Goal: Task Accomplishment & Management: Use online tool/utility

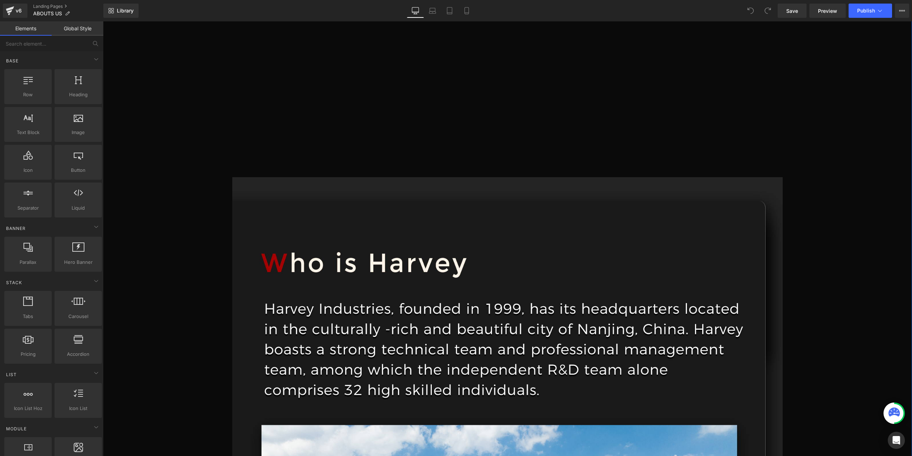
scroll to position [357, 0]
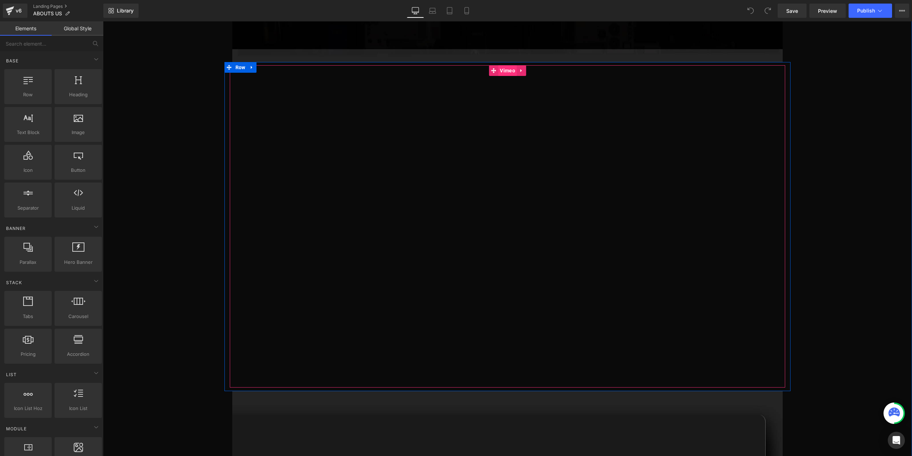
click at [502, 72] on span "Vimeo" at bounding box center [507, 70] width 19 height 11
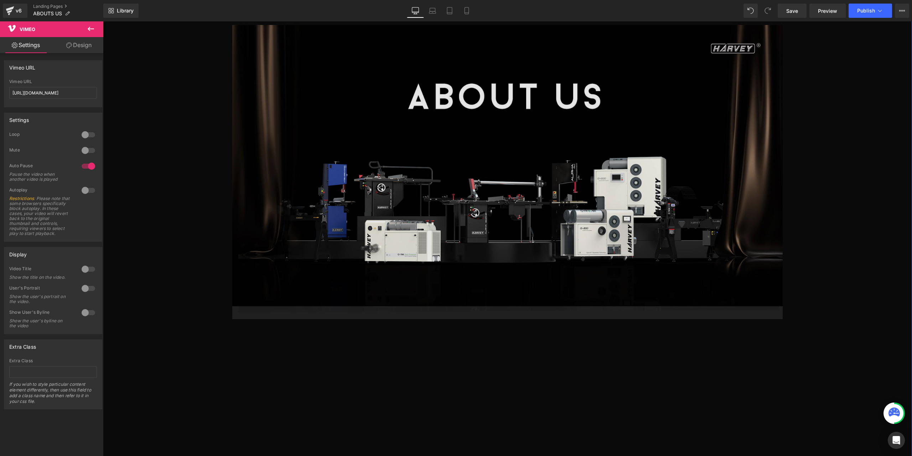
scroll to position [36, 0]
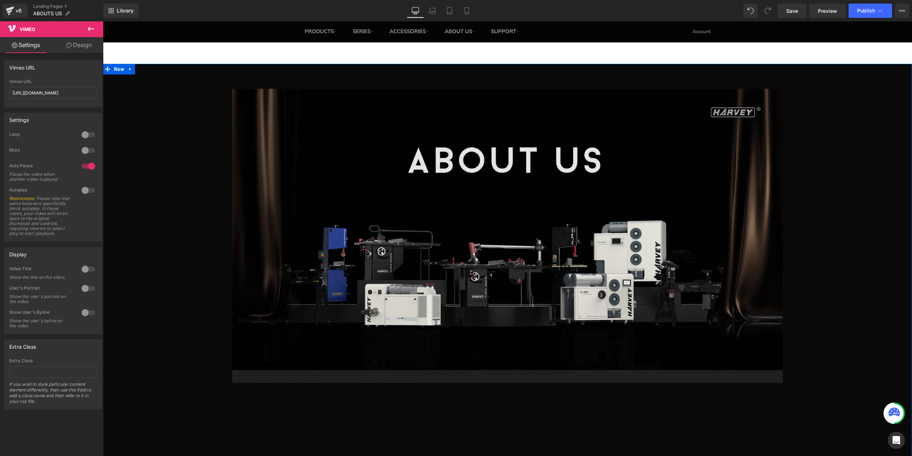
click at [520, 148] on img at bounding box center [507, 236] width 550 height 294
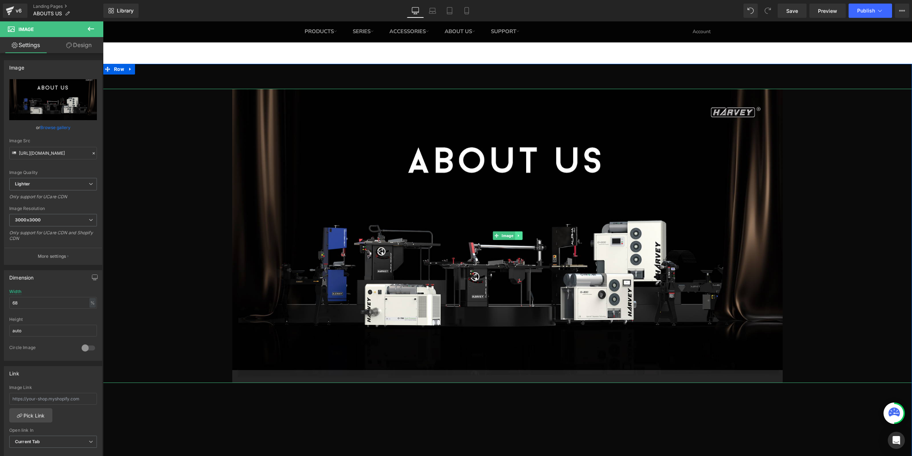
click at [517, 233] on link at bounding box center [518, 235] width 7 height 9
click at [520, 236] on icon at bounding box center [522, 236] width 4 height 4
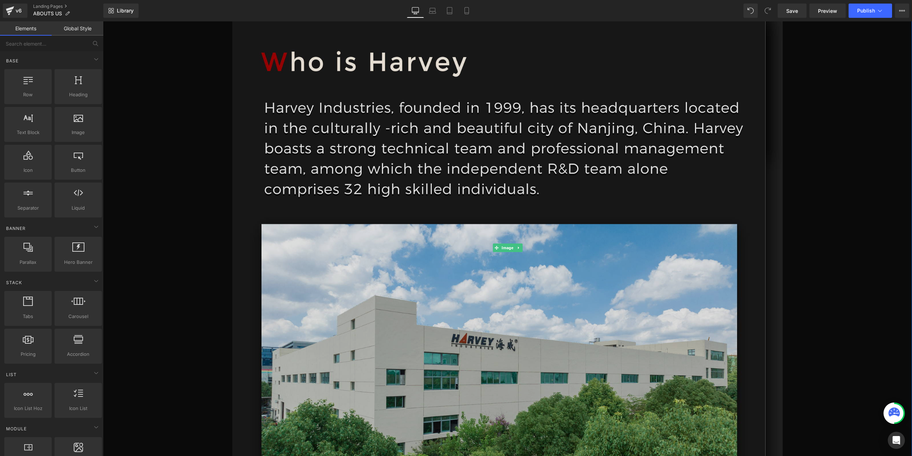
scroll to position [464, 0]
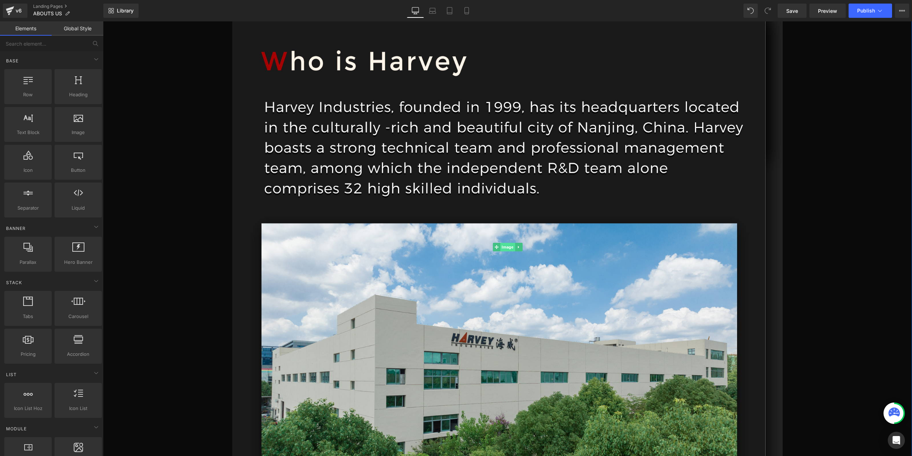
click at [505, 247] on span "Image" at bounding box center [507, 247] width 15 height 9
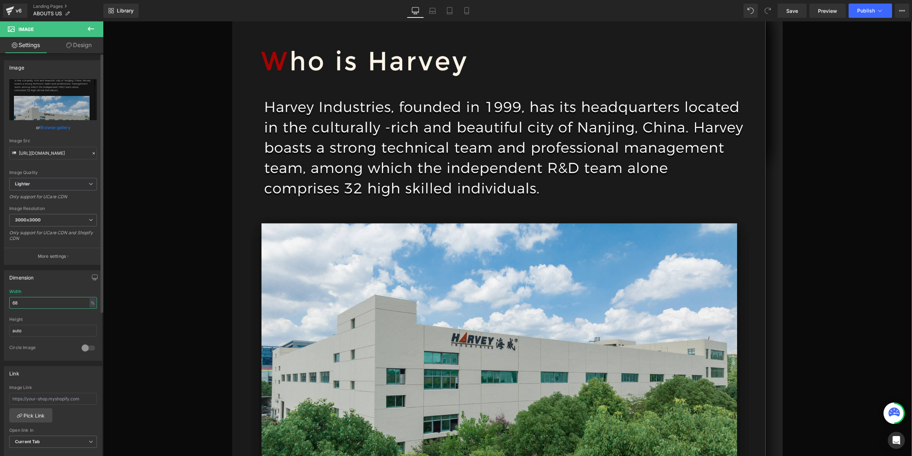
click at [48, 300] on input "68" at bounding box center [53, 303] width 88 height 12
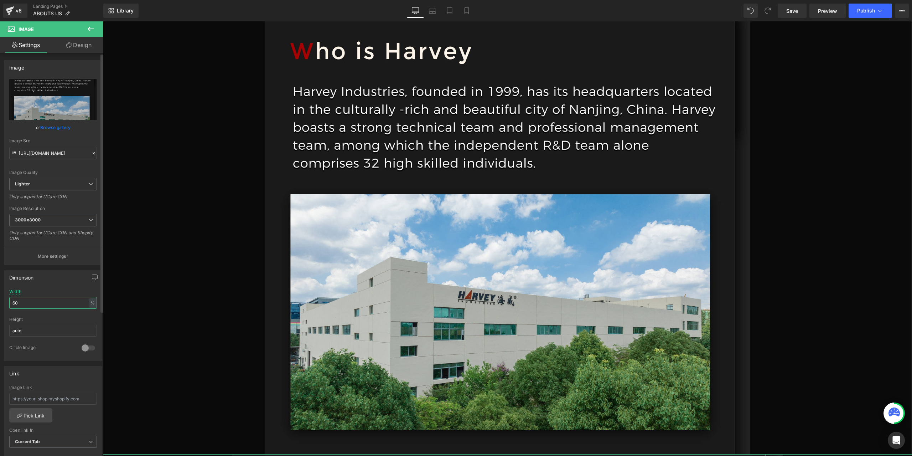
click at [31, 301] on input "60" at bounding box center [53, 303] width 88 height 12
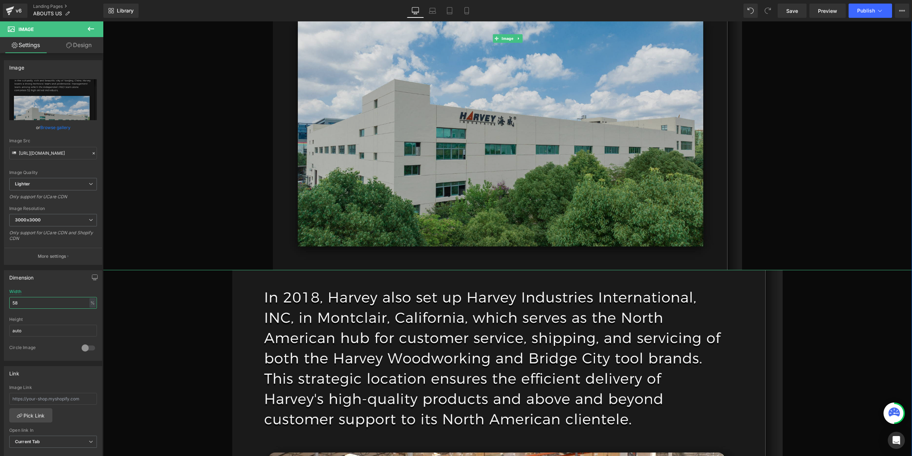
scroll to position [642, 0]
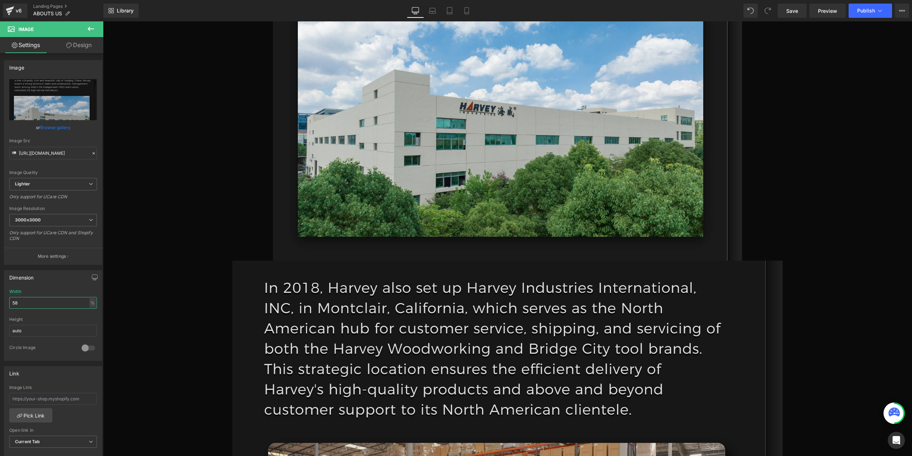
type input "58"
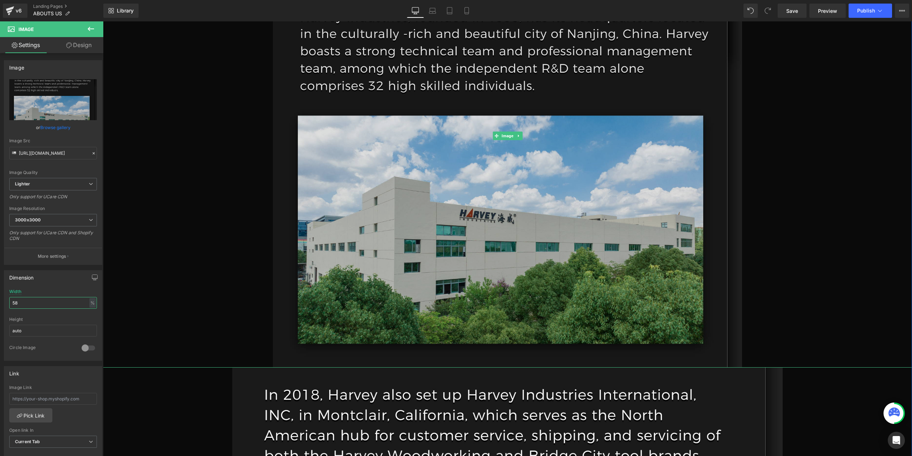
scroll to position [392, 0]
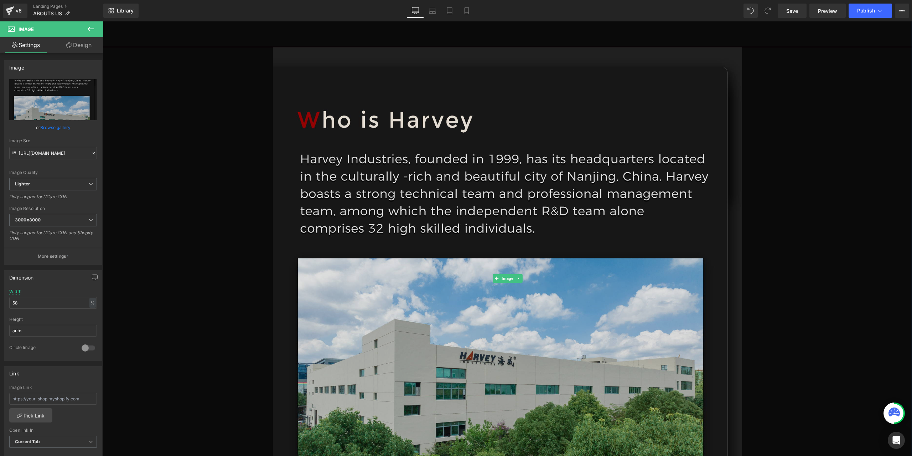
click at [424, 171] on img at bounding box center [507, 278] width 469 height 463
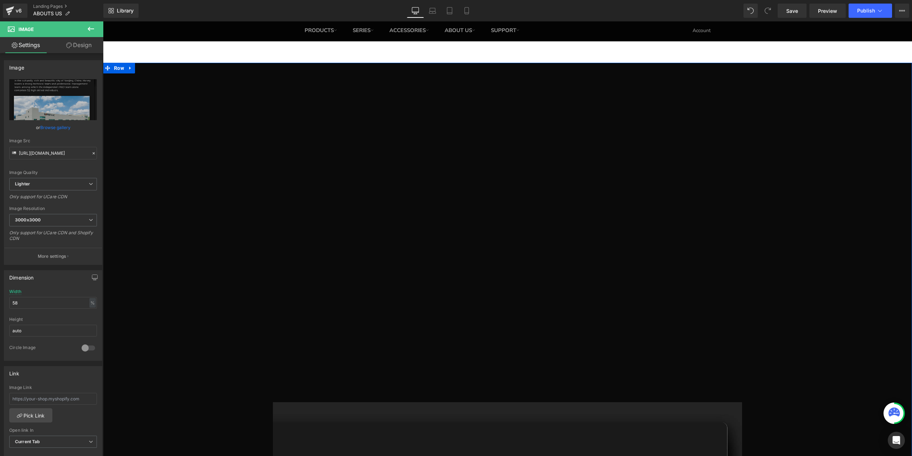
scroll to position [0, 0]
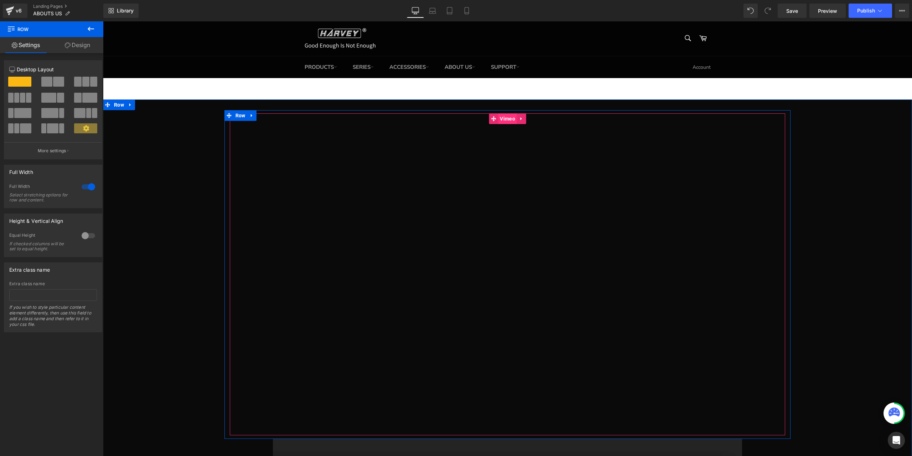
click at [504, 120] on span "Vimeo" at bounding box center [507, 118] width 19 height 11
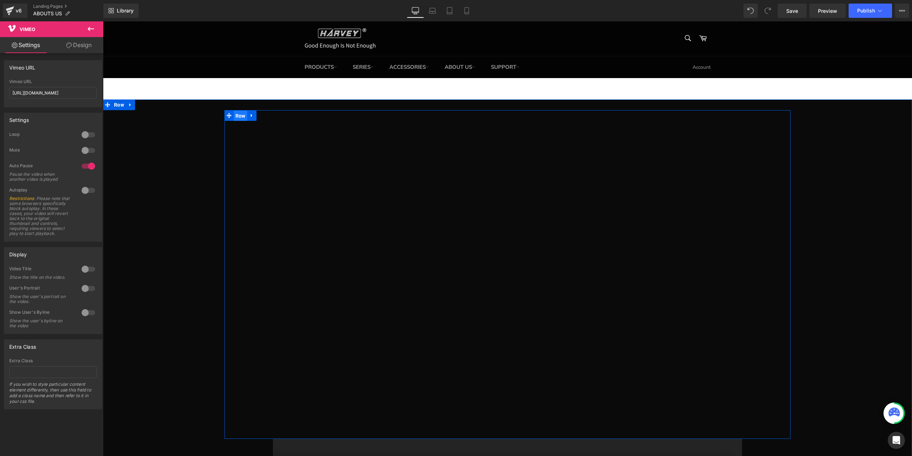
click at [241, 116] on span "Row" at bounding box center [241, 115] width 14 height 11
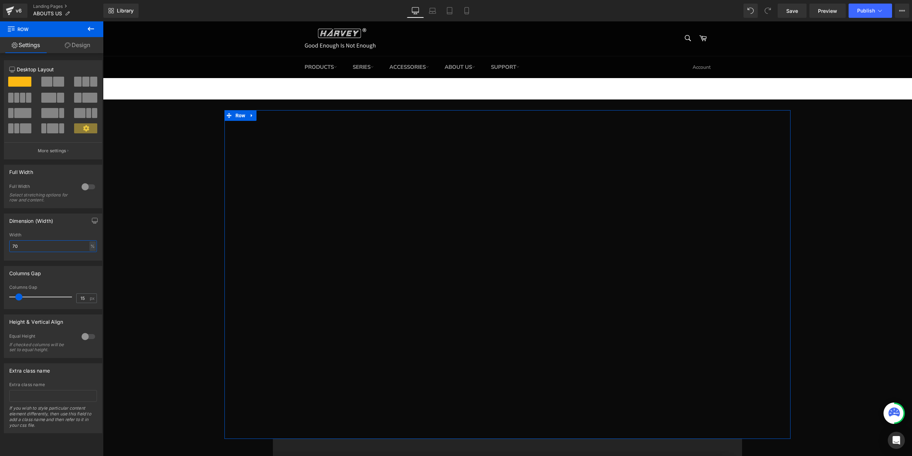
click at [38, 246] on input "70" at bounding box center [53, 246] width 88 height 12
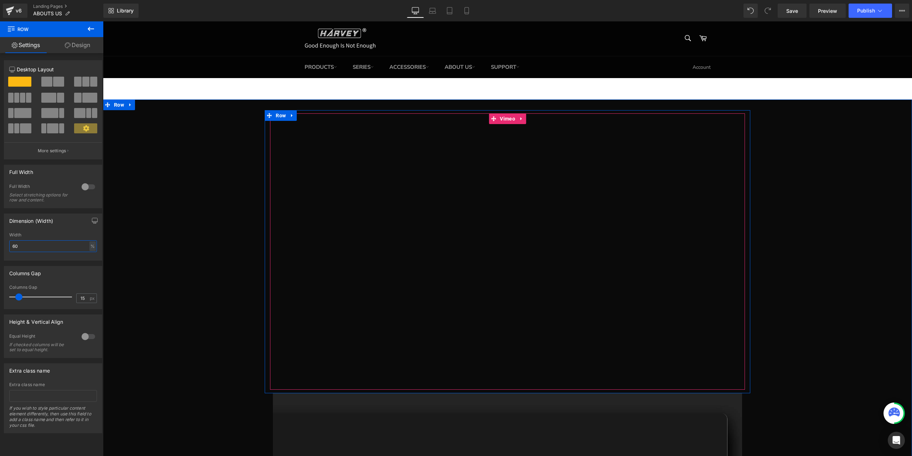
type input "60"
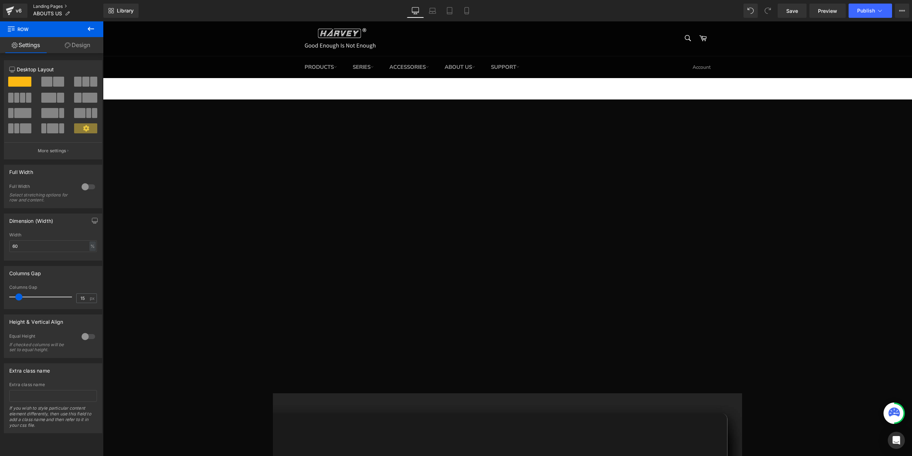
click at [65, 8] on link "Landing Pages" at bounding box center [68, 7] width 70 height 6
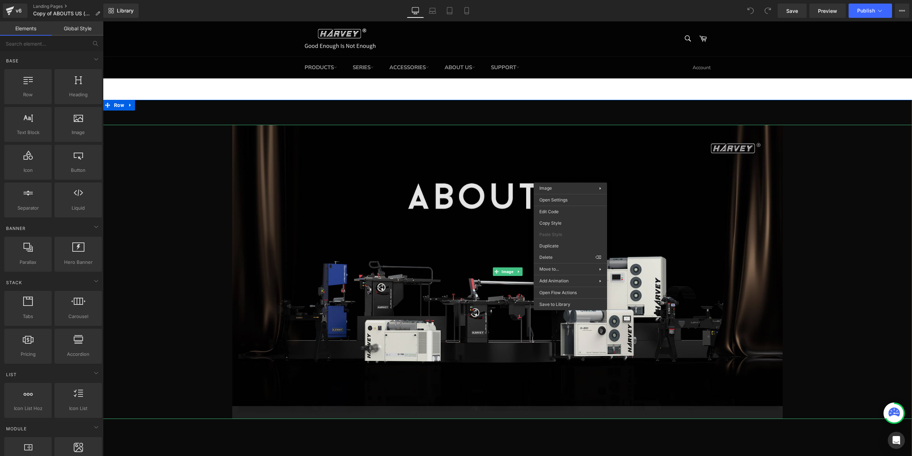
click at [592, 176] on img at bounding box center [507, 272] width 550 height 294
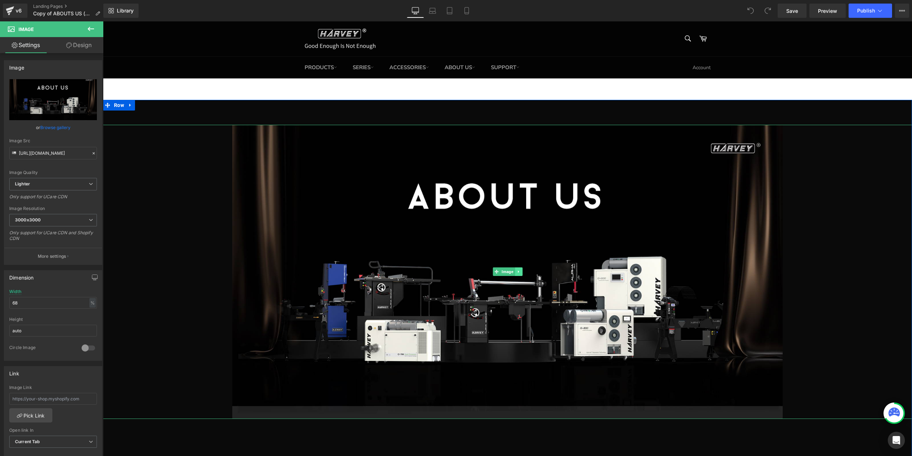
click at [518, 272] on icon at bounding box center [518, 271] width 1 height 2
click at [519, 272] on link at bounding box center [522, 271] width 7 height 9
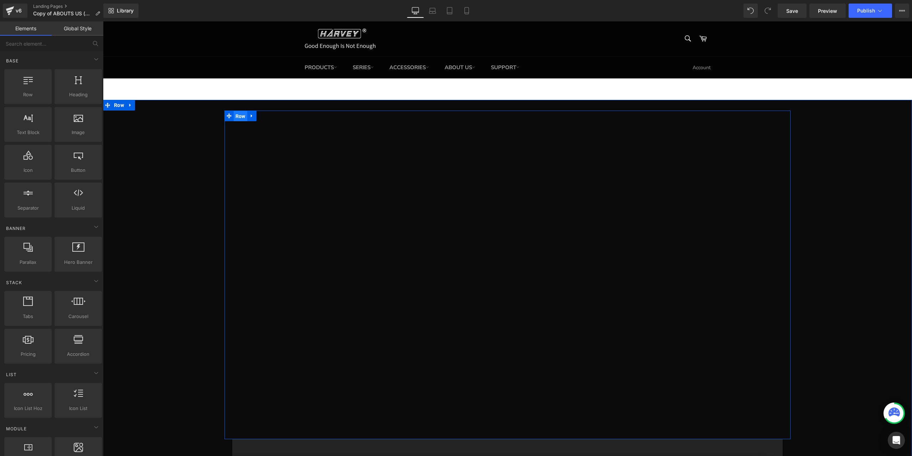
click at [235, 114] on span "Row" at bounding box center [241, 116] width 14 height 11
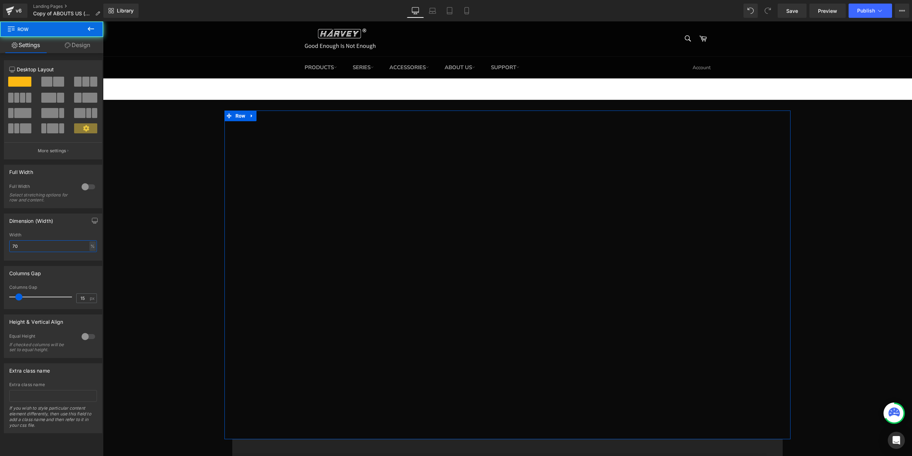
click at [29, 245] on input "70" at bounding box center [53, 246] width 88 height 12
type input "60"
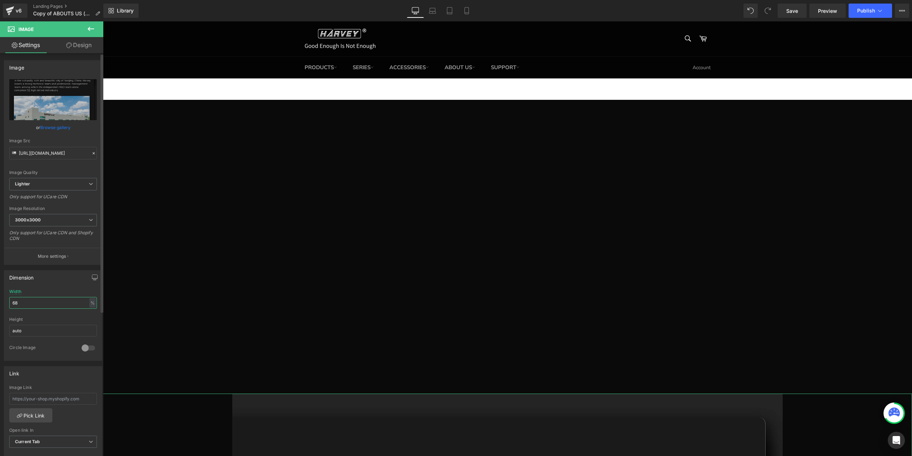
click at [51, 301] on input "68" at bounding box center [53, 303] width 88 height 12
click at [48, 299] on input "60" at bounding box center [53, 303] width 88 height 12
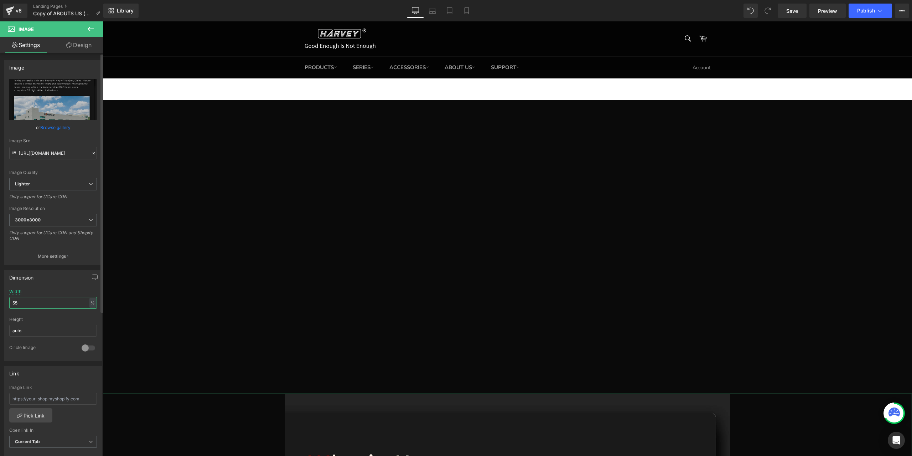
click at [48, 299] on input "55" at bounding box center [53, 303] width 88 height 12
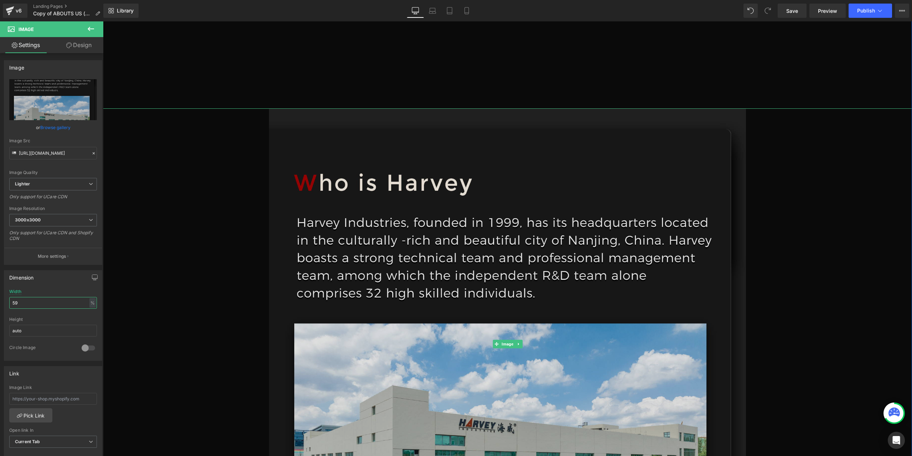
scroll to position [392, 0]
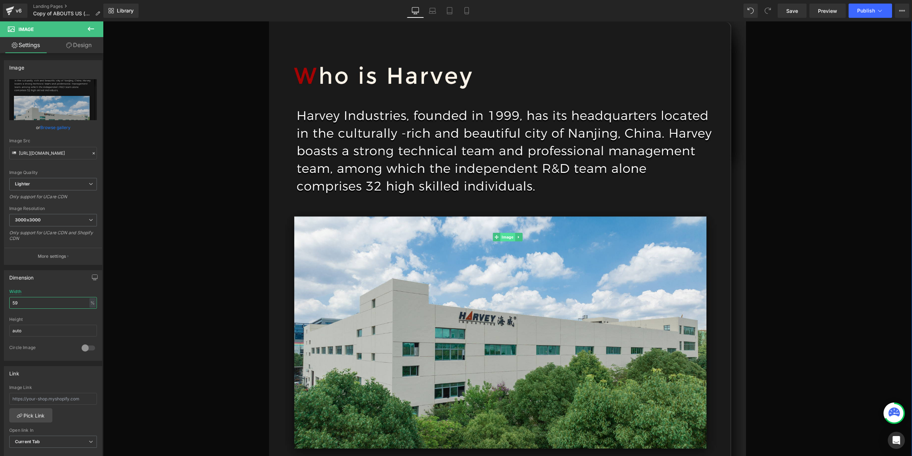
click at [500, 233] on span "Image" at bounding box center [507, 237] width 15 height 9
click at [507, 238] on span "Image" at bounding box center [507, 237] width 15 height 9
type input "59"
click at [52, 102] on icon "Replace Image" at bounding box center [53, 99] width 57 height 9
type input "C:\fakepath\PAGE1-恢复的_03.jpg"
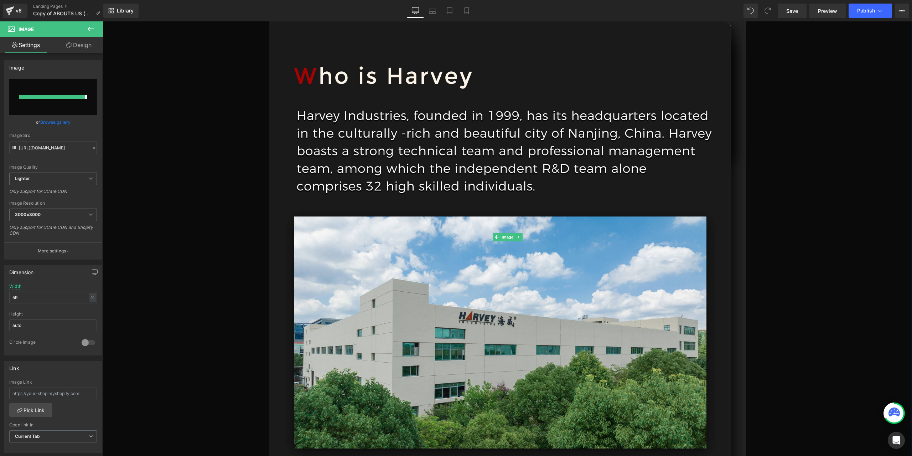
type input "[URL][DOMAIN_NAME]"
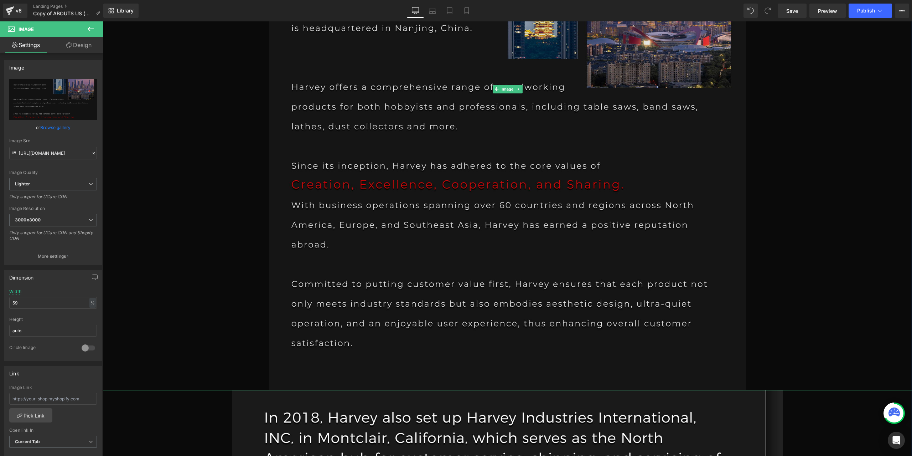
scroll to position [713, 0]
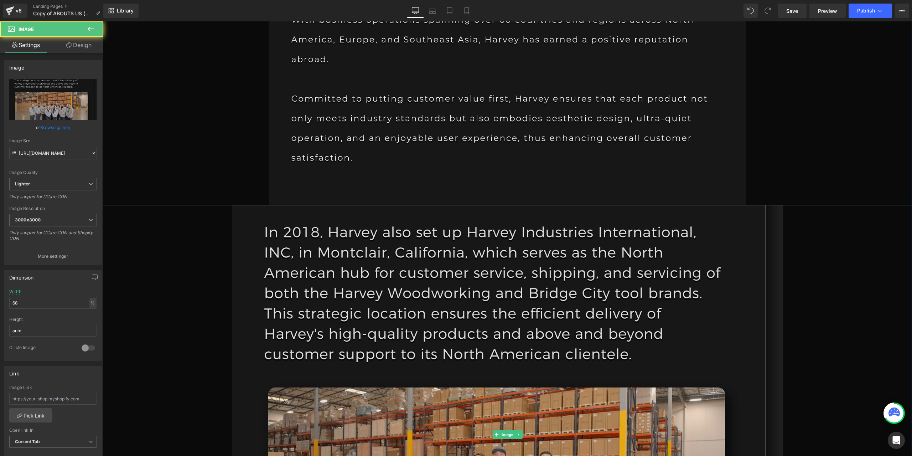
scroll to position [855, 0]
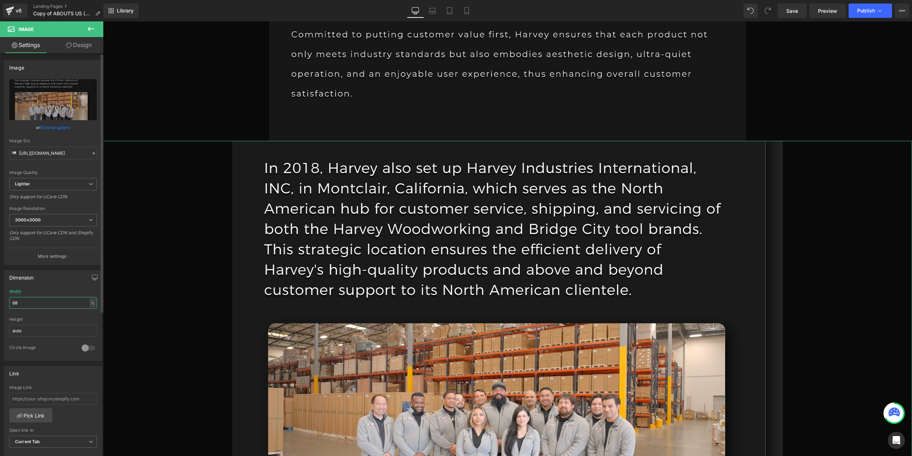
click at [48, 297] on input "68" at bounding box center [53, 303] width 88 height 12
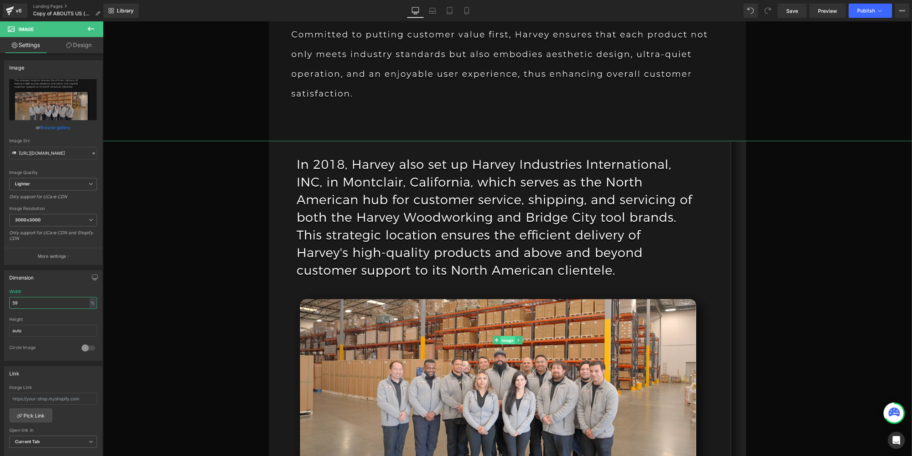
click at [507, 342] on span "Image" at bounding box center [507, 340] width 15 height 9
click at [507, 338] on span "Image" at bounding box center [507, 340] width 15 height 9
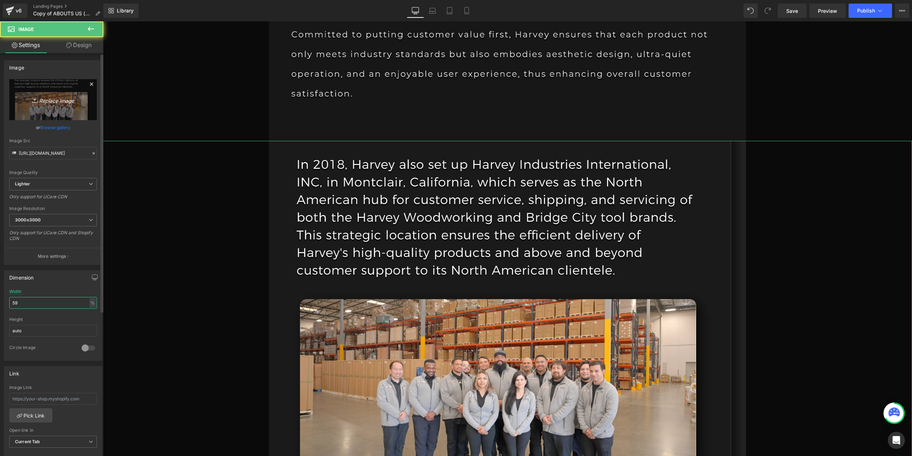
type input "59"
click at [69, 100] on icon "Replace Image" at bounding box center [53, 99] width 57 height 9
type input "C:\fakepath\PAGE1-恢复的_04.jpg"
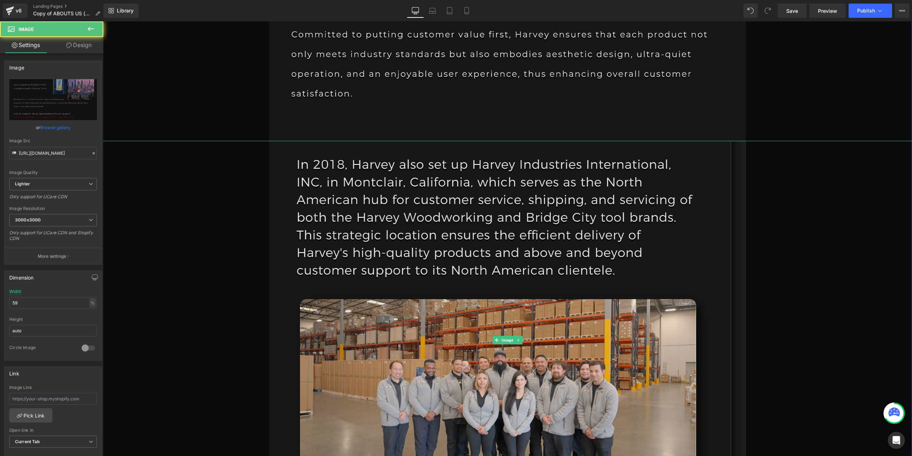
click at [477, 242] on img at bounding box center [507, 340] width 477 height 398
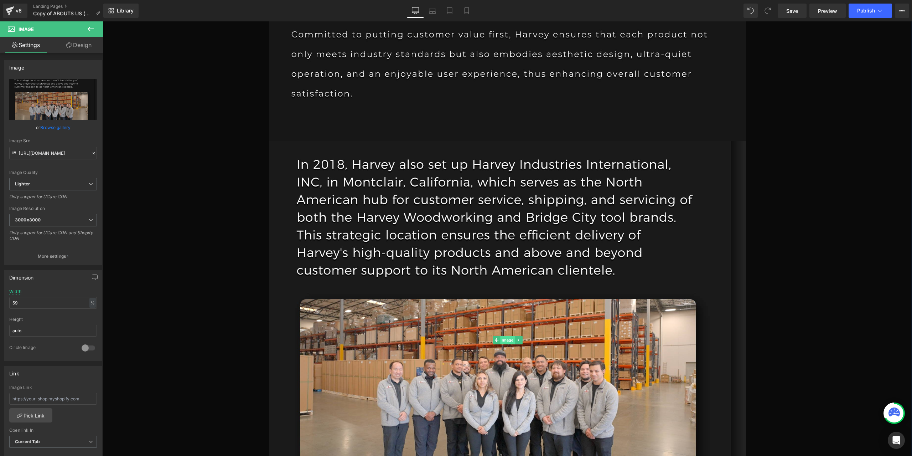
click at [500, 340] on span "Image" at bounding box center [507, 340] width 15 height 9
click at [69, 112] on link "Replace Image" at bounding box center [53, 99] width 88 height 41
type input "C:\fakepath\PAGE1-恢复的_04.jpg"
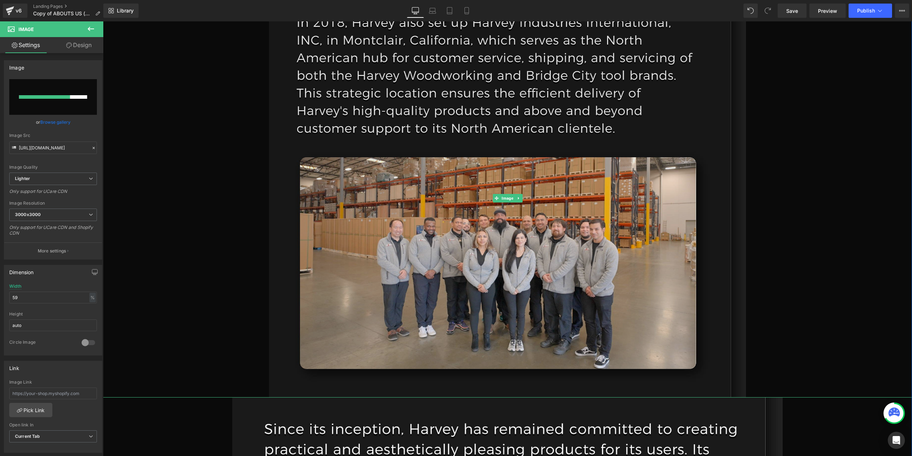
scroll to position [1033, 0]
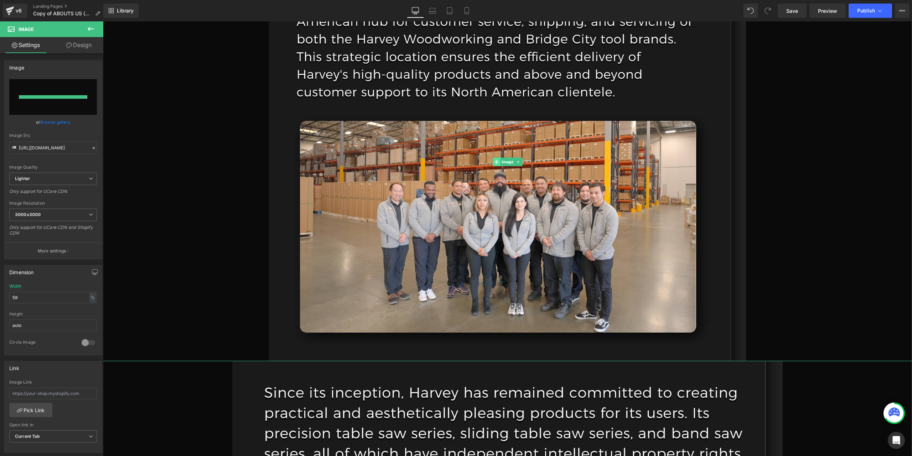
type input "[URL][DOMAIN_NAME]"
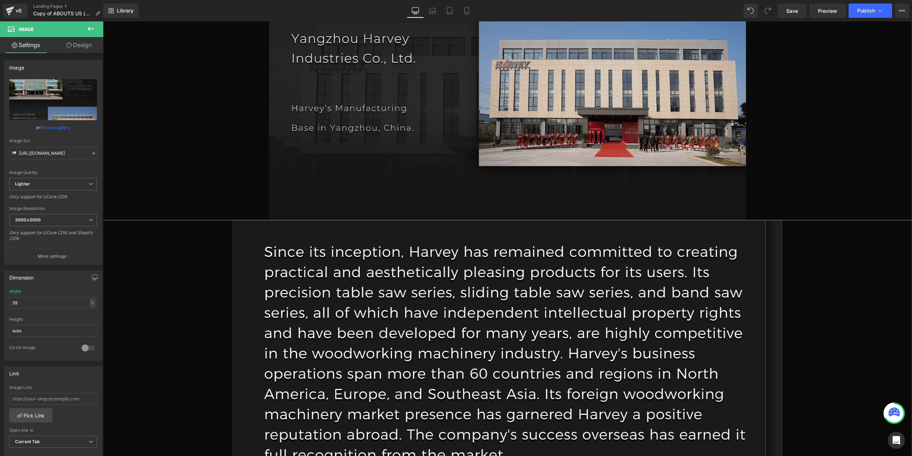
scroll to position [1354, 0]
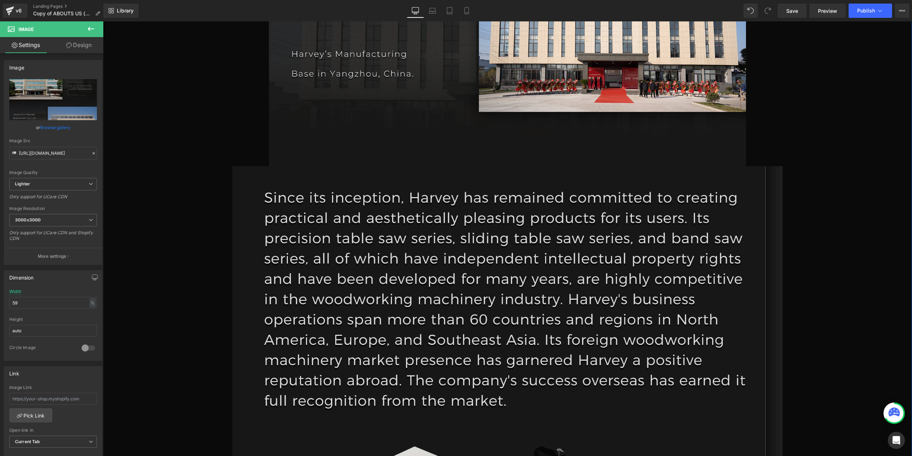
click at [36, 91] on link "Replace Image" at bounding box center [53, 99] width 88 height 41
type input "C:\fakepath\PAGE1-恢复的_05.jpg"
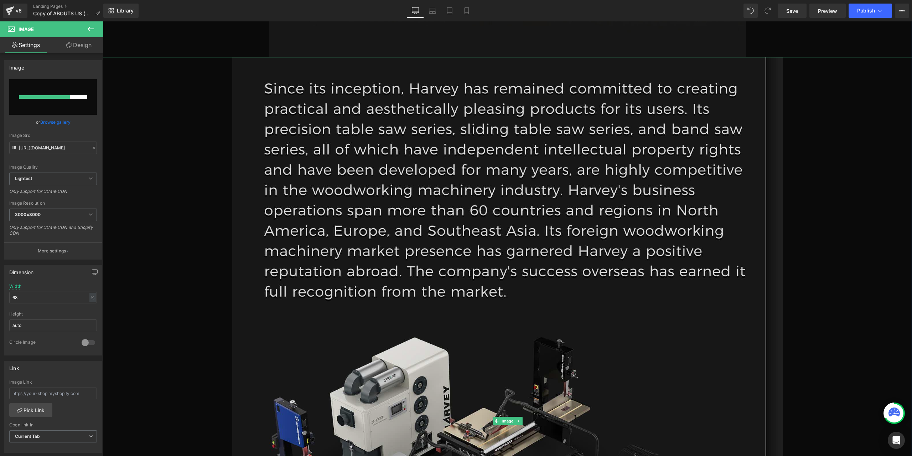
scroll to position [1497, 0]
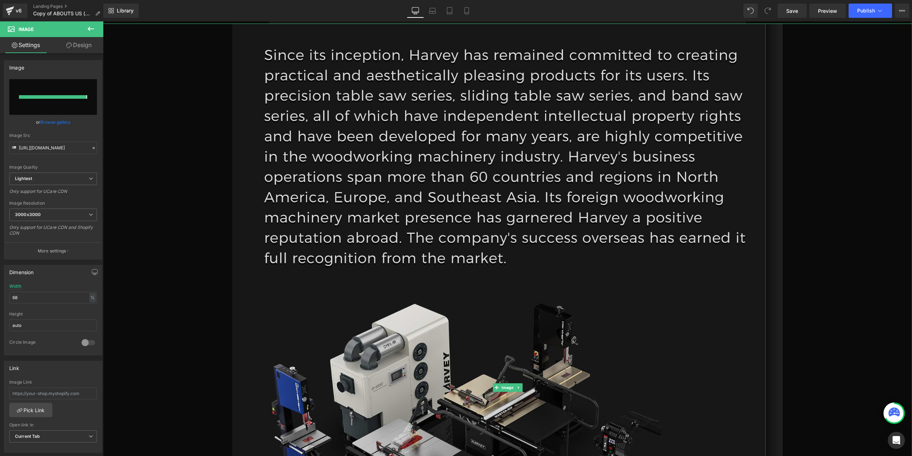
type input "[URL][DOMAIN_NAME]"
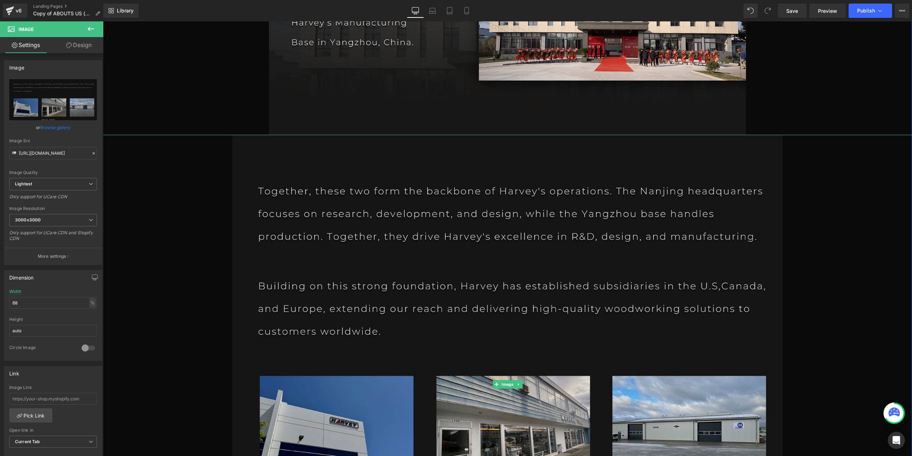
scroll to position [1318, 0]
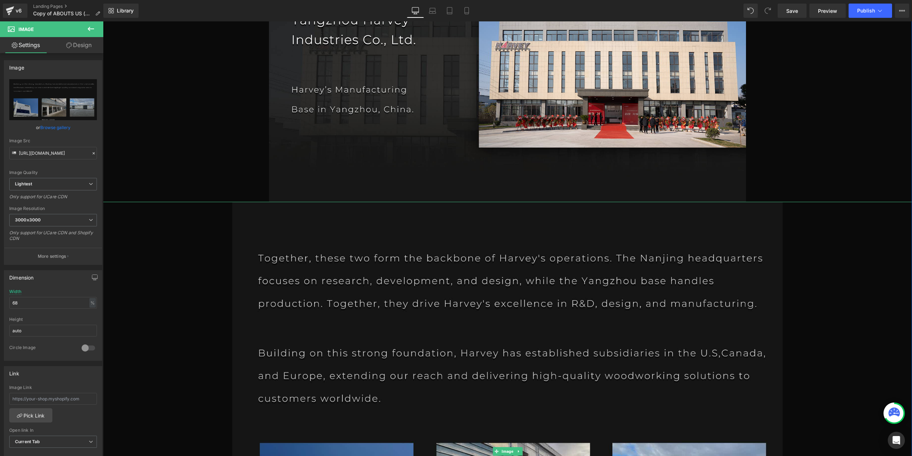
click at [357, 311] on img at bounding box center [507, 451] width 550 height 499
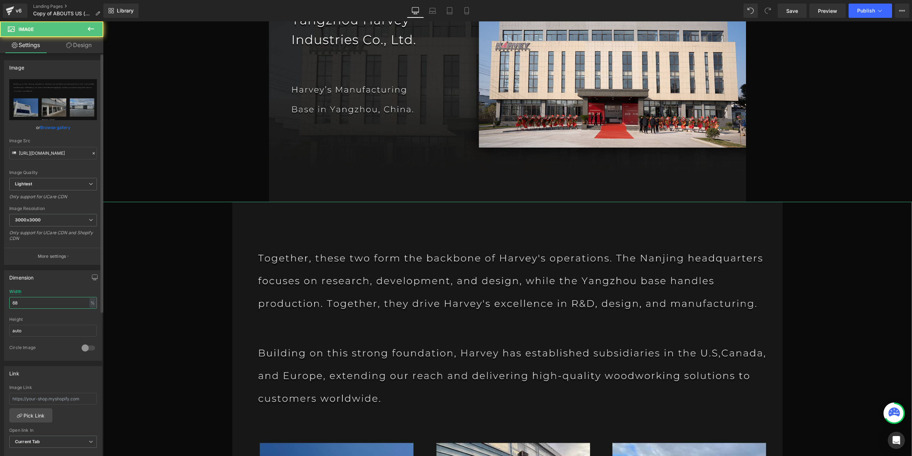
click at [28, 300] on input "68" at bounding box center [53, 303] width 88 height 12
type input "59"
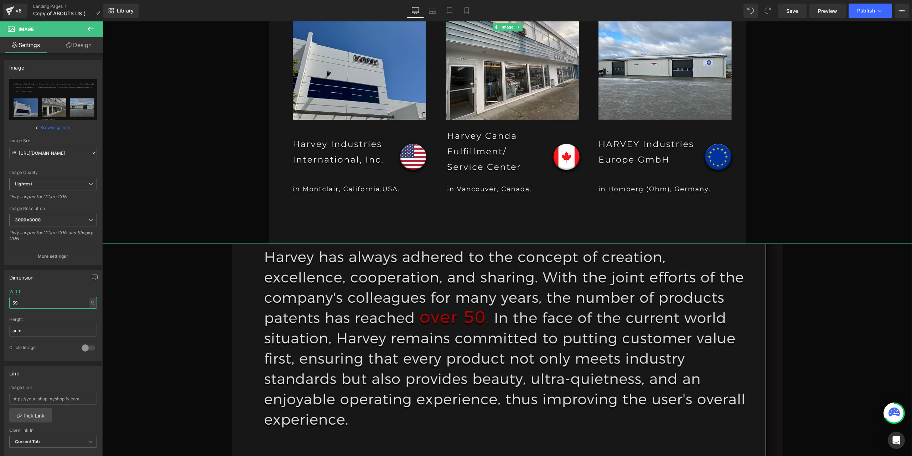
scroll to position [1710, 0]
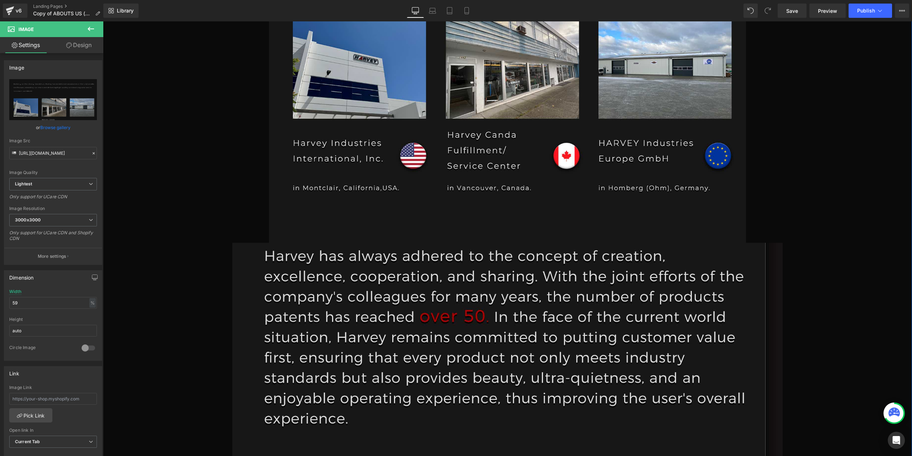
click at [497, 329] on img at bounding box center [507, 384] width 550 height 283
click at [73, 93] on link "Replace Image" at bounding box center [53, 99] width 88 height 41
type input "C:\fakepath\PAGE1-恢复的_06.jpg"
type input "[URL][DOMAIN_NAME]"
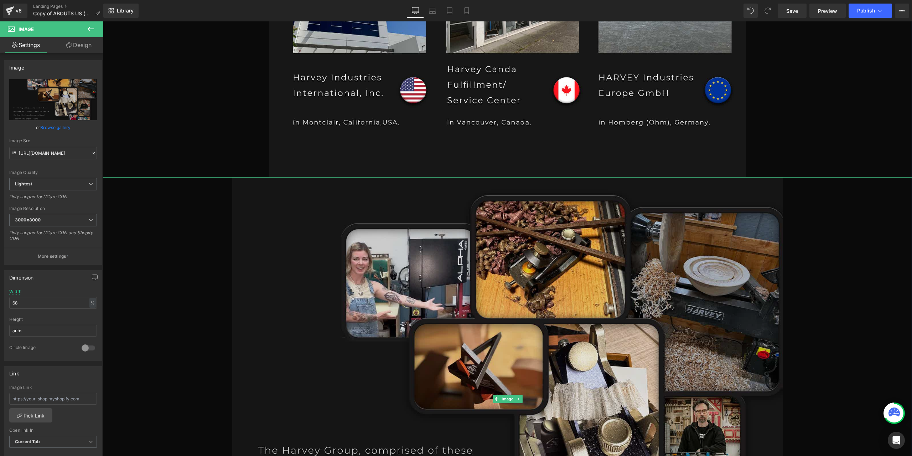
scroll to position [1782, 0]
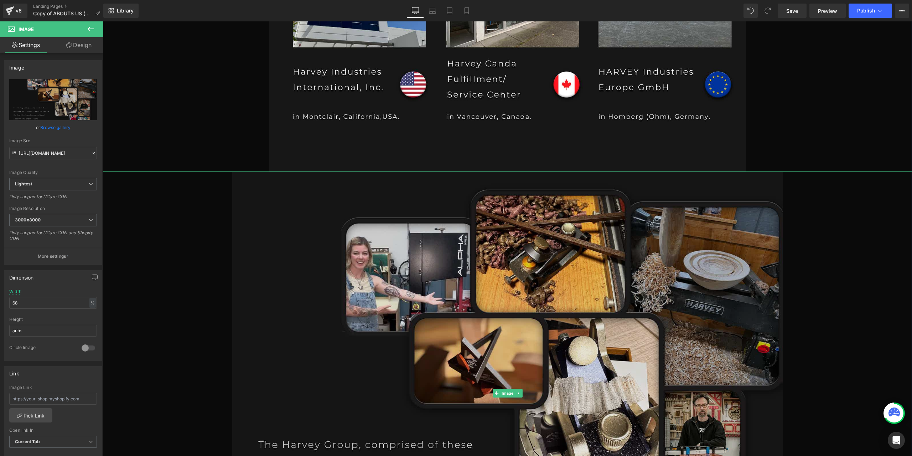
click at [385, 278] on img at bounding box center [507, 392] width 550 height 443
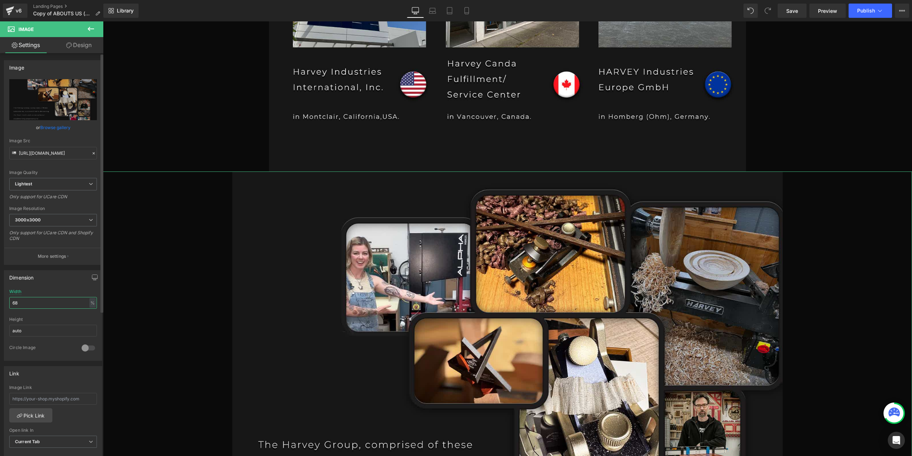
click at [37, 299] on input "68" at bounding box center [53, 303] width 88 height 12
type input "59"
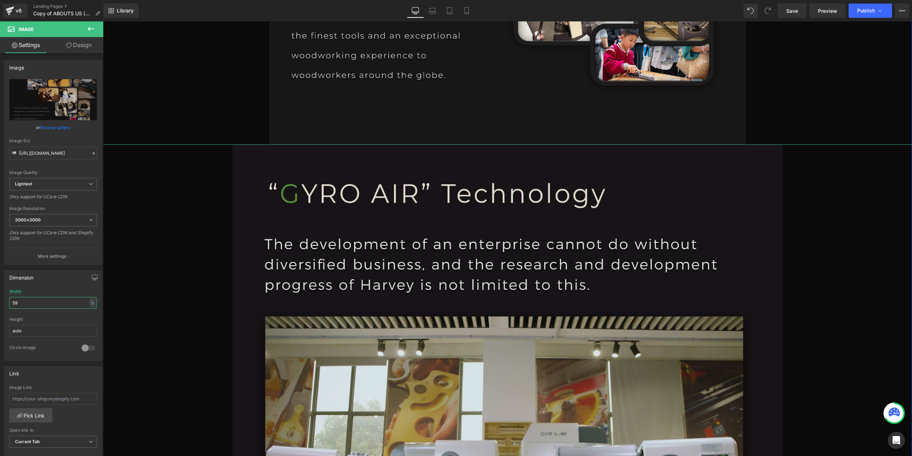
scroll to position [2245, 0]
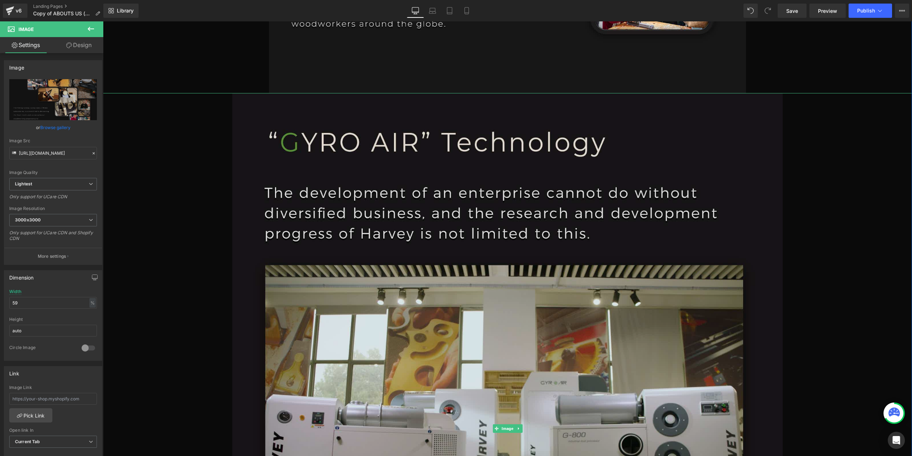
click at [390, 274] on img at bounding box center [507, 428] width 550 height 671
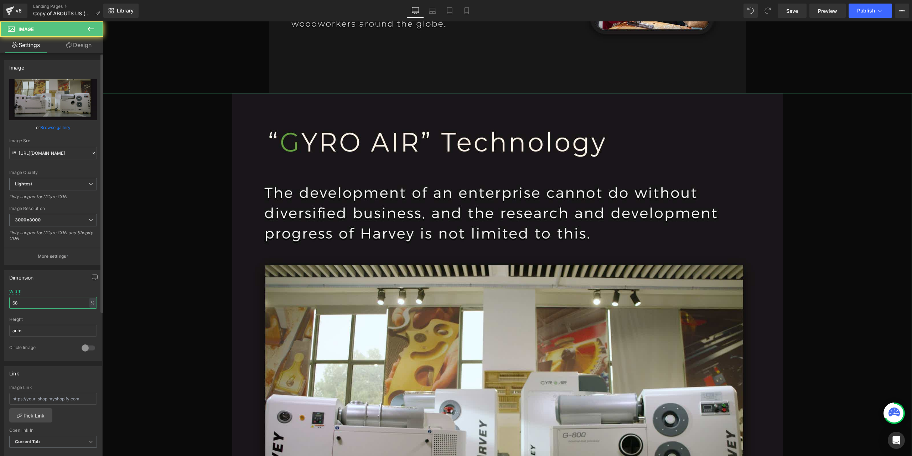
click at [36, 297] on input "68" at bounding box center [53, 303] width 88 height 12
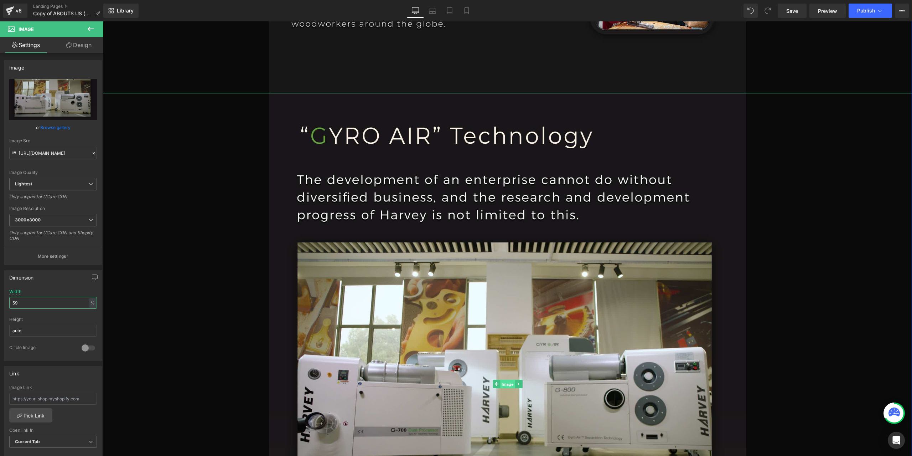
click at [501, 385] on span "Image" at bounding box center [507, 384] width 15 height 9
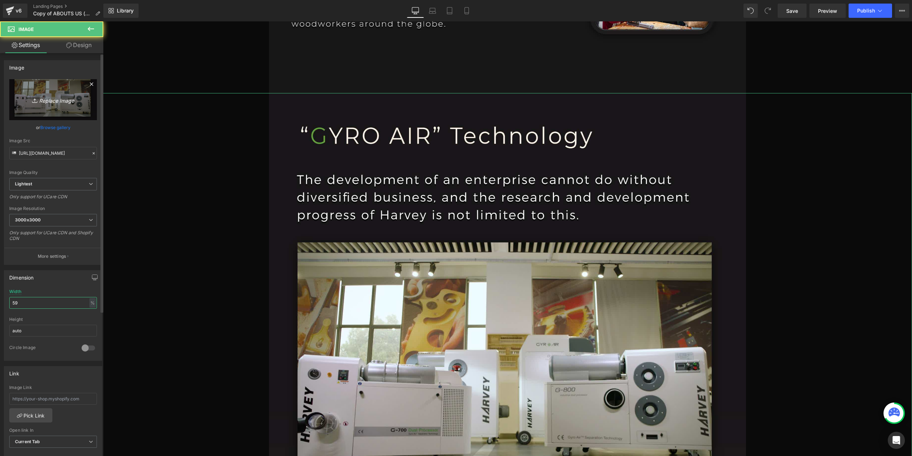
type input "59"
click at [45, 98] on icon "Replace Image" at bounding box center [53, 99] width 57 height 9
type input "C:\fakepath\PAGE1-恢复的_07.jpg"
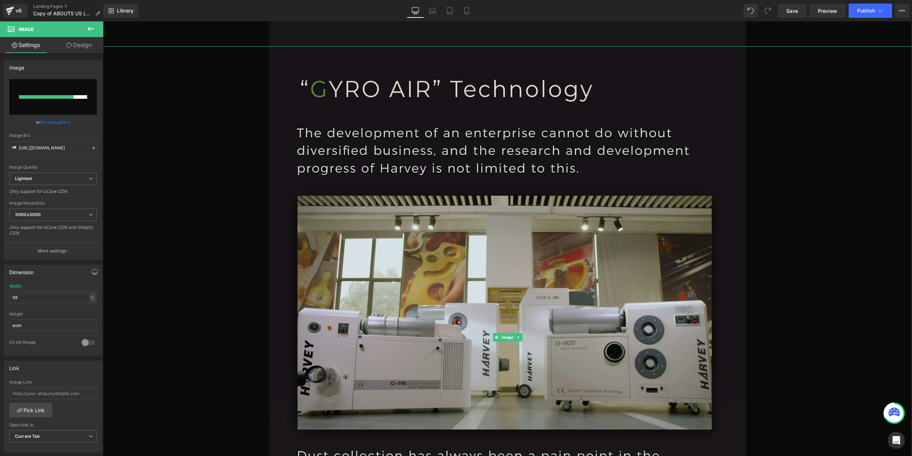
scroll to position [2280, 0]
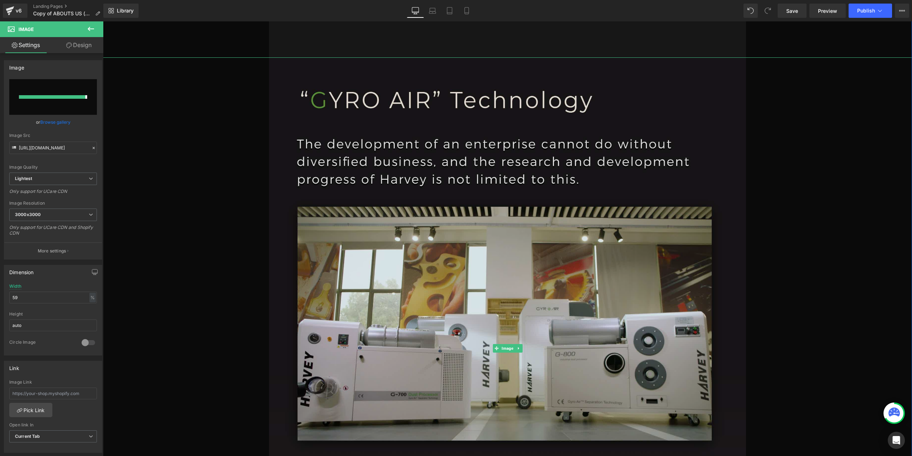
type input "[URL][DOMAIN_NAME]"
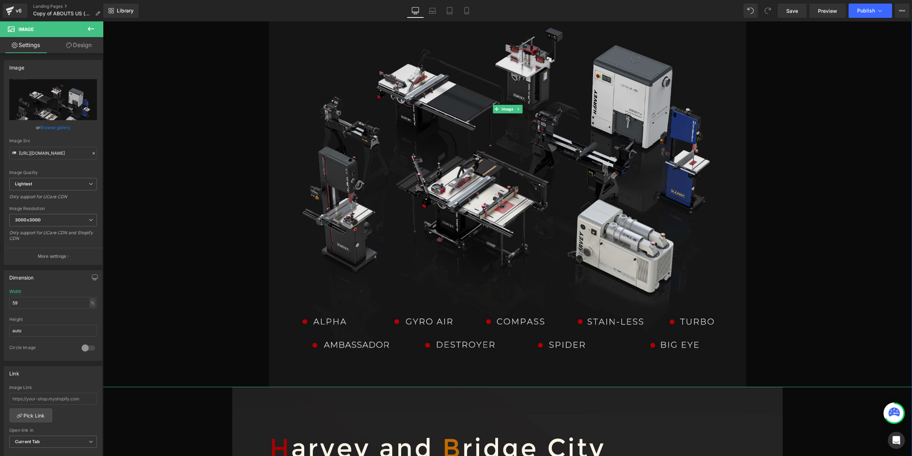
scroll to position [2565, 0]
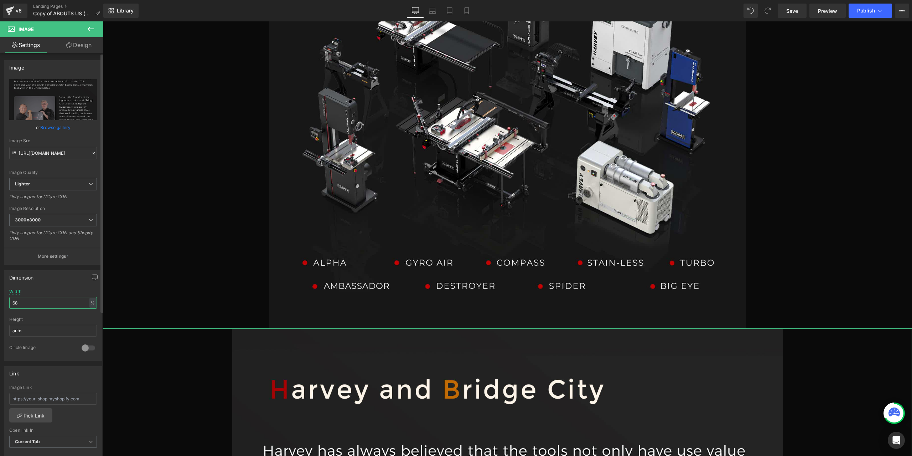
click at [30, 298] on input "68" at bounding box center [53, 303] width 88 height 12
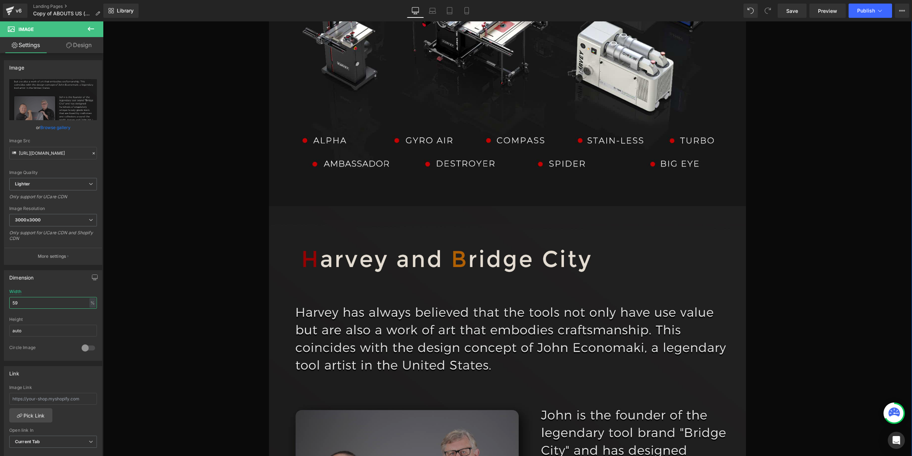
scroll to position [2779, 0]
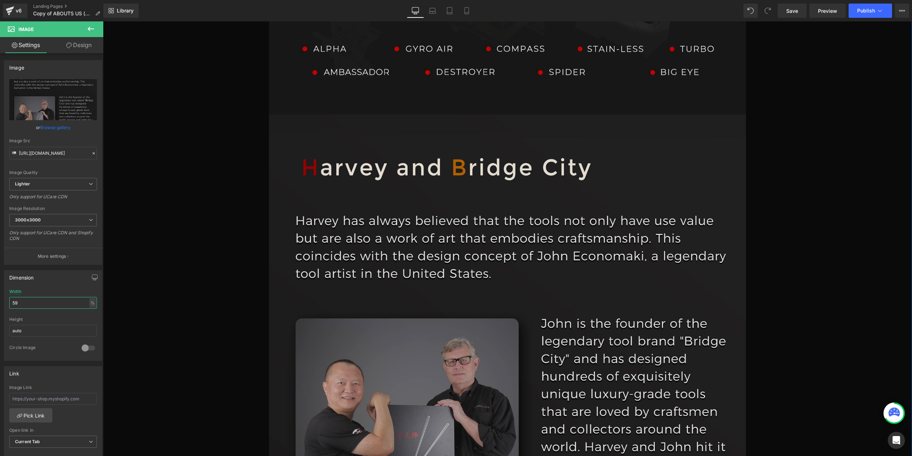
type input "59"
click at [482, 261] on img at bounding box center [507, 336] width 477 height 445
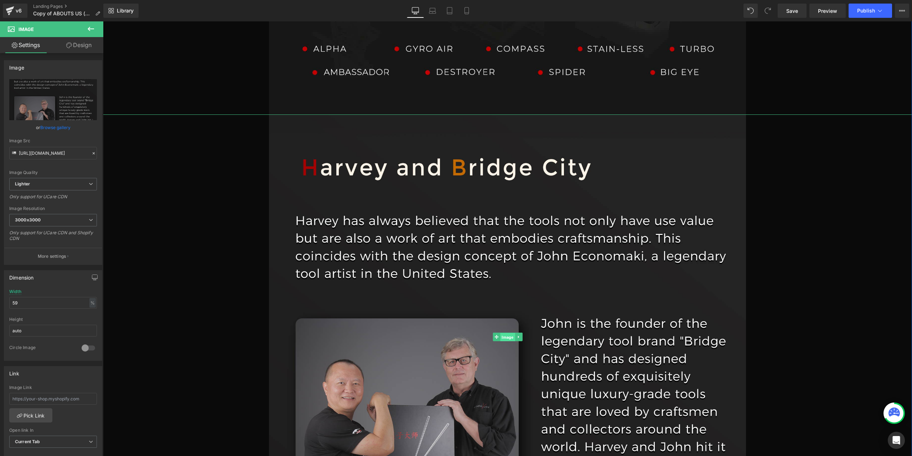
click at [505, 339] on span "Image" at bounding box center [507, 337] width 15 height 9
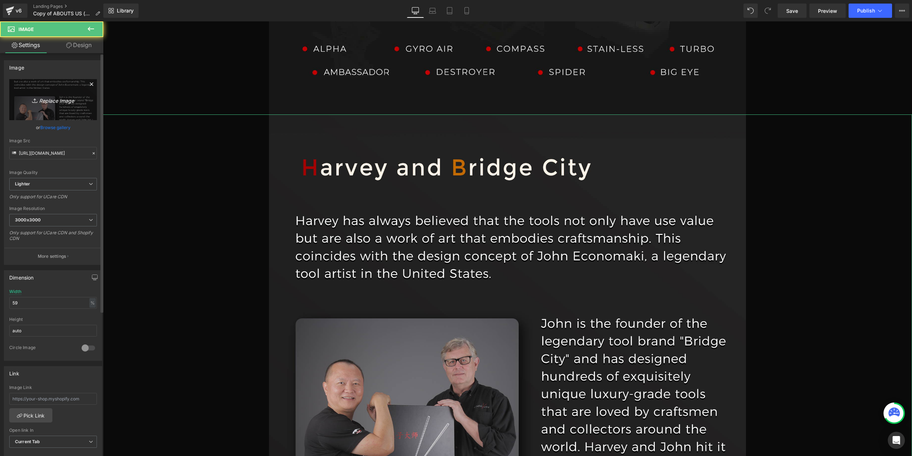
click at [67, 108] on link "Replace Image" at bounding box center [53, 99] width 88 height 41
type input "C:\fakepath\PAGE1-恢复的_08.jpg"
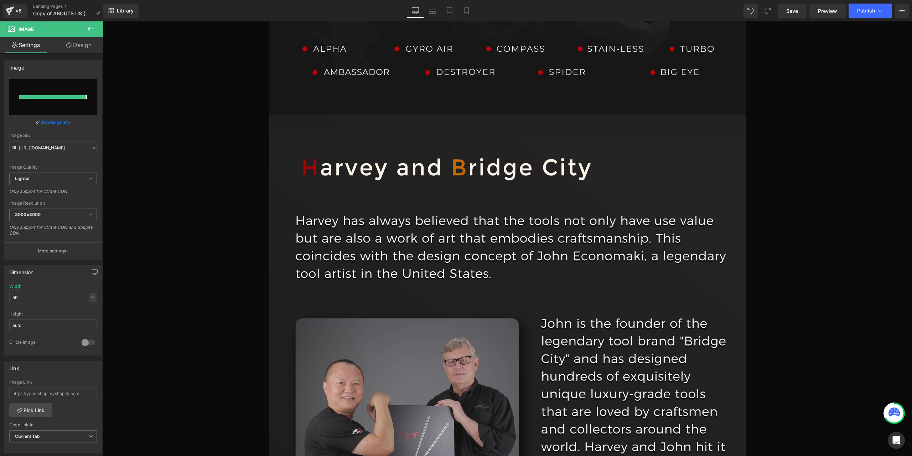
type input "[URL][DOMAIN_NAME]"
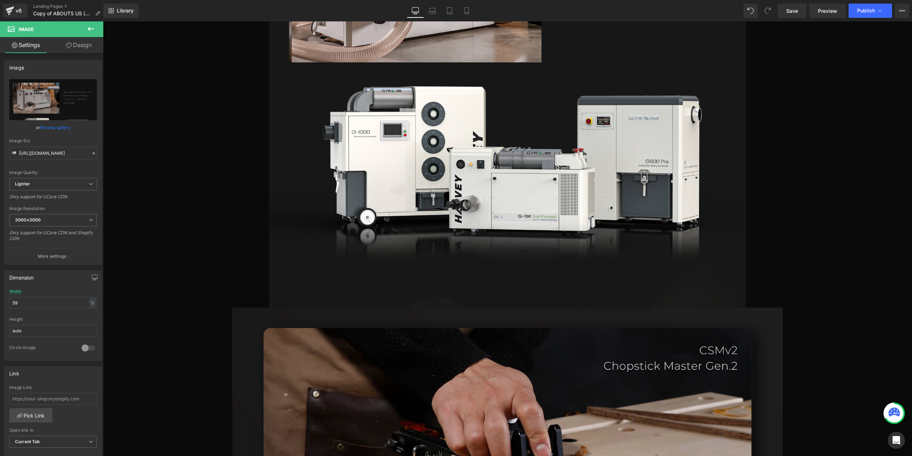
scroll to position [3349, 0]
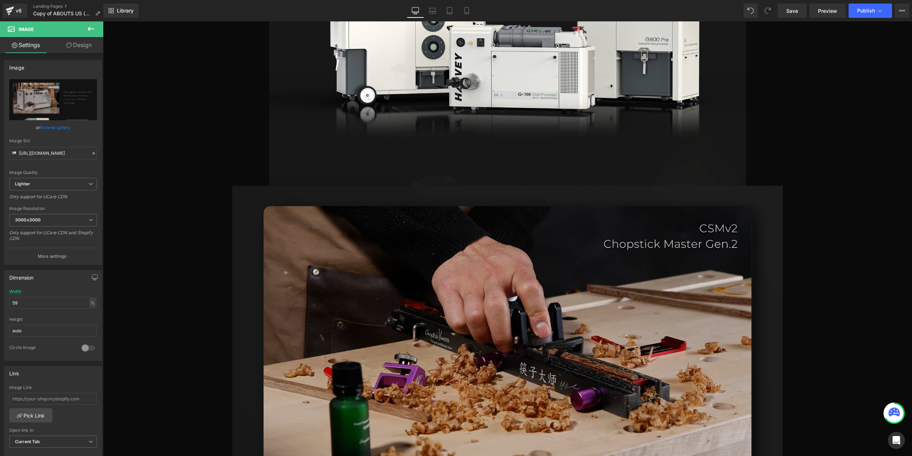
click at [479, 239] on img at bounding box center [507, 421] width 550 height 471
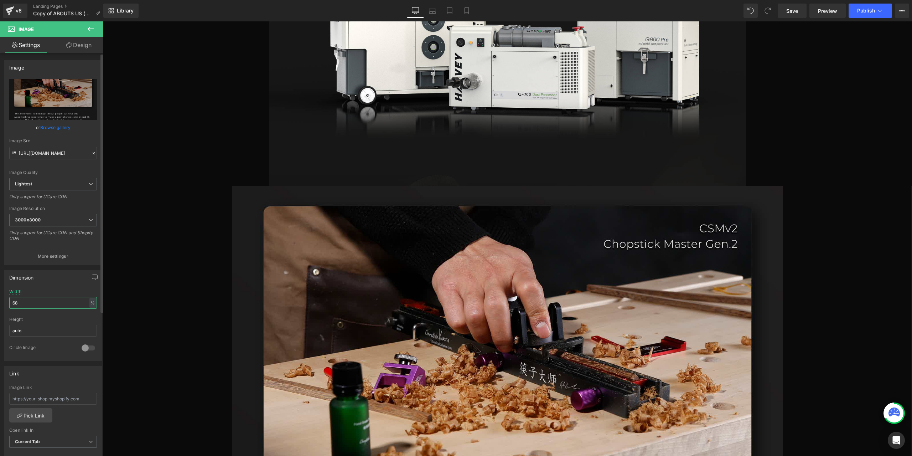
click at [27, 300] on input "68" at bounding box center [53, 303] width 88 height 12
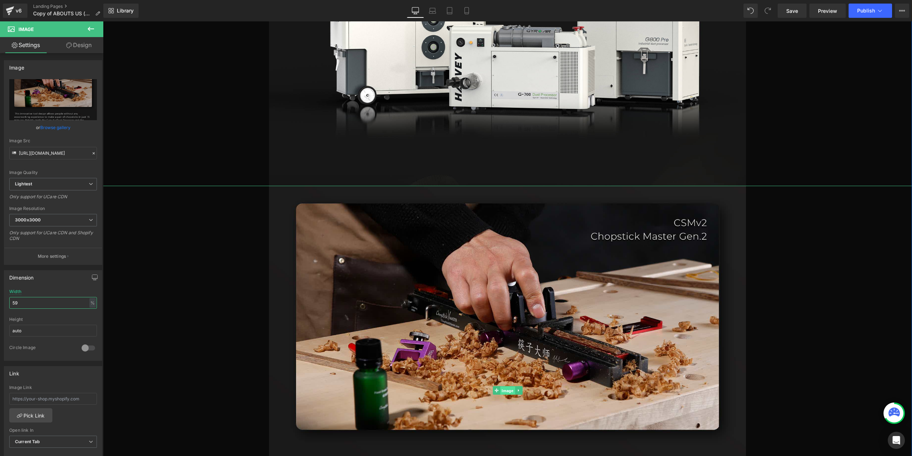
click at [506, 389] on span "Image" at bounding box center [507, 390] width 15 height 9
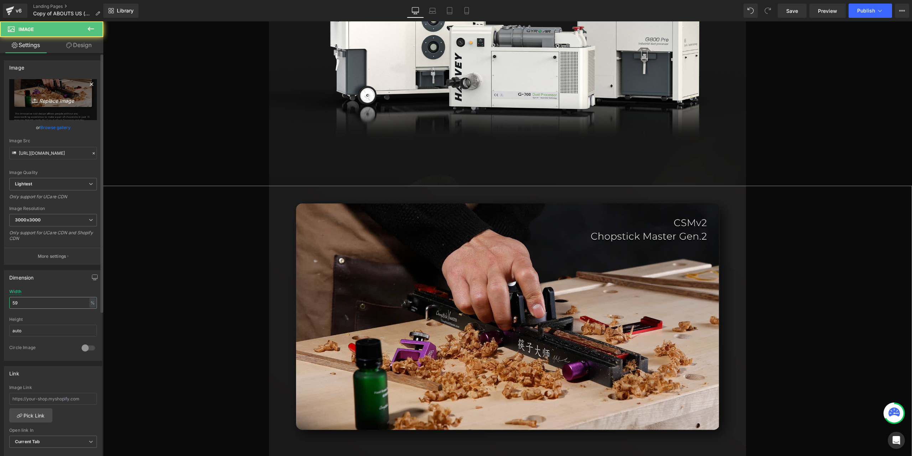
type input "59"
click at [53, 104] on link "Replace Image" at bounding box center [53, 99] width 88 height 41
type input "C:\fakepath\PAGE1-恢复的_09.jpg"
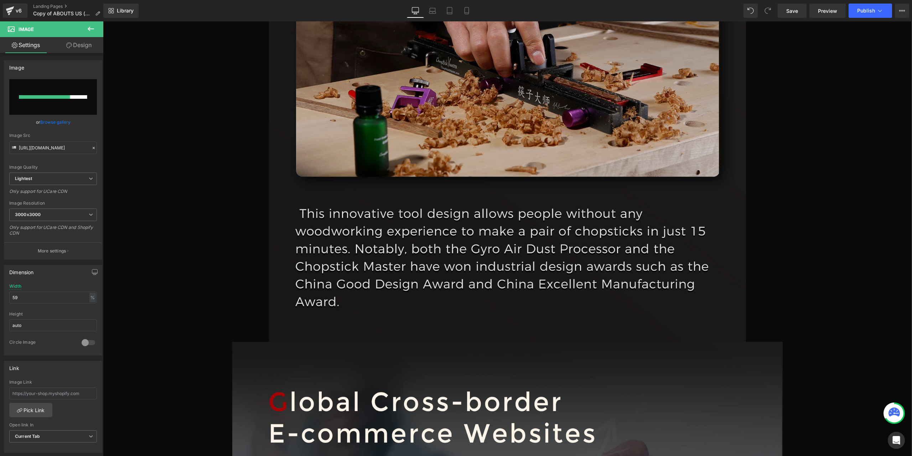
scroll to position [3563, 0]
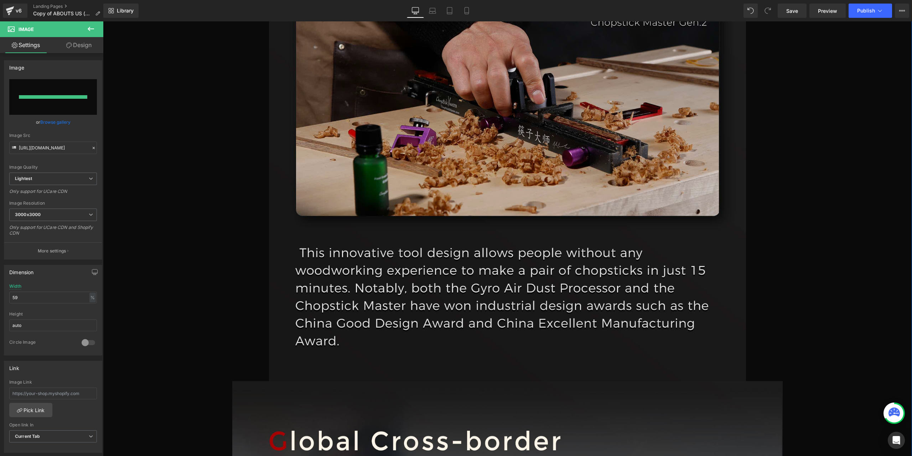
type input "[URL][DOMAIN_NAME]"
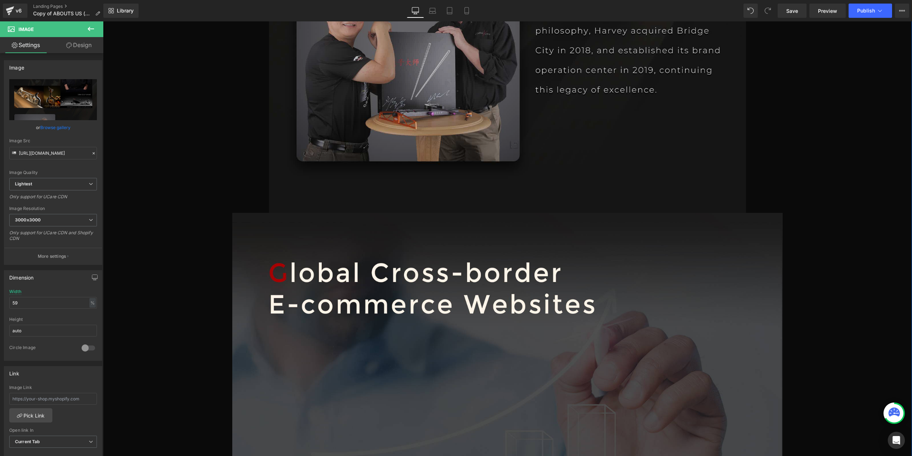
scroll to position [4026, 0]
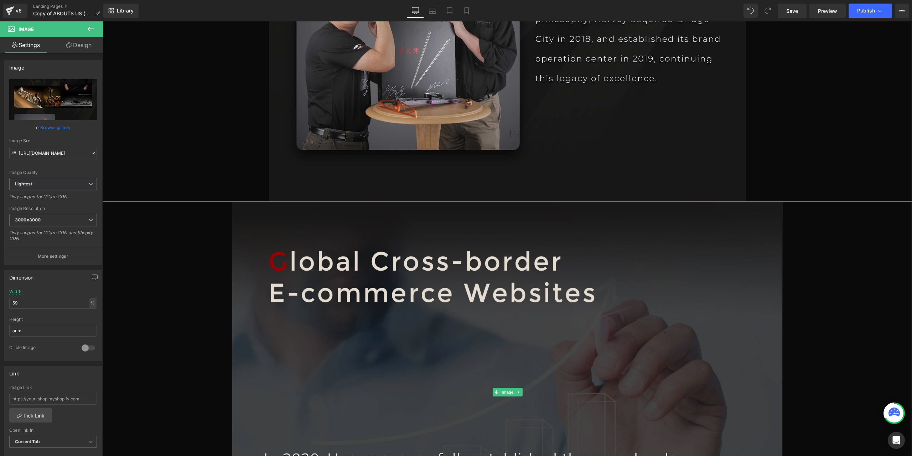
click at [459, 366] on img at bounding box center [507, 391] width 550 height 381
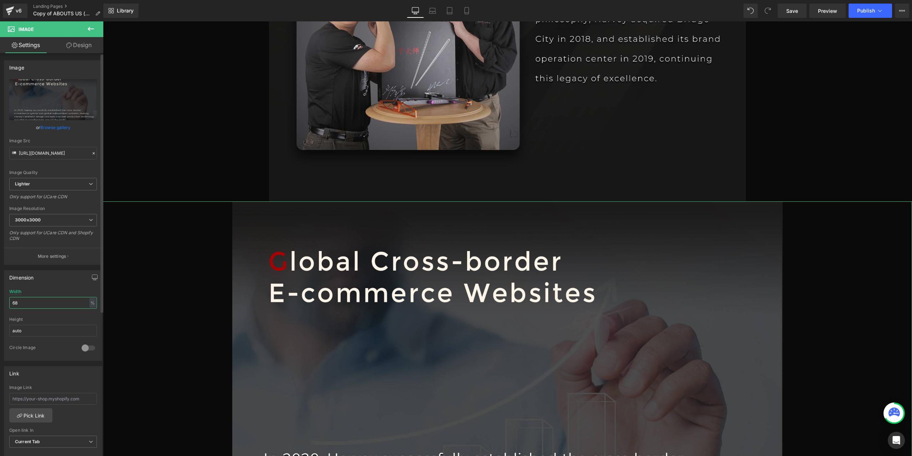
click at [25, 301] on input "68" at bounding box center [53, 303] width 88 height 12
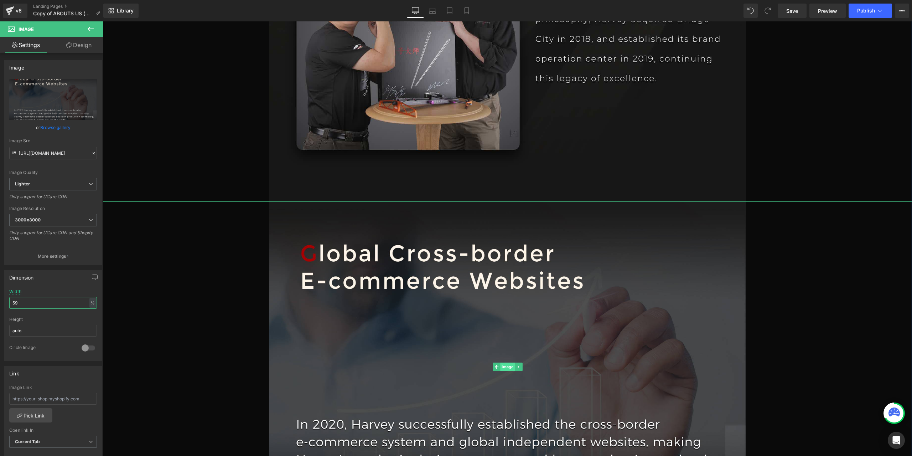
click at [502, 367] on span "Image" at bounding box center [507, 366] width 15 height 9
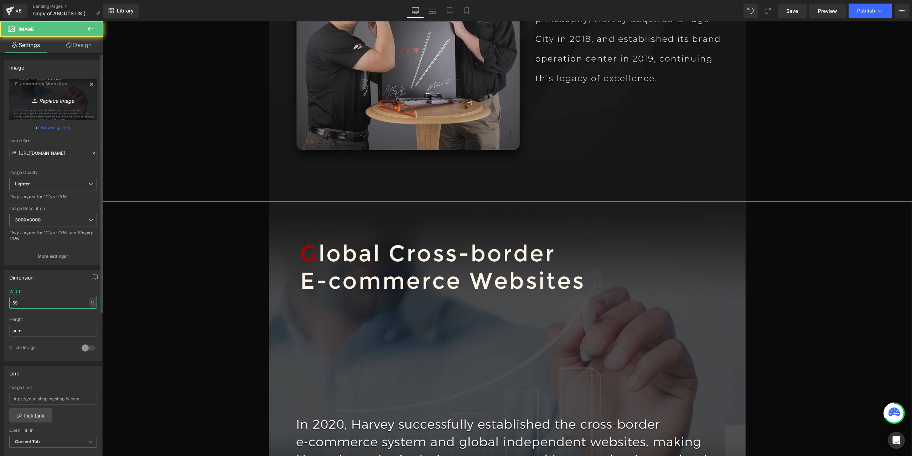
type input "59"
click at [41, 94] on link "Replace Image" at bounding box center [53, 99] width 88 height 41
type input "C:\fakepath\PAGE1-恢复的_10.jpg"
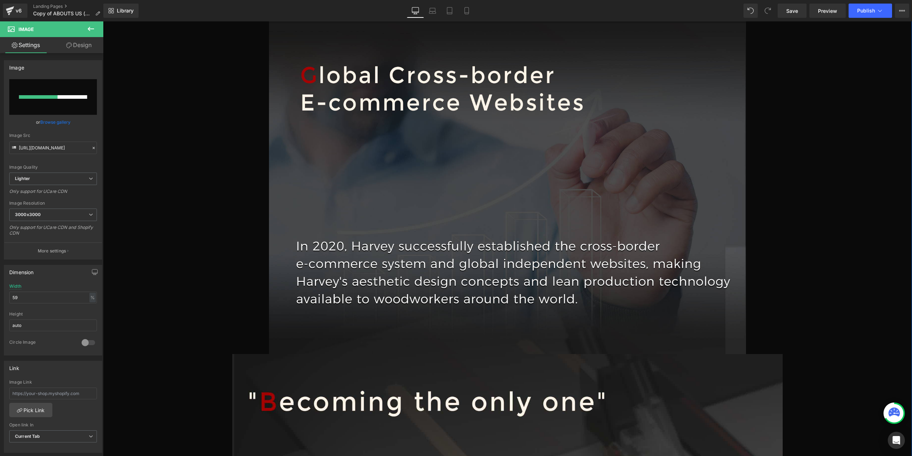
scroll to position [4169, 0]
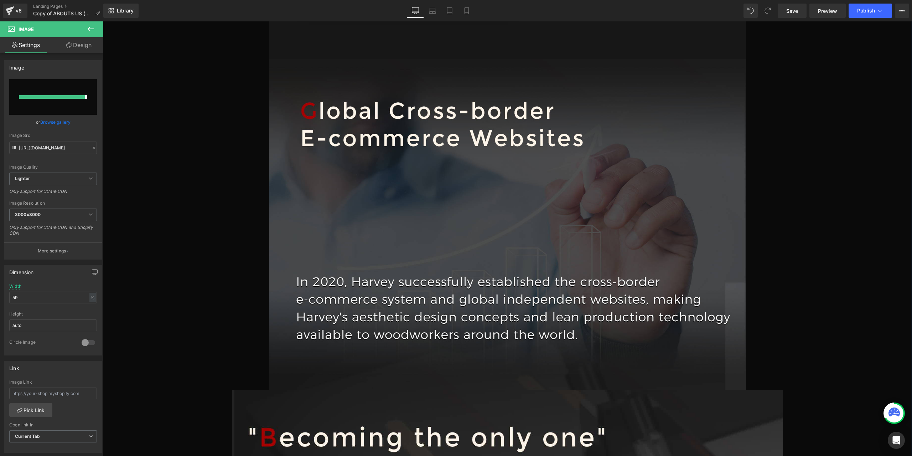
type input "[URL][DOMAIN_NAME]"
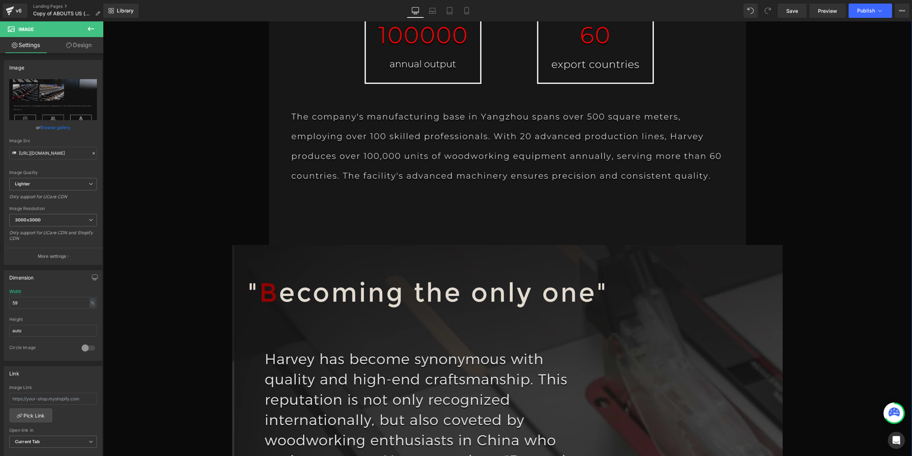
scroll to position [4988, 0]
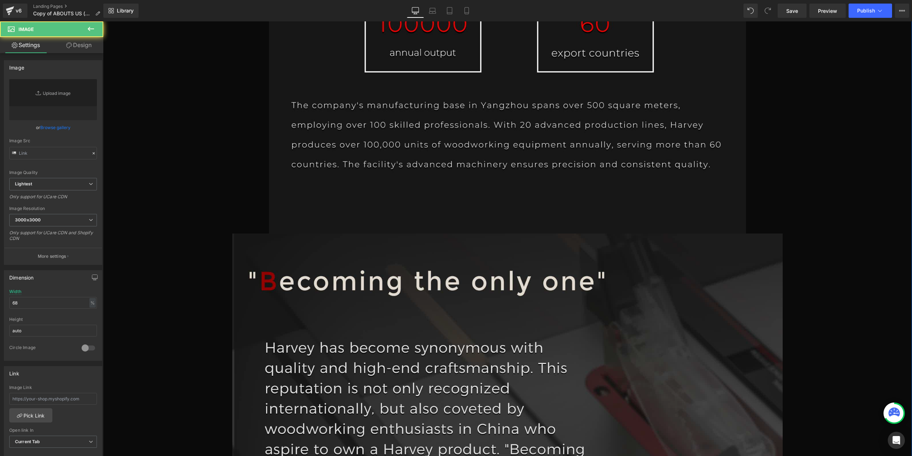
type input "[URL][DOMAIN_NAME]"
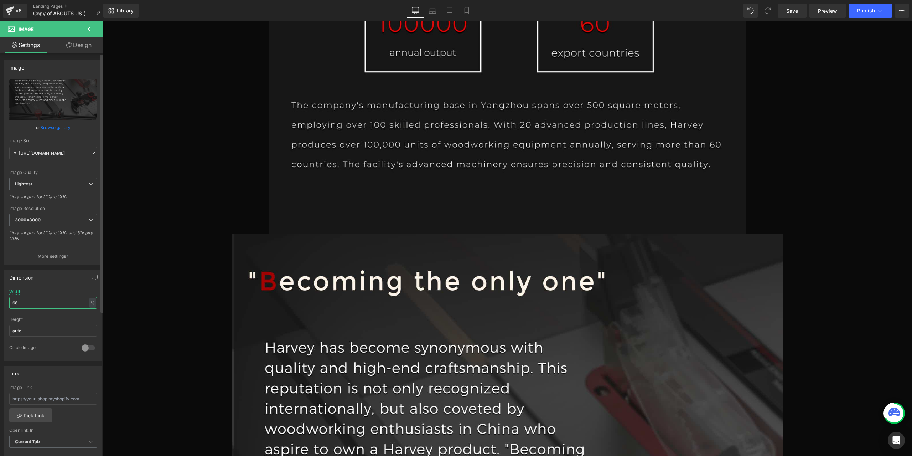
click at [45, 299] on input "68" at bounding box center [53, 303] width 88 height 12
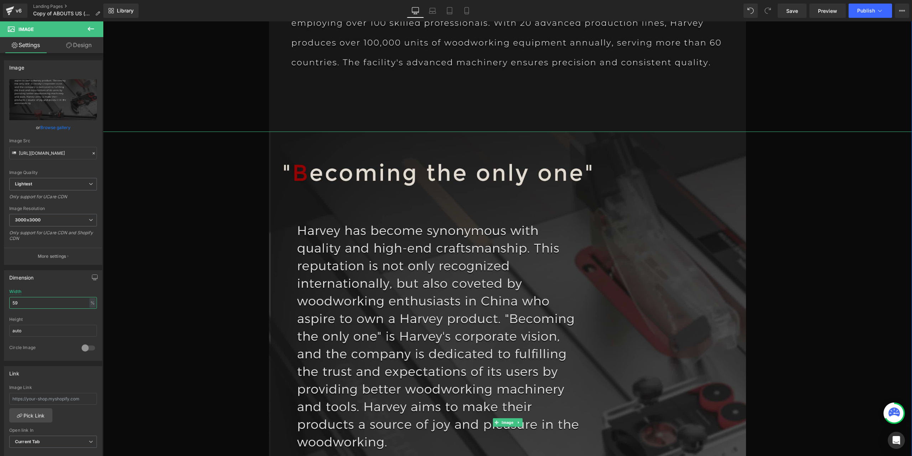
scroll to position [5131, 0]
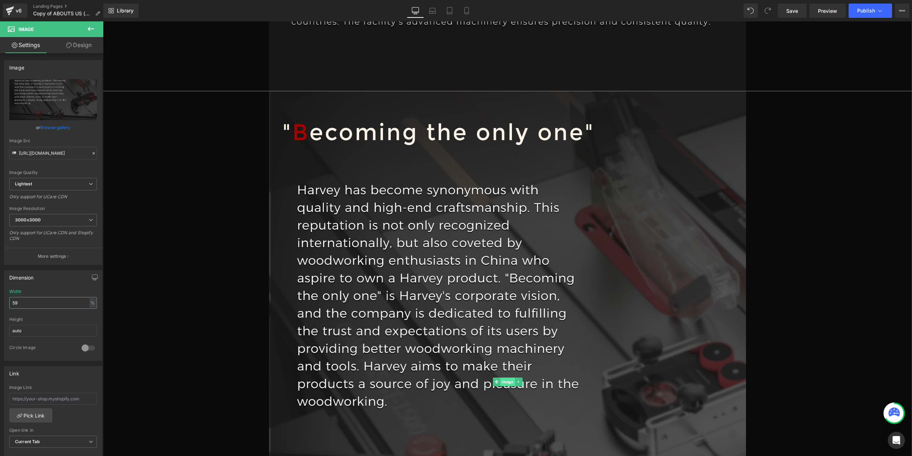
click at [509, 383] on span "Image" at bounding box center [507, 381] width 15 height 9
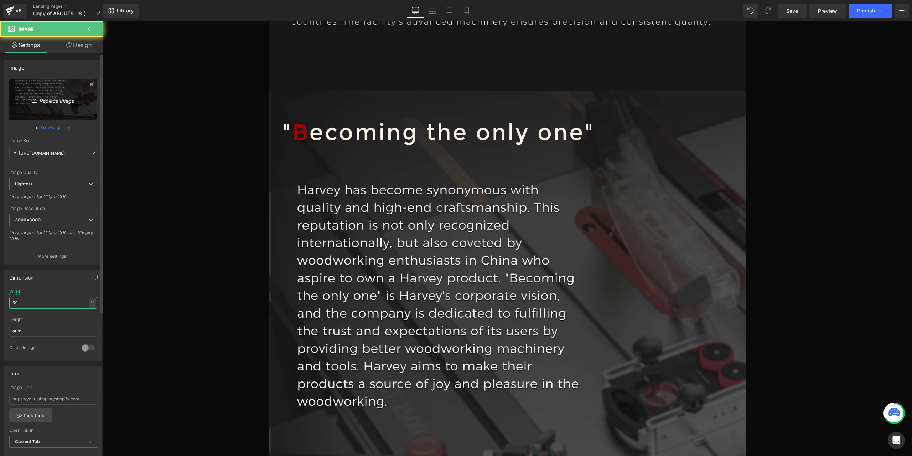
type input "59"
click at [75, 100] on icon "Replace Image" at bounding box center [53, 99] width 57 height 9
type input "C:\fakepath\PAGE2_03_01.jpg"
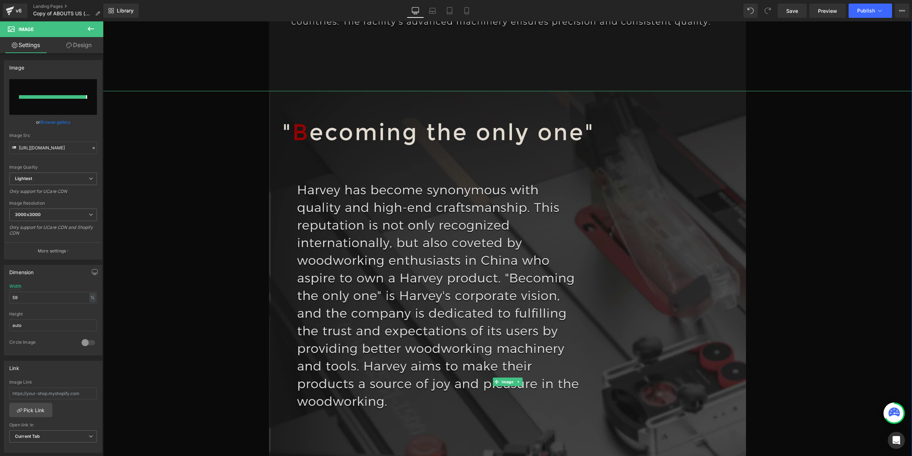
type input "[URL][DOMAIN_NAME]"
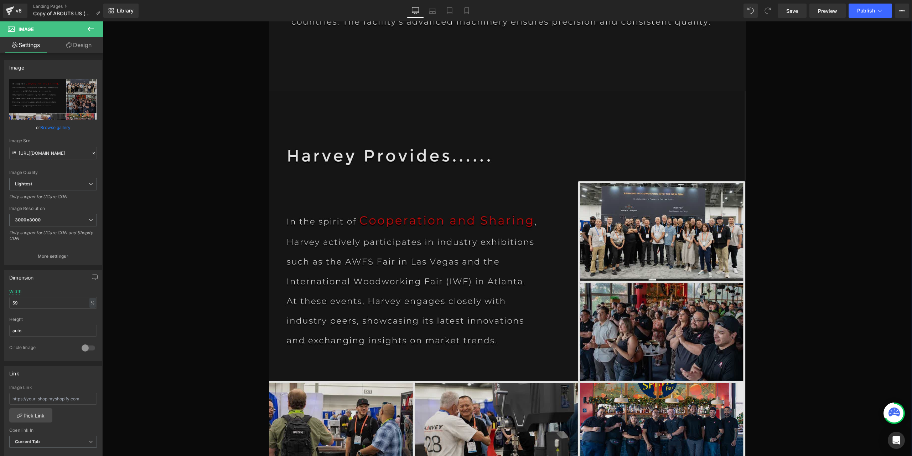
click at [466, 342] on img at bounding box center [507, 307] width 477 height 433
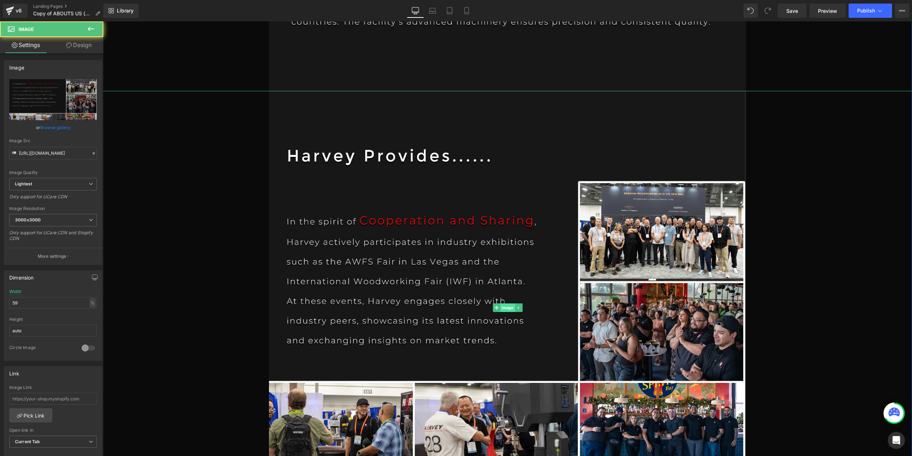
click at [510, 310] on span "Image" at bounding box center [507, 307] width 15 height 9
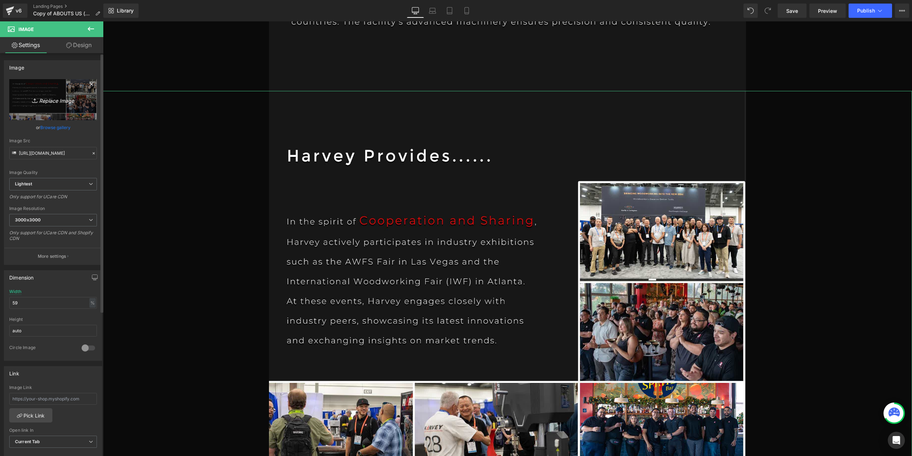
click at [41, 103] on icon "Replace Image" at bounding box center [53, 99] width 57 height 9
type input "C:\fakepath\PAGE2_04.jpg"
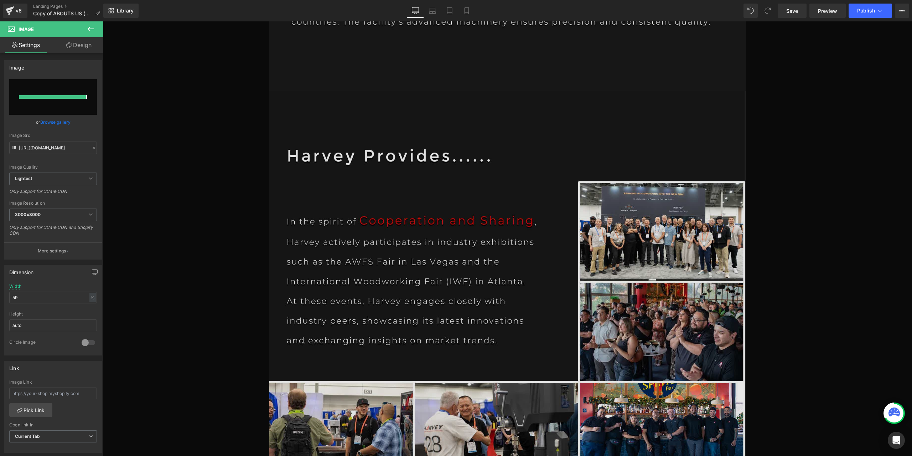
type input "[URL][DOMAIN_NAME]"
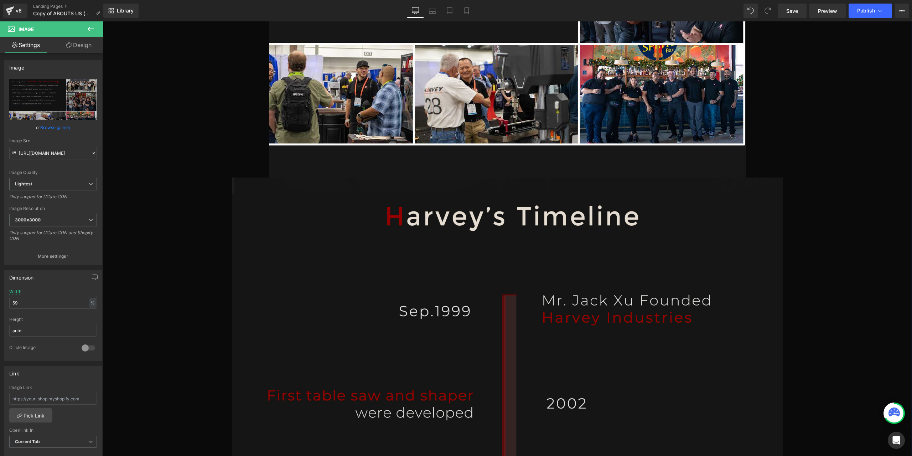
scroll to position [5487, 0]
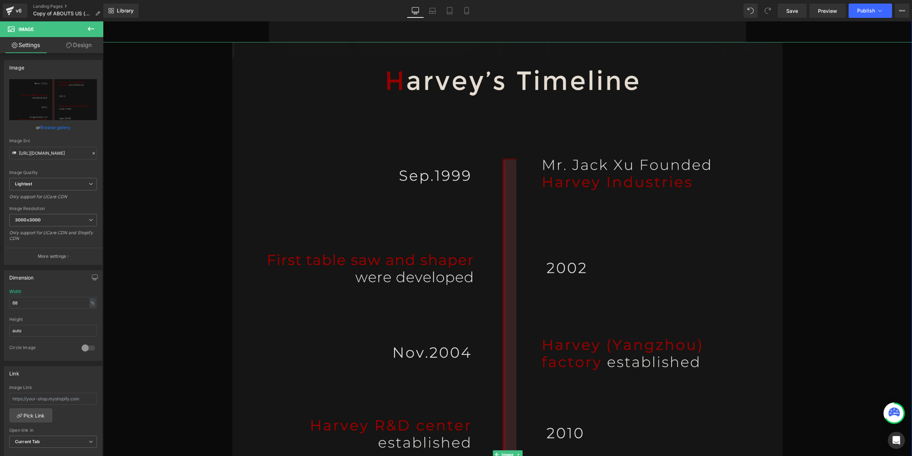
scroll to position [5630, 0]
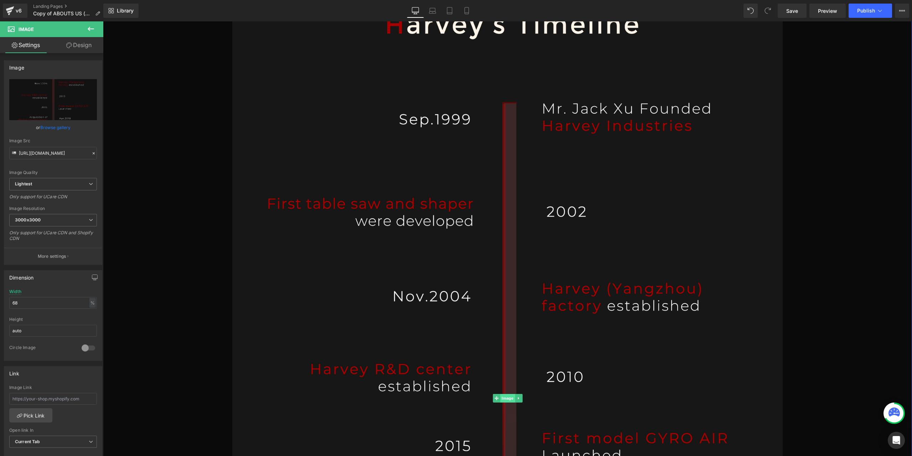
click at [502, 397] on span "Image" at bounding box center [507, 398] width 15 height 9
click at [59, 99] on icon "Replace Image" at bounding box center [53, 99] width 57 height 9
type input "C:\fakepath\PAGE2_05.jpg"
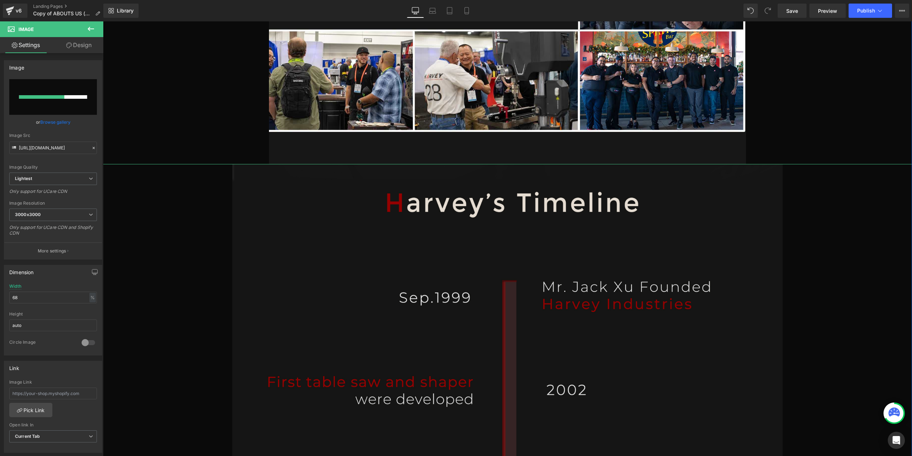
scroll to position [5309, 0]
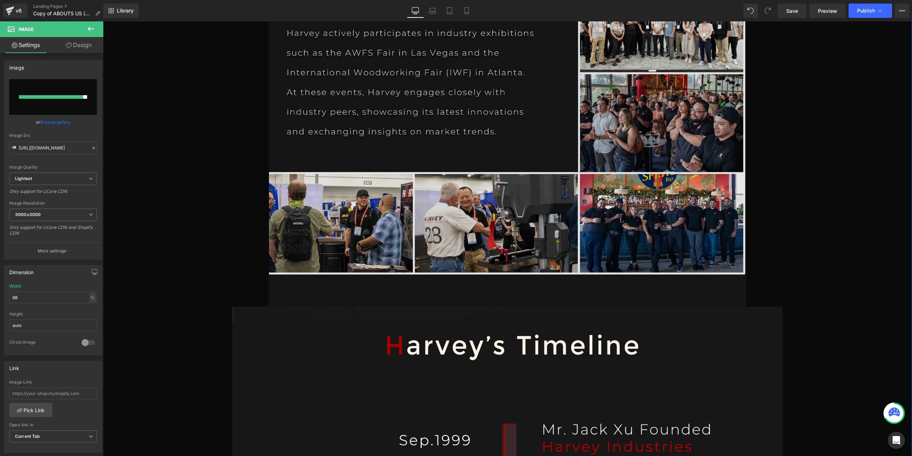
type input "[URL][DOMAIN_NAME]"
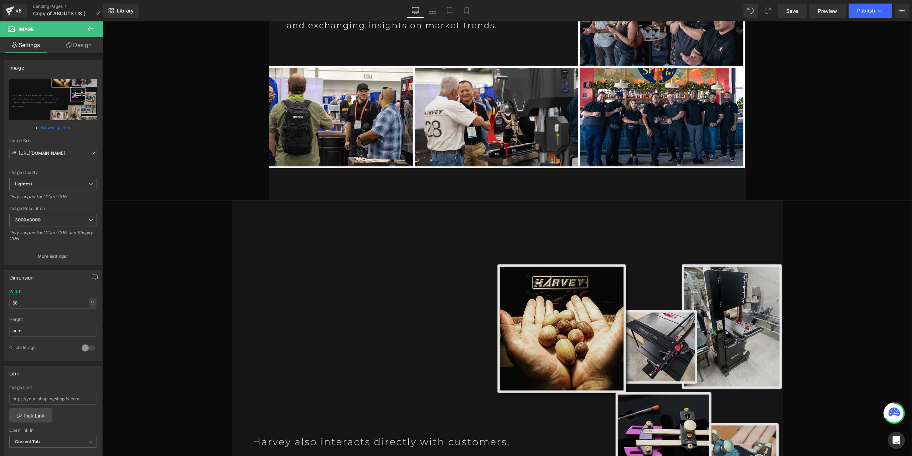
scroll to position [5416, 0]
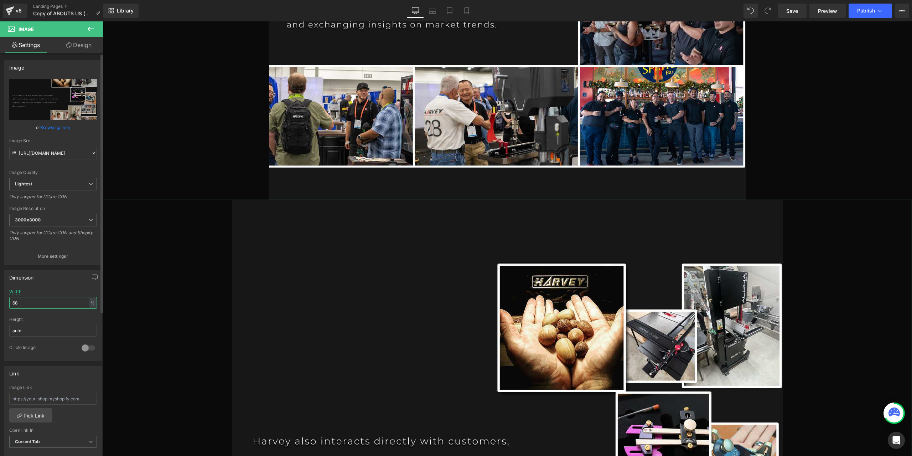
click at [21, 305] on input "68" at bounding box center [53, 303] width 88 height 12
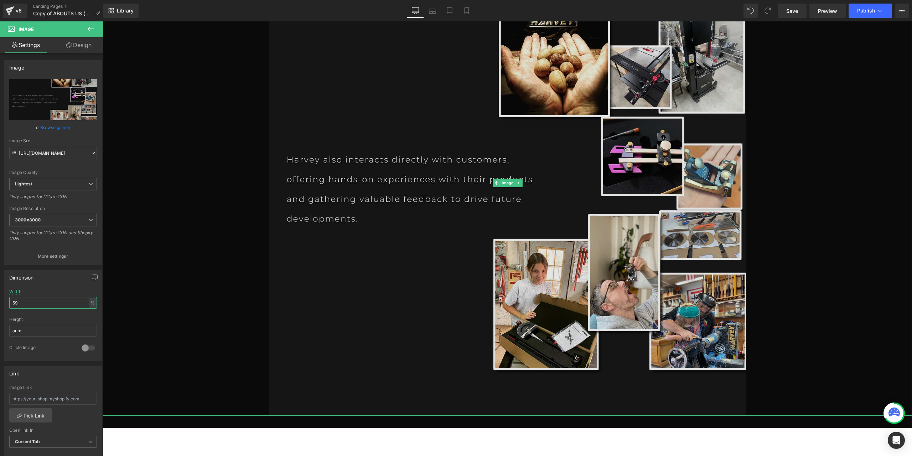
scroll to position [5808, 0]
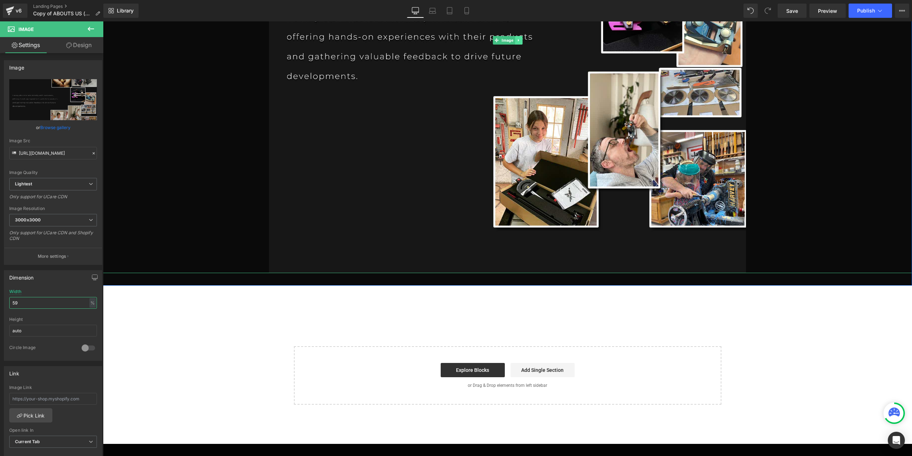
type input "59"
click at [517, 41] on icon at bounding box center [519, 40] width 4 height 4
click at [513, 41] on icon at bounding box center [515, 40] width 4 height 4
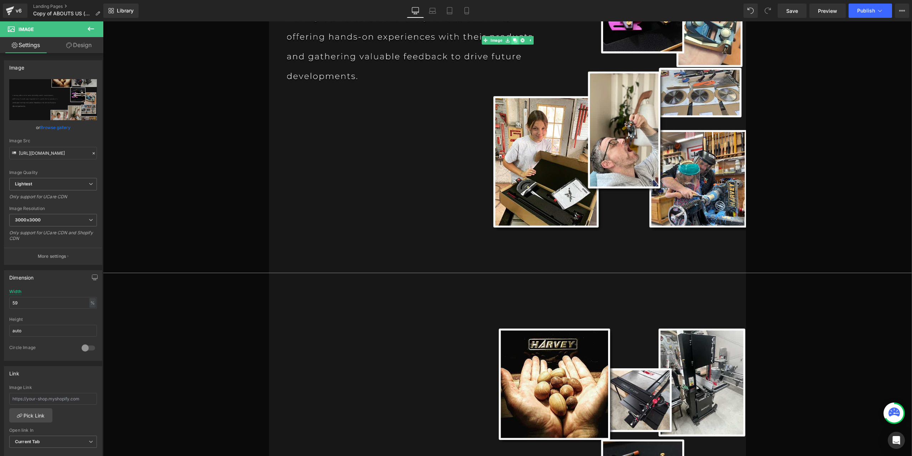
click at [513, 41] on icon at bounding box center [515, 40] width 4 height 4
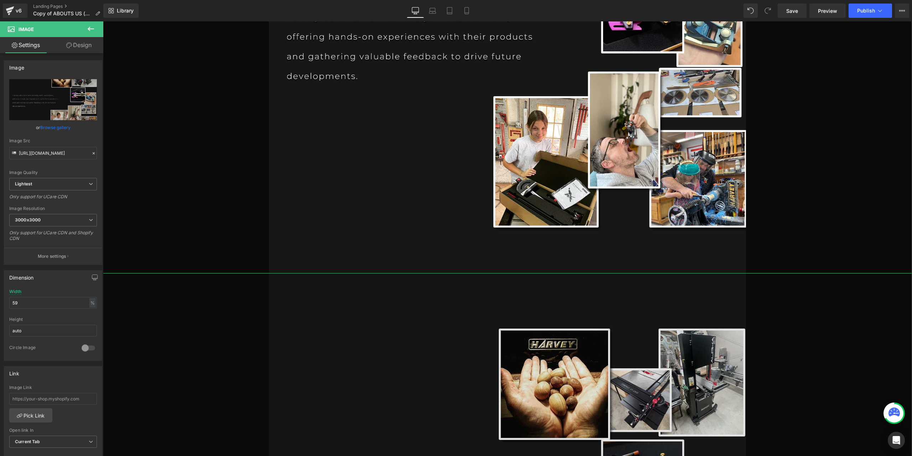
scroll to position [5950, 0]
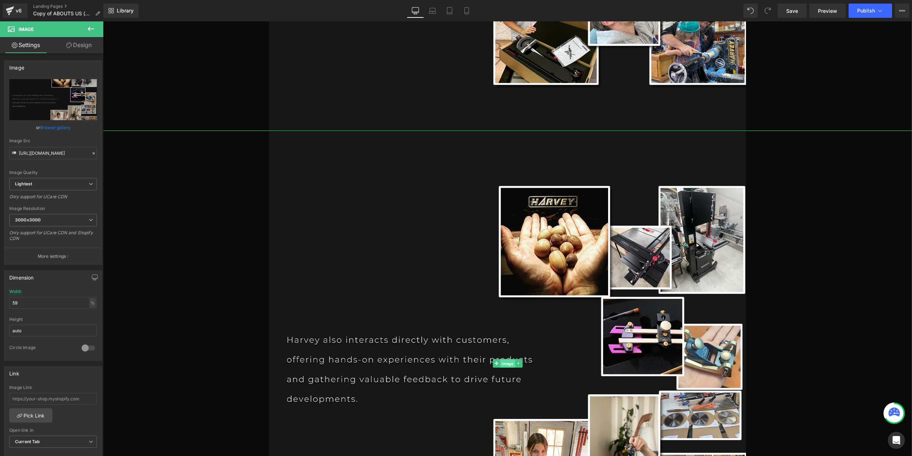
click at [506, 362] on span "Image" at bounding box center [507, 363] width 15 height 9
click at [47, 97] on icon "Replace Image" at bounding box center [53, 99] width 57 height 9
type input "C:\fakepath\PAGE2_06.jpg"
type input "[URL][DOMAIN_NAME]"
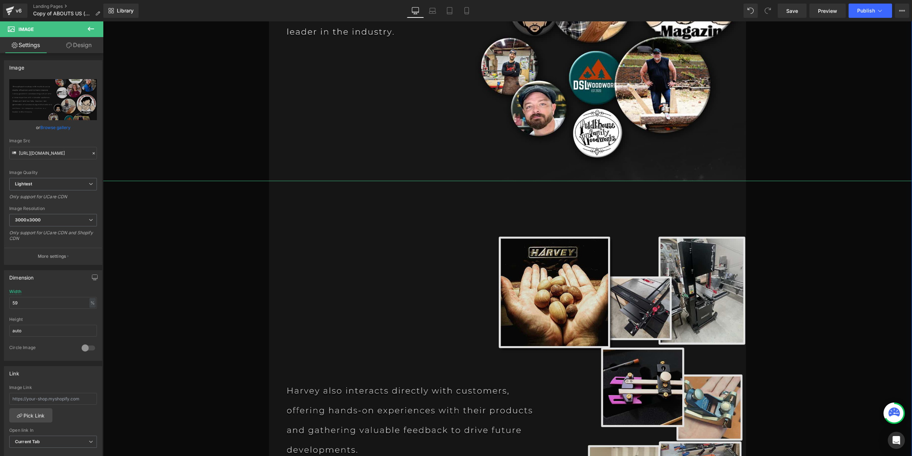
scroll to position [6378, 0]
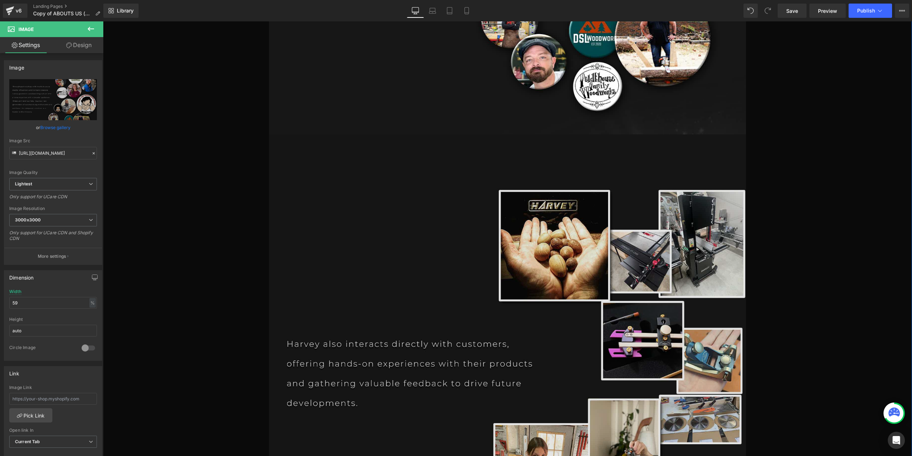
click at [500, 319] on img at bounding box center [507, 366] width 477 height 465
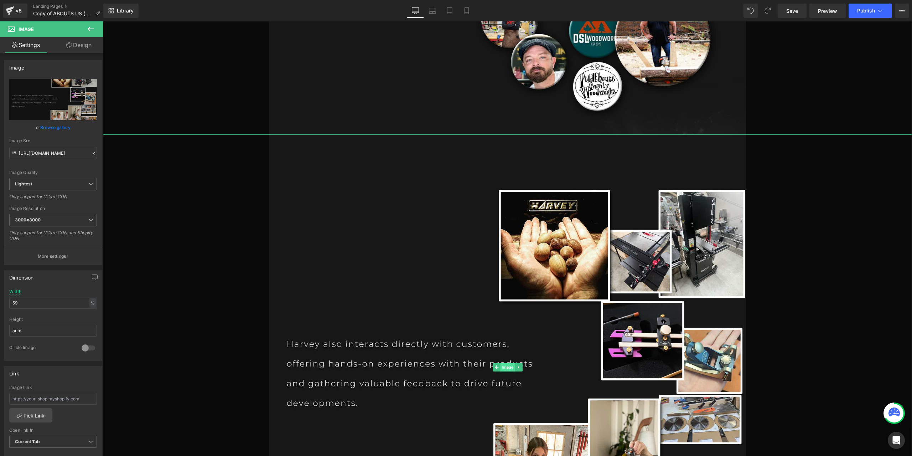
click at [502, 369] on span "Image" at bounding box center [507, 367] width 15 height 9
click at [68, 110] on link "Replace Image" at bounding box center [53, 99] width 88 height 41
type input "C:\fakepath\PAGE2_07.jpg"
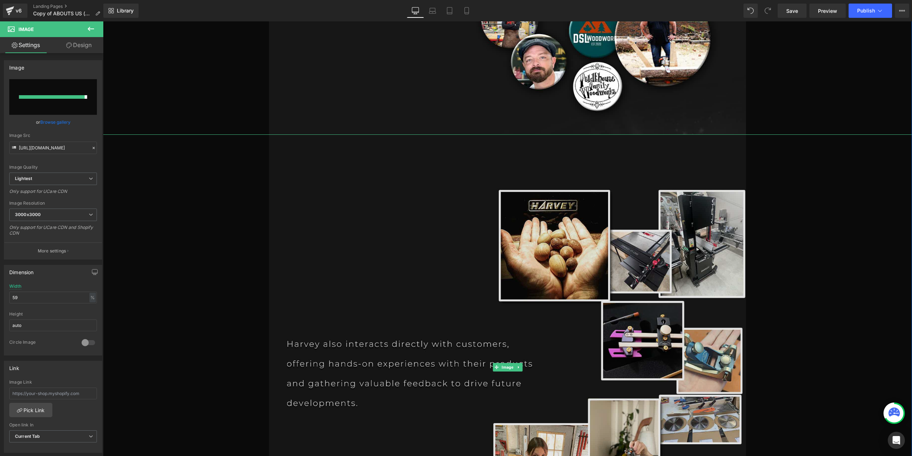
type input "[URL][DOMAIN_NAME]"
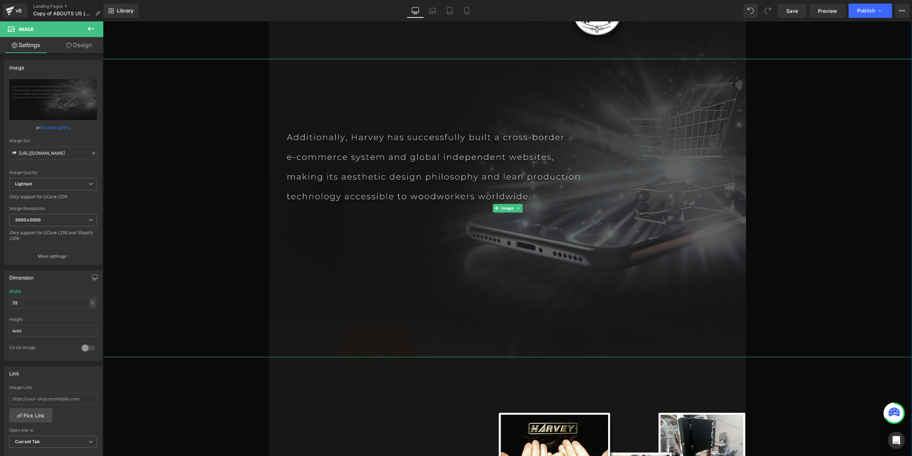
scroll to position [6521, 0]
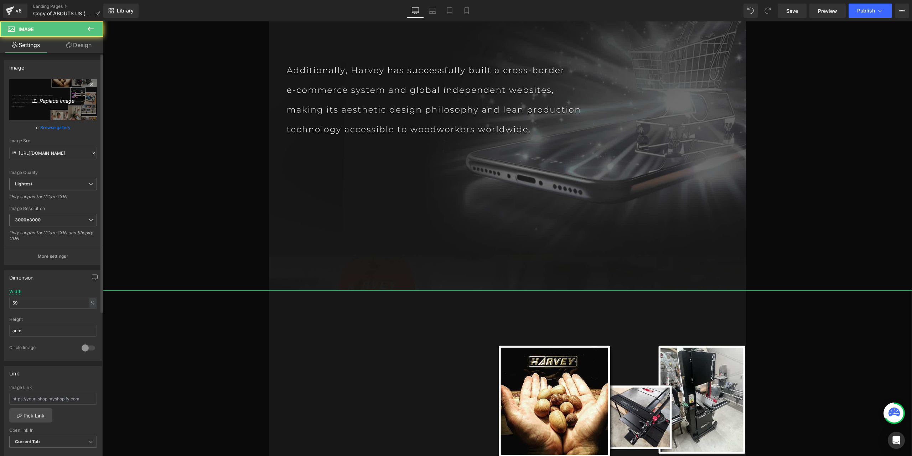
click at [43, 103] on icon "Replace Image" at bounding box center [53, 99] width 57 height 9
type input "C:\fakepath\PAGE2_08.jpg"
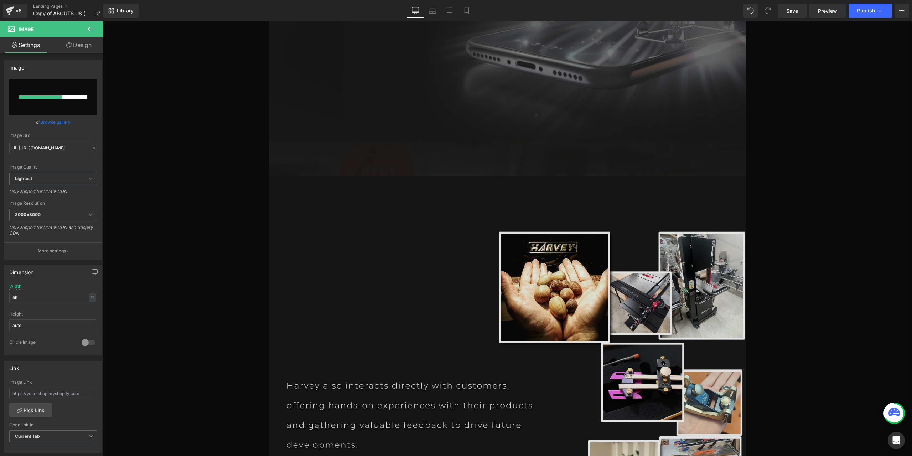
scroll to position [6734, 0]
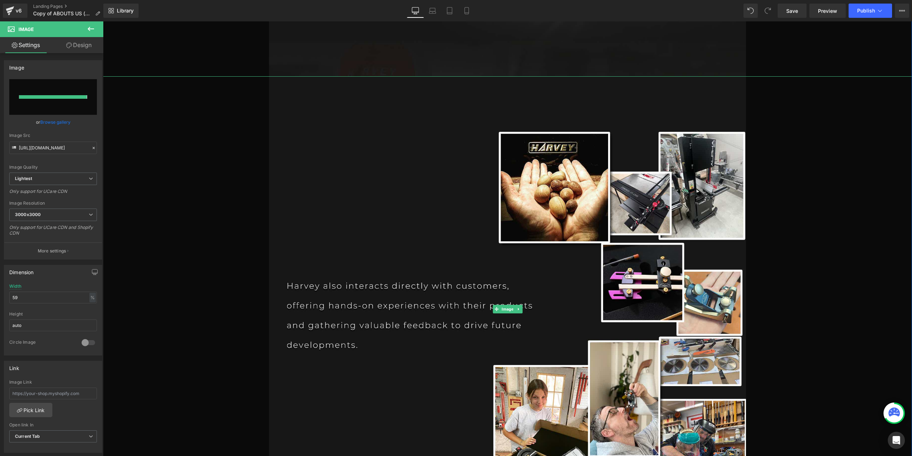
type input "[URL][DOMAIN_NAME]"
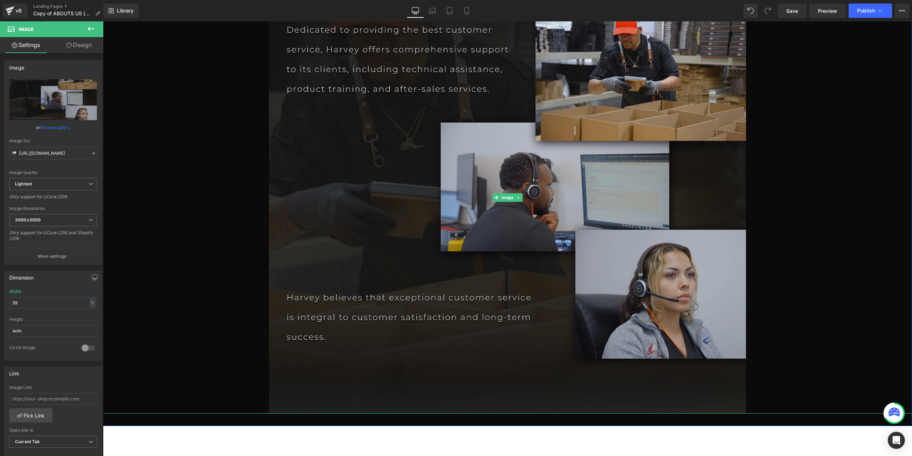
scroll to position [6877, 0]
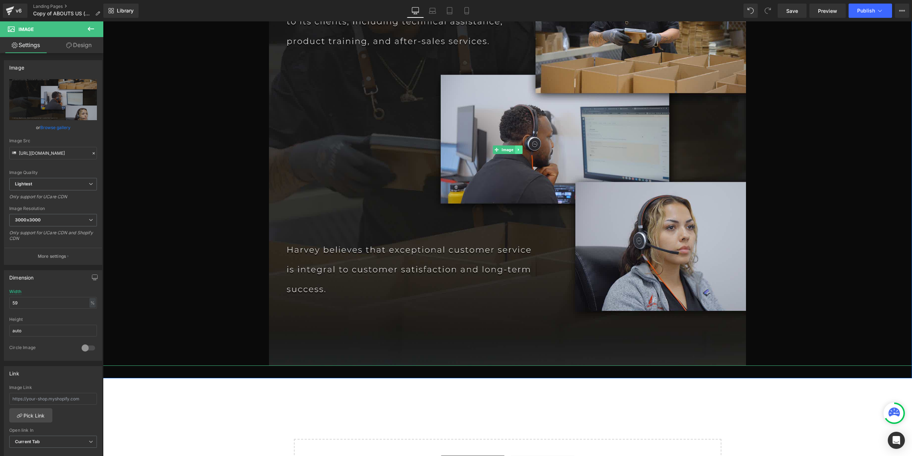
click at [518, 150] on icon at bounding box center [518, 150] width 1 height 2
click at [513, 151] on icon at bounding box center [515, 150] width 4 height 4
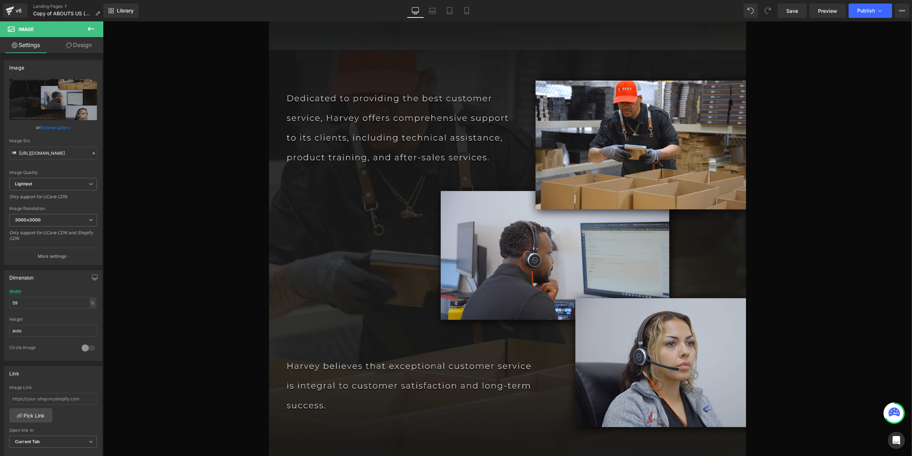
scroll to position [7194, 0]
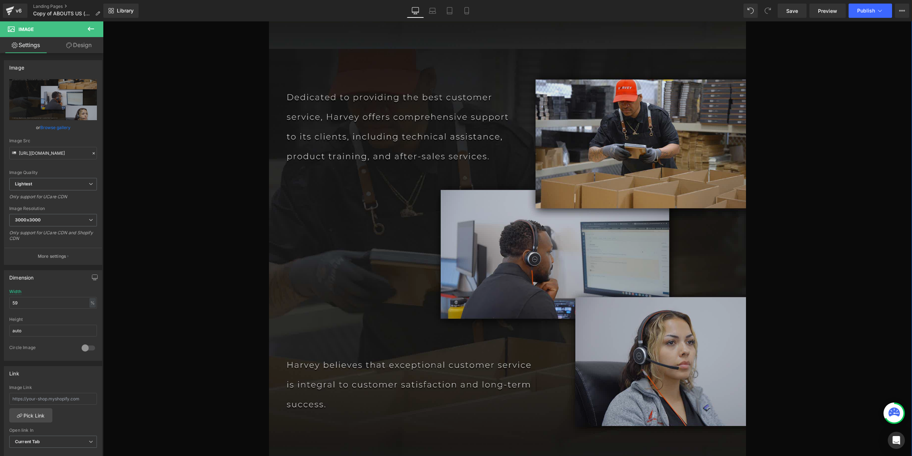
click at [531, 237] on img at bounding box center [507, 265] width 477 height 432
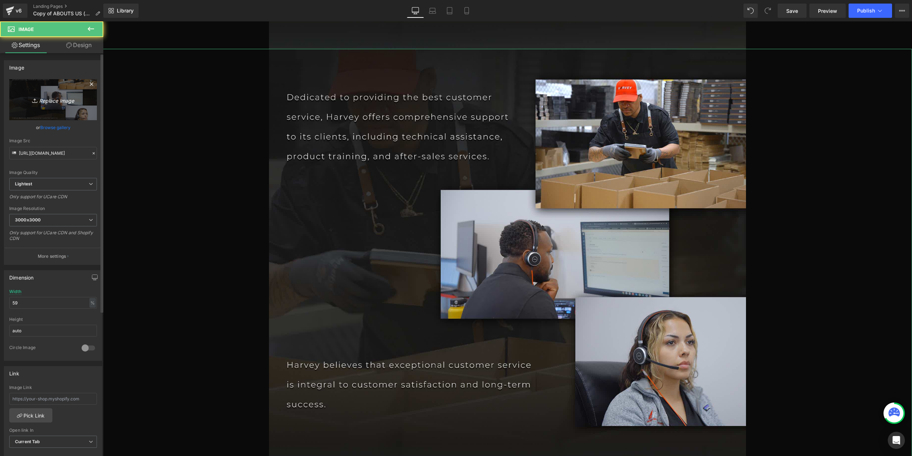
click at [70, 104] on link "Replace Image" at bounding box center [53, 99] width 88 height 41
type input "C:\fakepath\PAGE2_09.jpg"
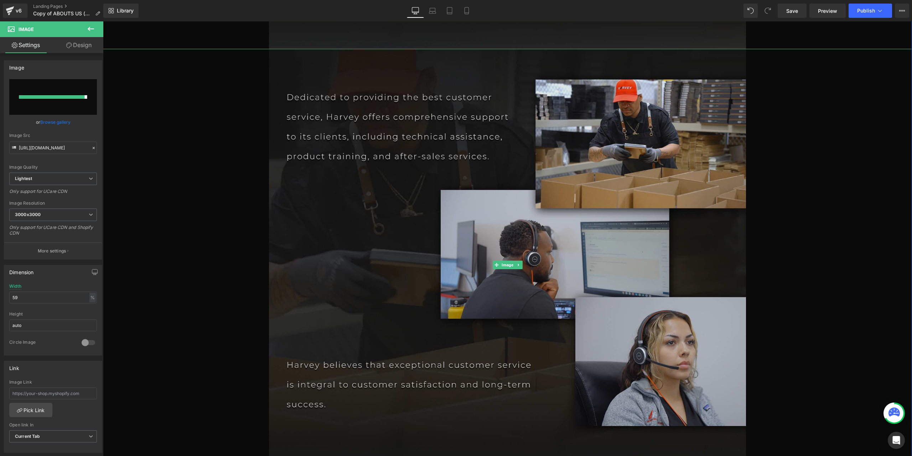
type input "[URL][DOMAIN_NAME]"
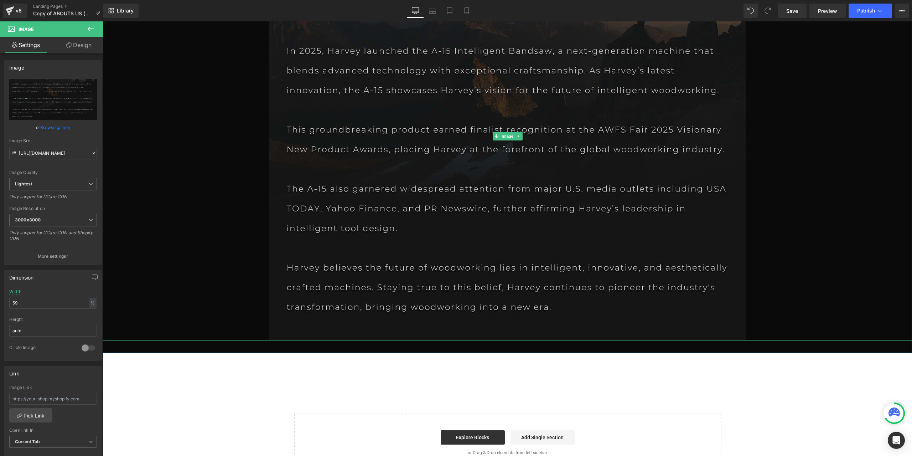
scroll to position [7372, 0]
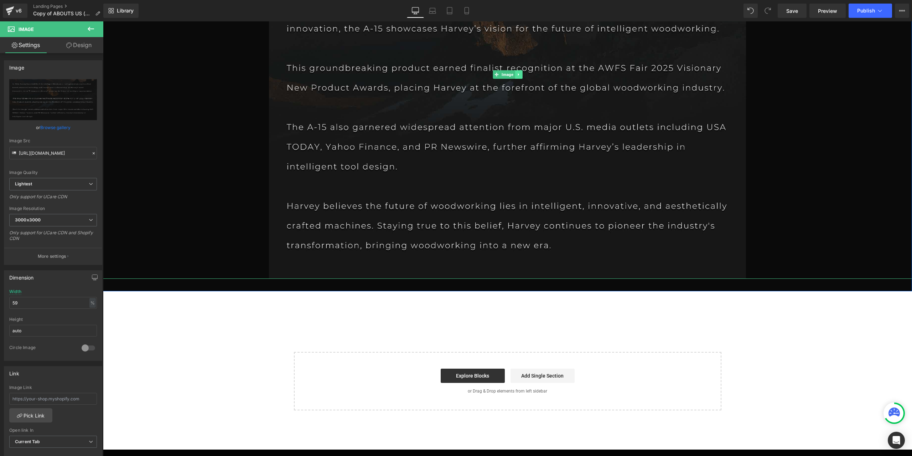
click at [517, 77] on icon at bounding box center [519, 74] width 4 height 4
click at [511, 78] on link at bounding box center [514, 74] width 7 height 9
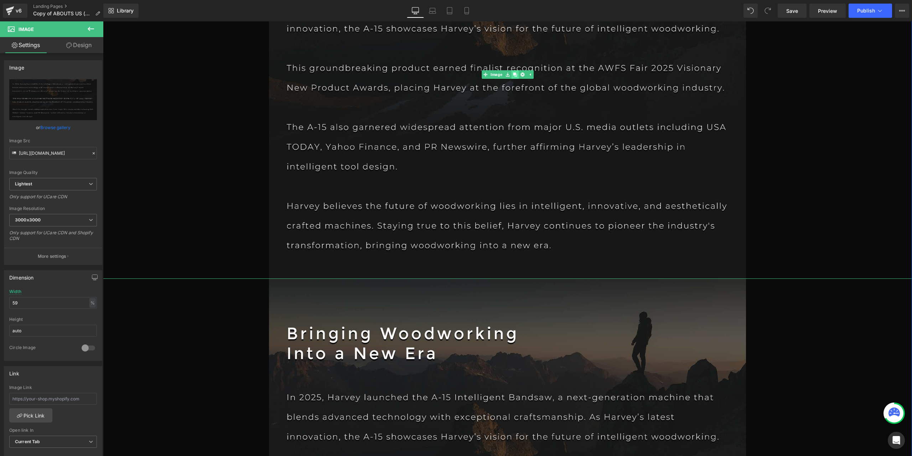
click at [511, 78] on link at bounding box center [514, 74] width 7 height 9
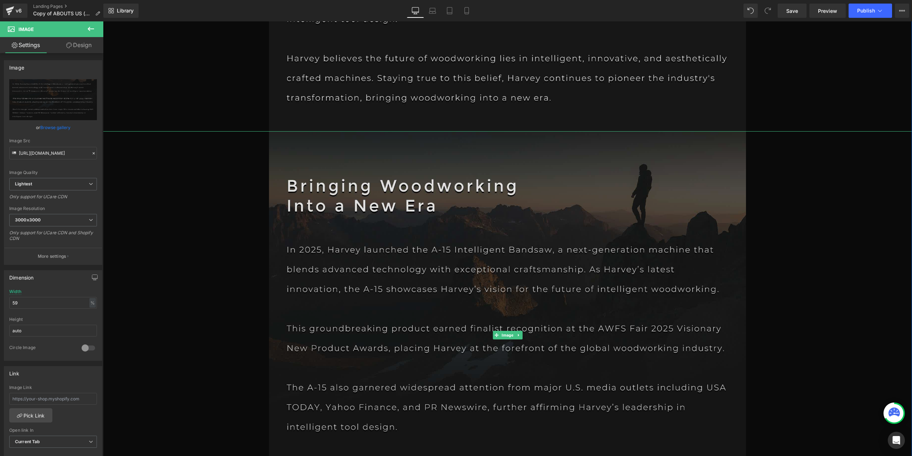
scroll to position [7550, 0]
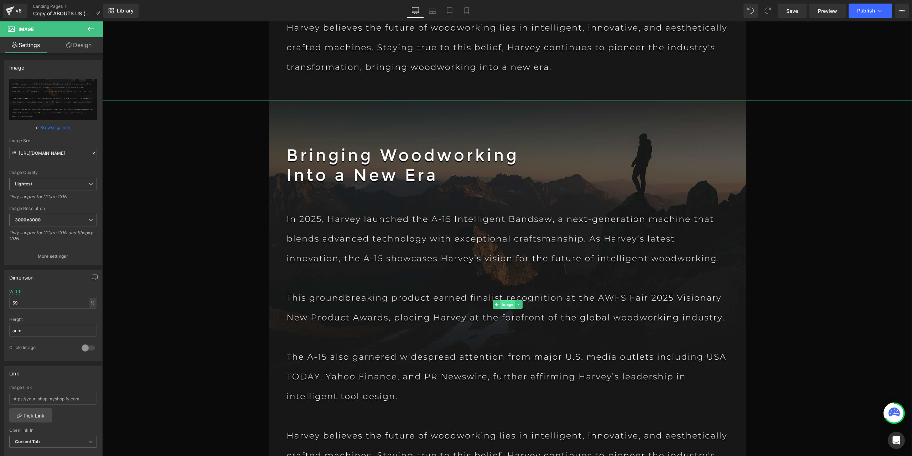
click at [504, 305] on span "Image" at bounding box center [507, 304] width 15 height 9
click at [46, 100] on icon "Replace Image" at bounding box center [53, 99] width 57 height 9
type input "C:\fakepath\PAGE2_10.jpg"
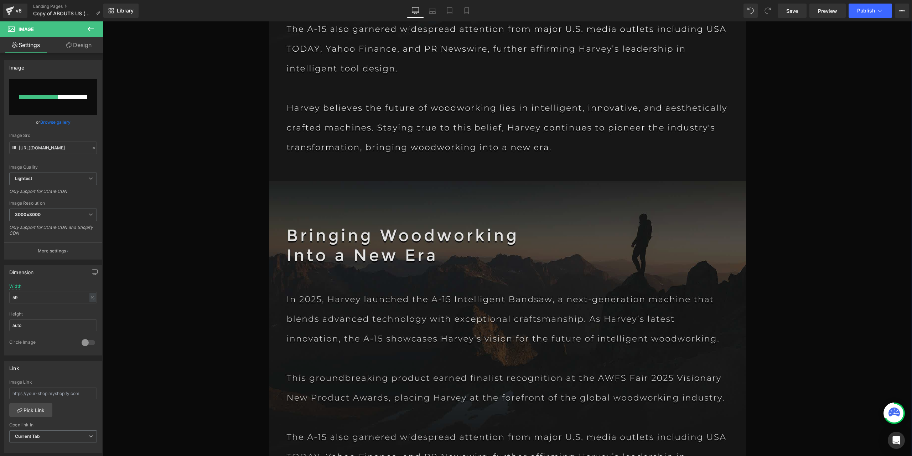
scroll to position [7479, 0]
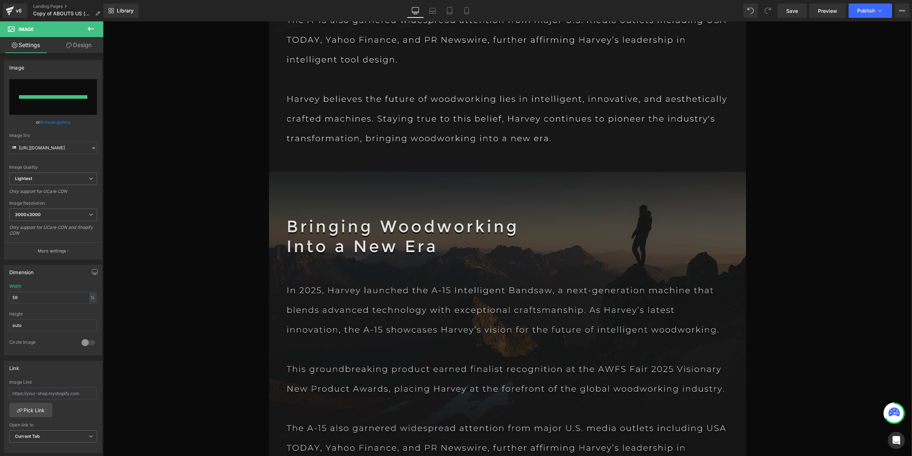
type input "[URL][DOMAIN_NAME]"
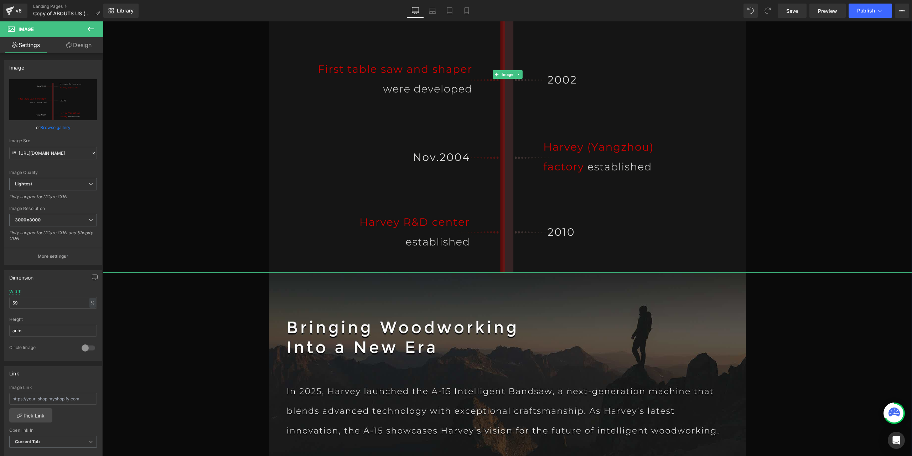
scroll to position [7799, 0]
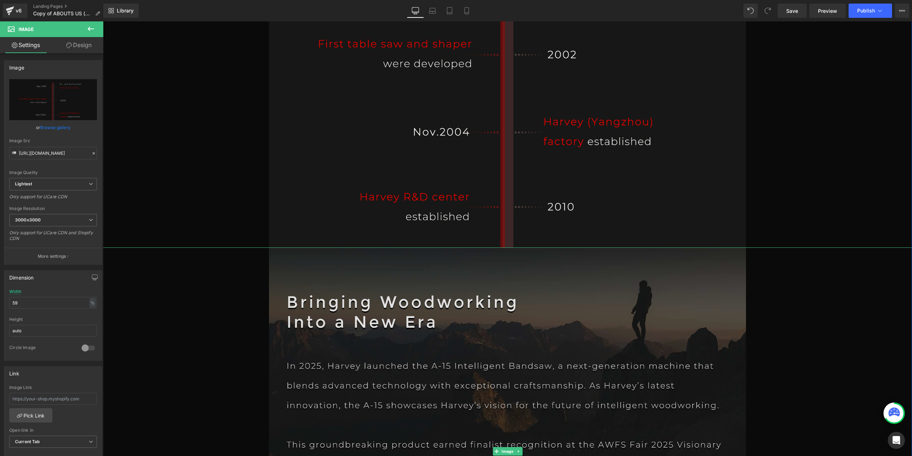
click at [486, 328] on img at bounding box center [507, 451] width 477 height 408
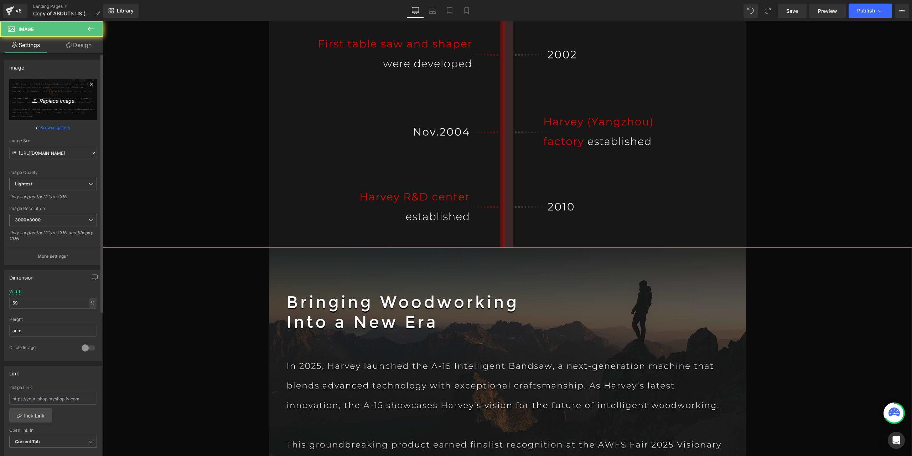
click at [73, 110] on link "Replace Image" at bounding box center [53, 99] width 88 height 41
type input "C:\fakepath\PAGE2_11.jpg"
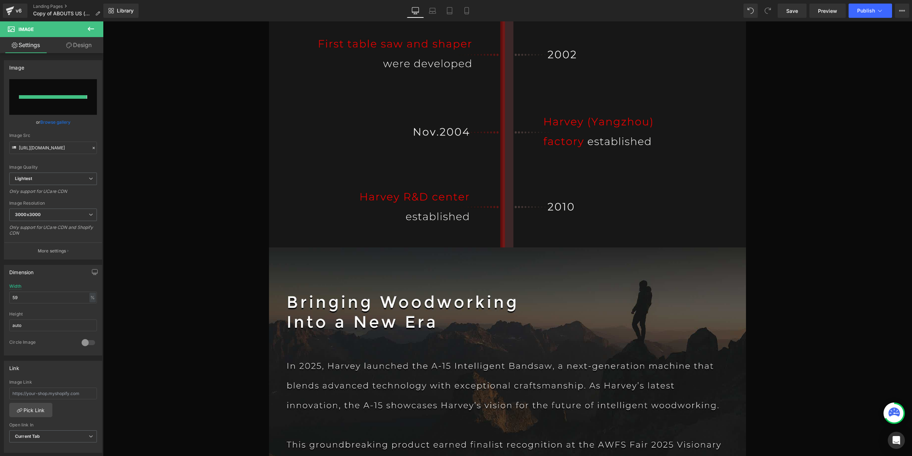
type input "[URL][DOMAIN_NAME]"
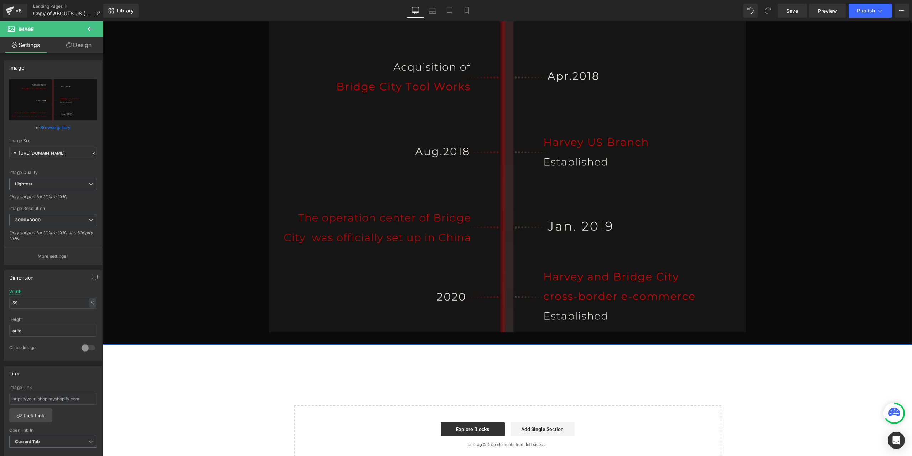
scroll to position [7978, 0]
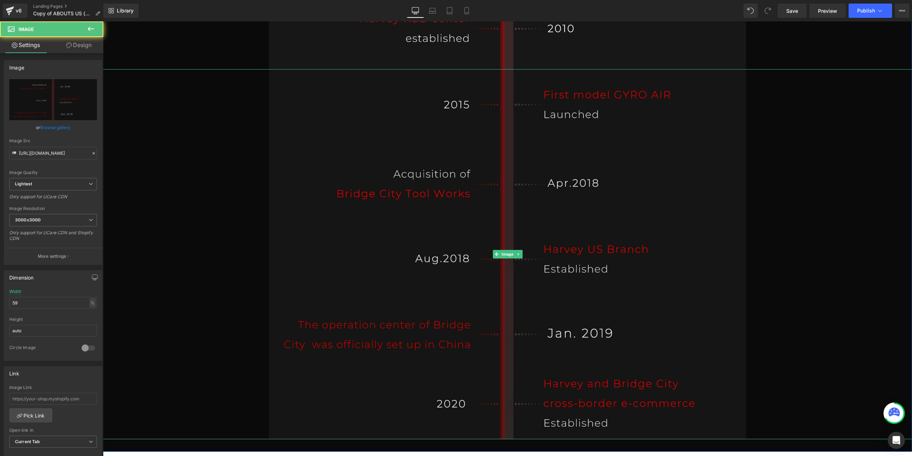
click at [500, 144] on img at bounding box center [507, 254] width 477 height 370
click at [520, 255] on img at bounding box center [507, 254] width 477 height 370
click at [517, 256] on icon at bounding box center [519, 254] width 4 height 4
click at [514, 256] on icon at bounding box center [515, 254] width 4 height 4
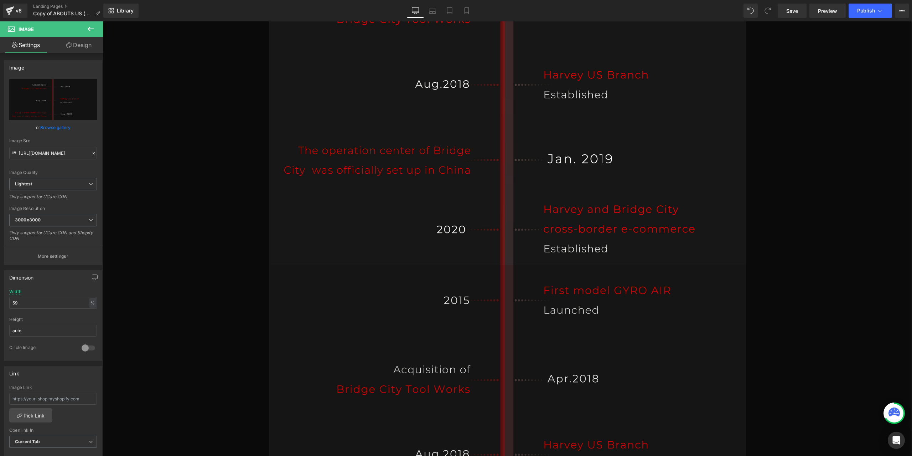
scroll to position [8190, 0]
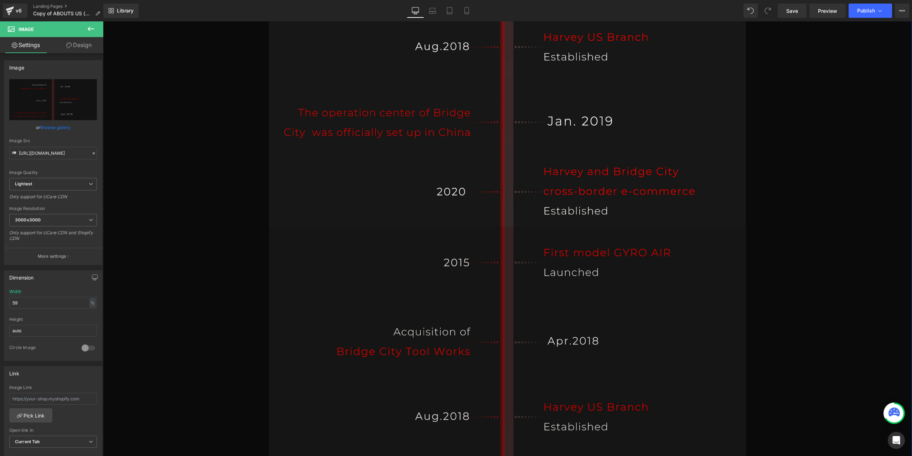
click at [492, 375] on img at bounding box center [507, 412] width 477 height 370
click at [502, 413] on span "Image" at bounding box center [507, 411] width 15 height 9
click at [71, 103] on icon "Replace Image" at bounding box center [53, 99] width 57 height 9
type input "C:\fakepath\PAGE2_12.jpg"
type input "[URL][DOMAIN_NAME]"
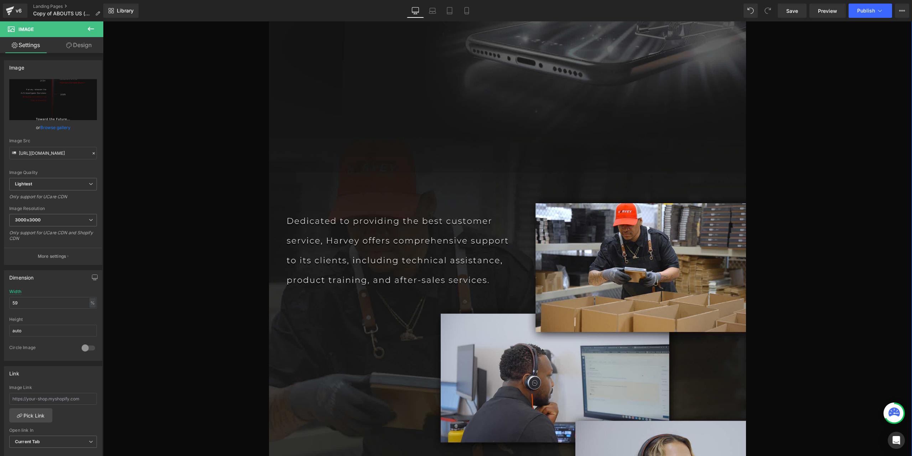
scroll to position [6586, 0]
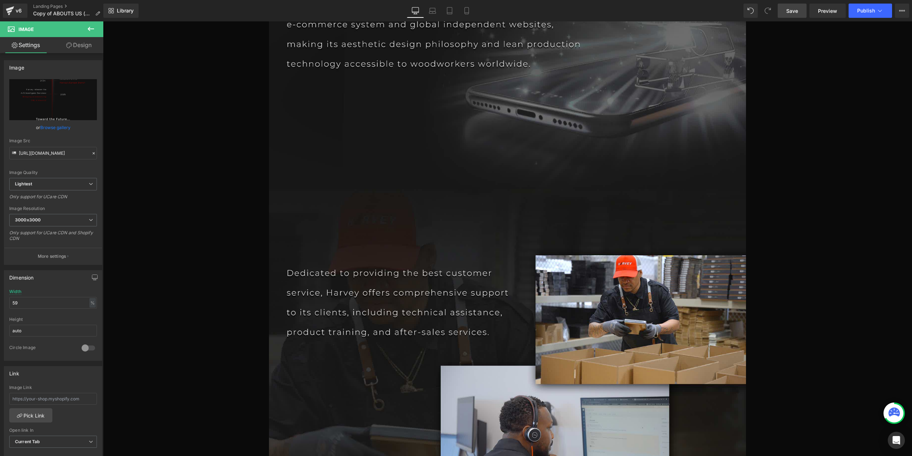
click at [795, 12] on span "Save" at bounding box center [792, 10] width 12 height 7
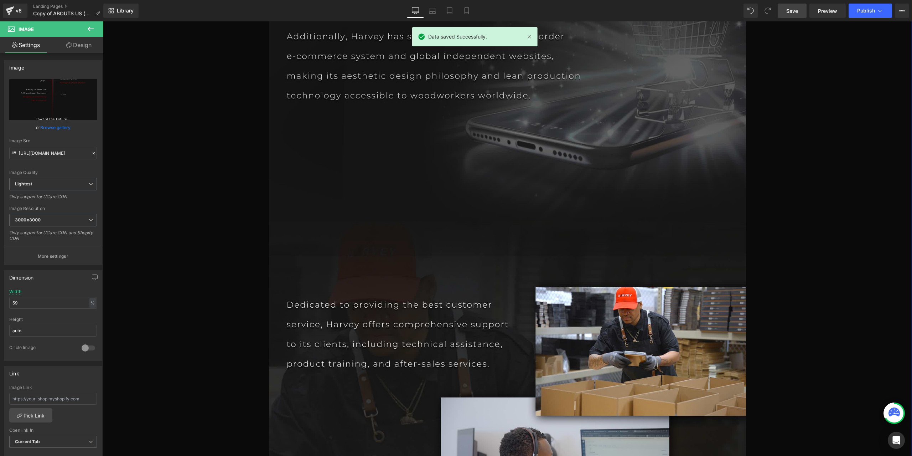
scroll to position [6444, 0]
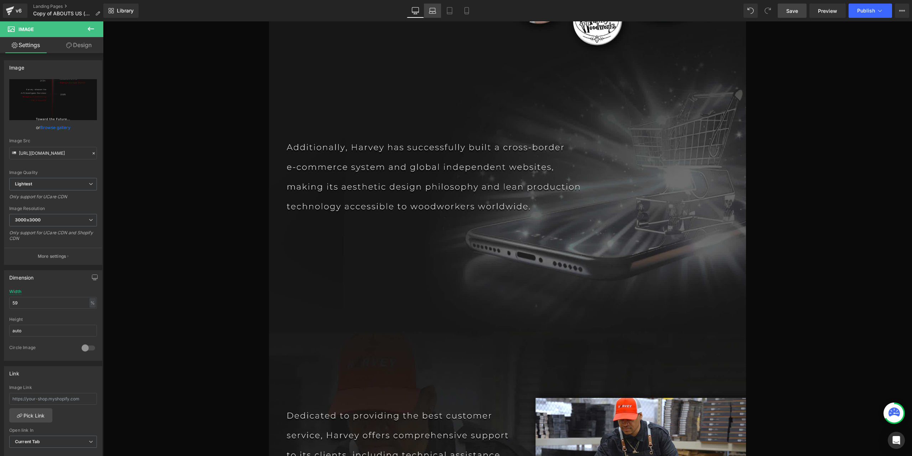
click at [437, 12] on link "Laptop" at bounding box center [432, 11] width 17 height 14
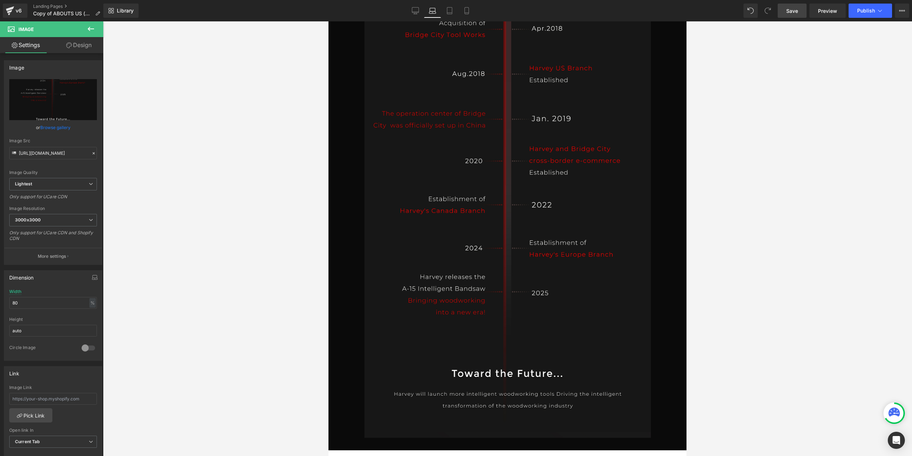
scroll to position [4860, 0]
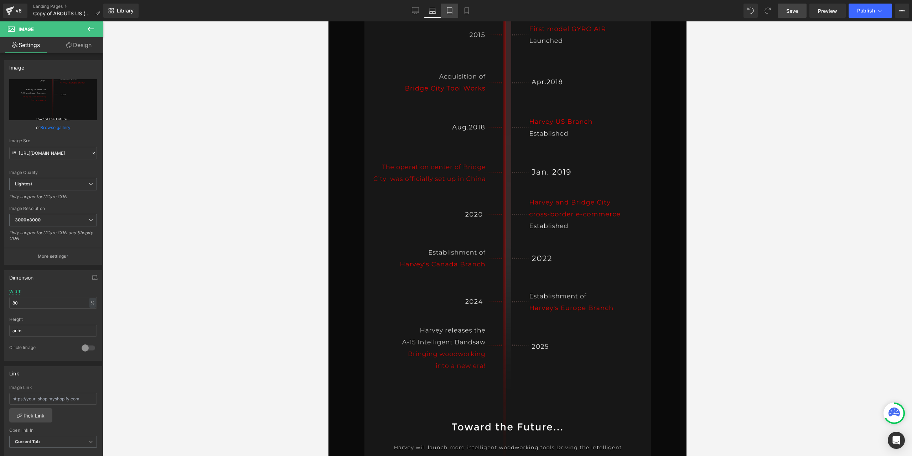
click at [444, 13] on link "Tablet" at bounding box center [449, 11] width 17 height 14
type input "85"
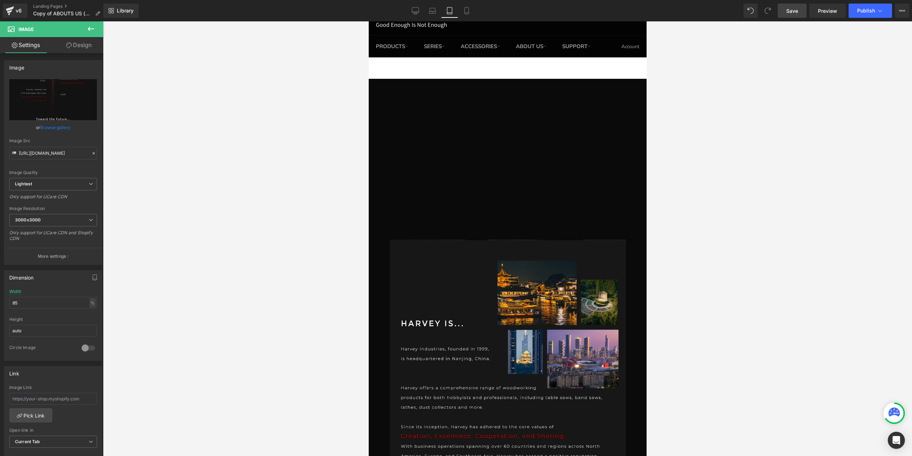
scroll to position [0, 0]
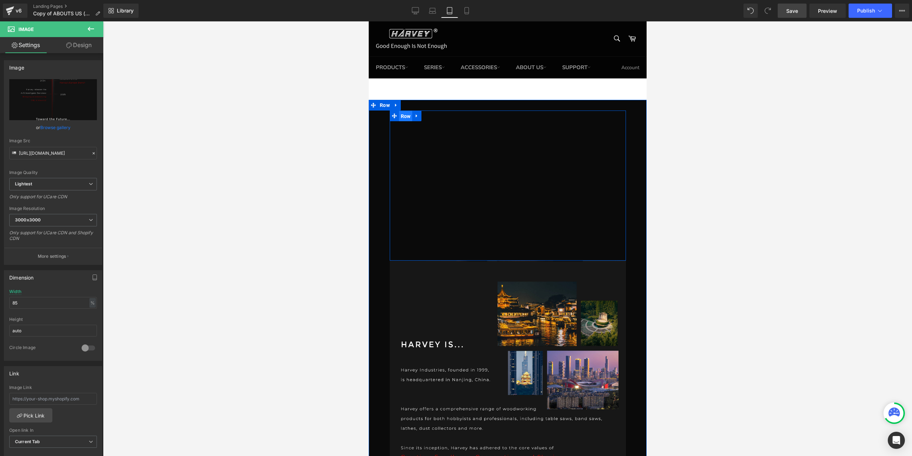
click at [400, 116] on span "Row" at bounding box center [406, 116] width 14 height 11
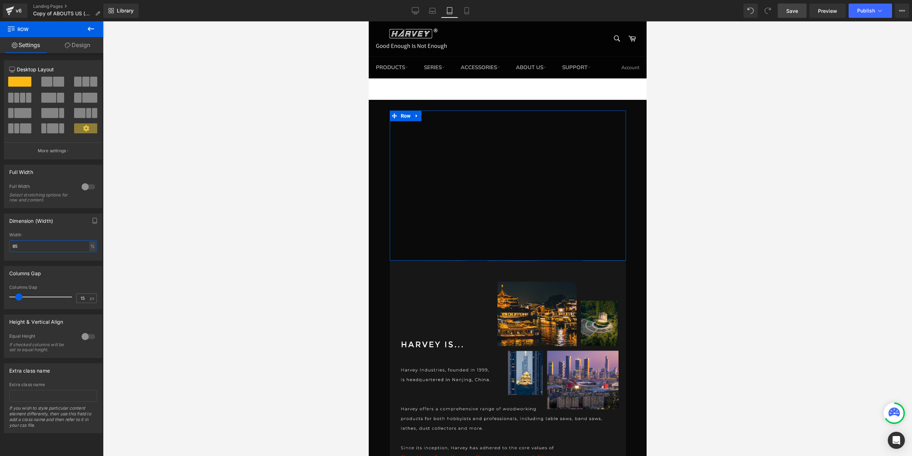
click at [40, 246] on input "85" at bounding box center [53, 246] width 88 height 12
type input "90"
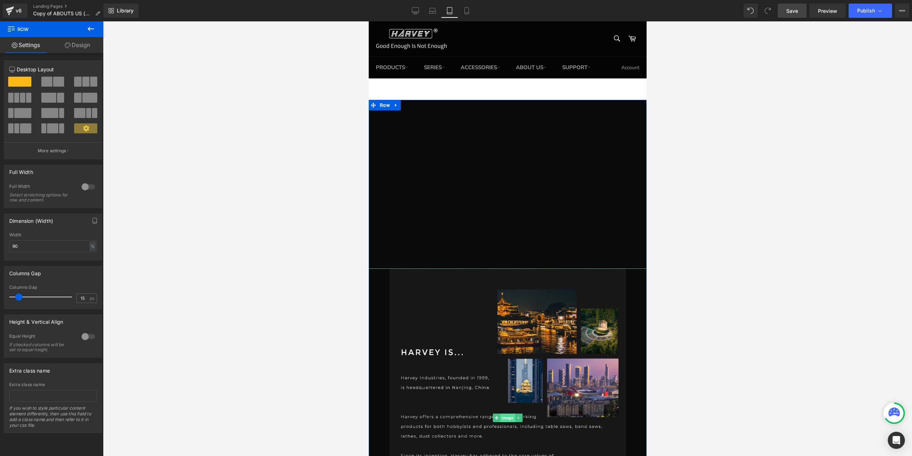
click at [500, 417] on span "Image" at bounding box center [507, 417] width 15 height 9
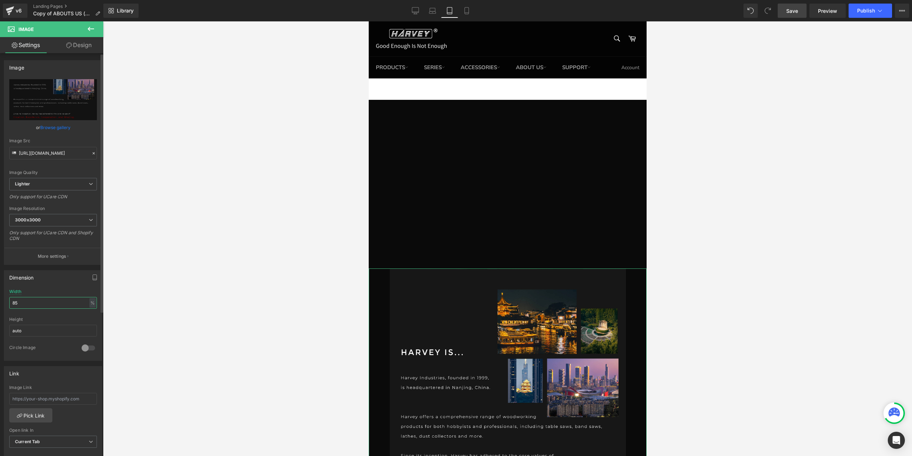
click at [31, 303] on input "85" at bounding box center [53, 303] width 88 height 12
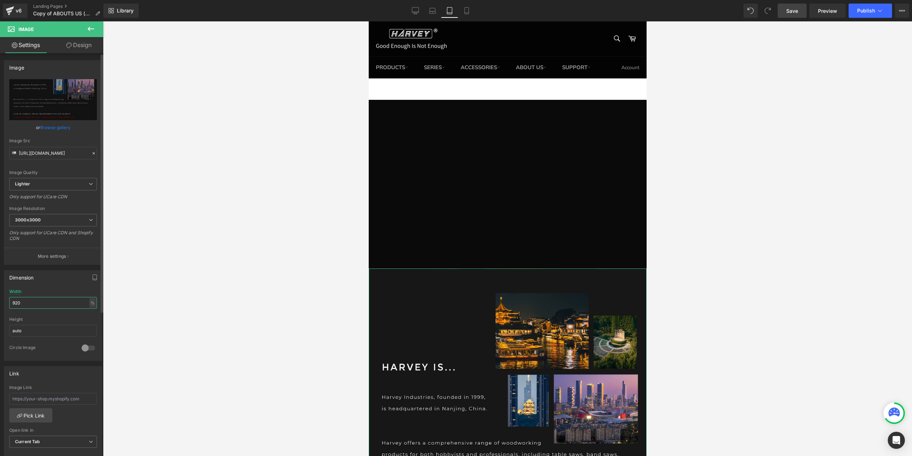
click at [41, 303] on input "920" at bounding box center [53, 303] width 88 height 12
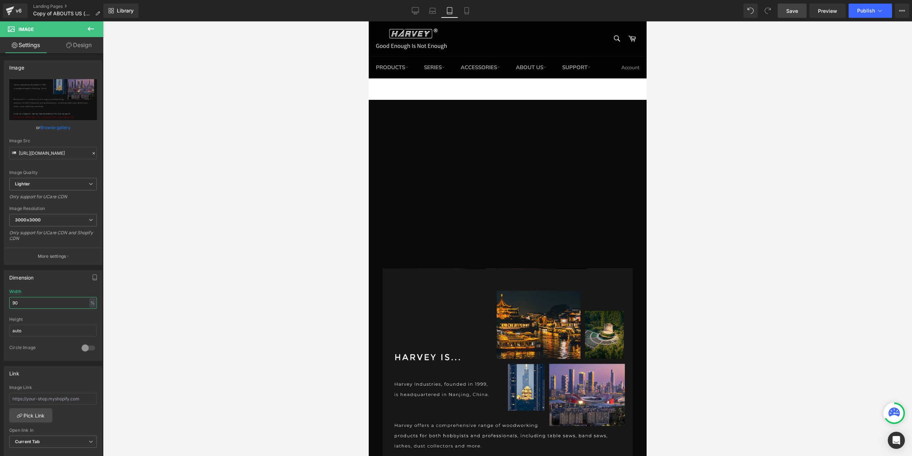
type input "90"
click at [726, 175] on div at bounding box center [507, 238] width 809 height 434
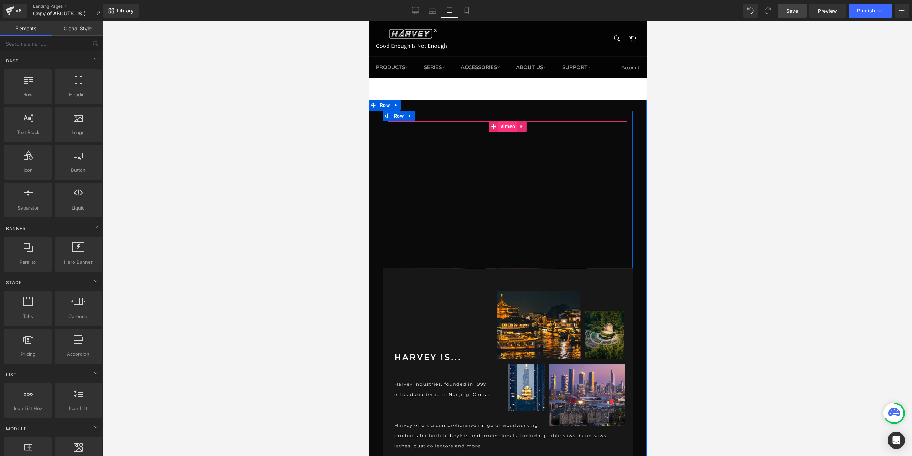
click at [503, 129] on span "Vimeo" at bounding box center [507, 126] width 19 height 11
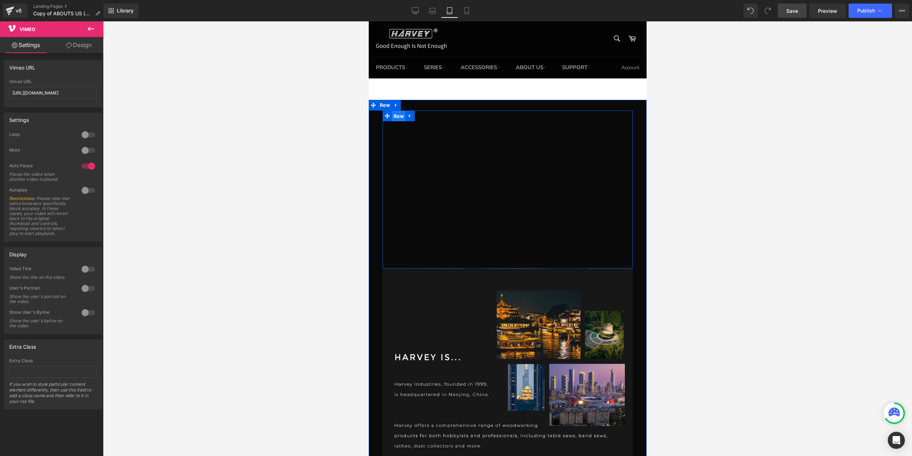
click at [392, 116] on span "Row" at bounding box center [399, 116] width 14 height 11
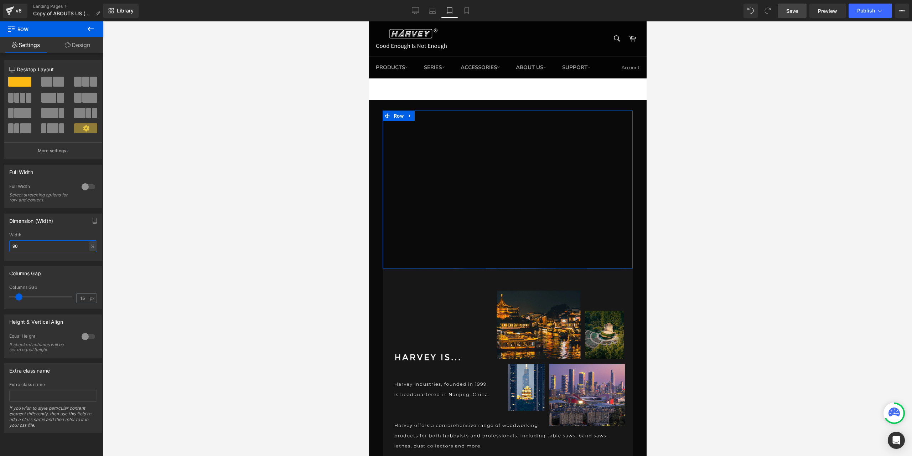
click at [40, 244] on input "90" at bounding box center [53, 246] width 88 height 12
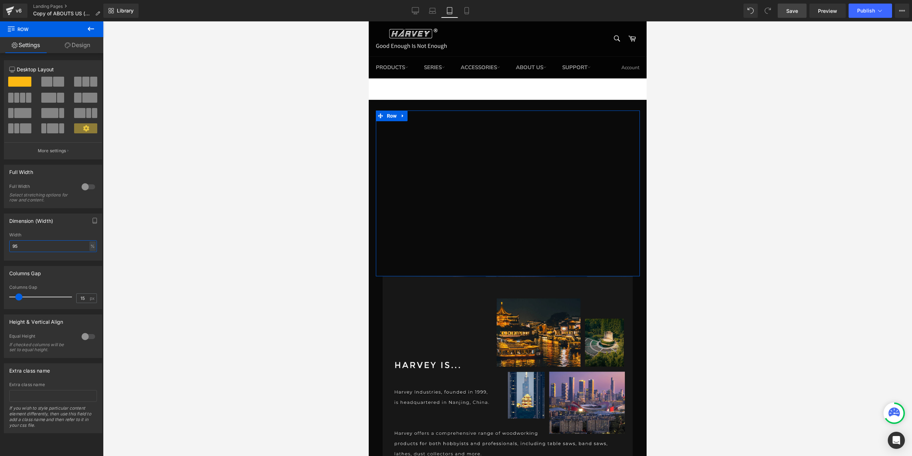
click at [40, 244] on input "95" at bounding box center [53, 246] width 88 height 12
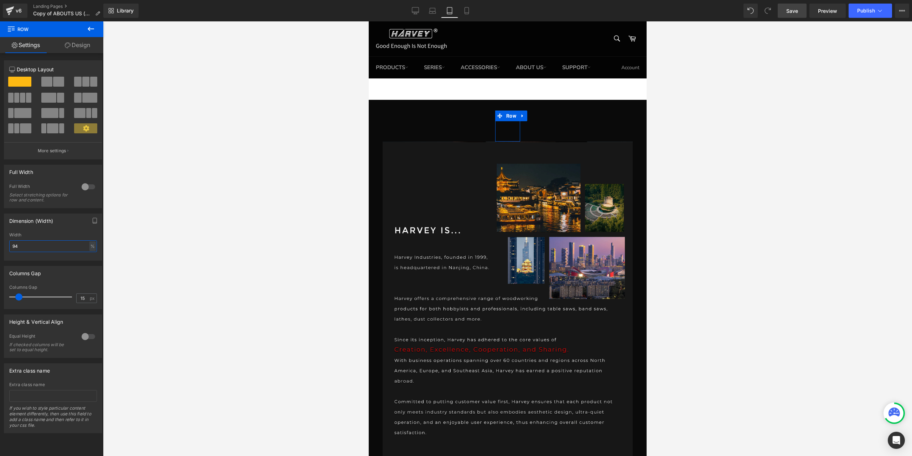
type input "94"
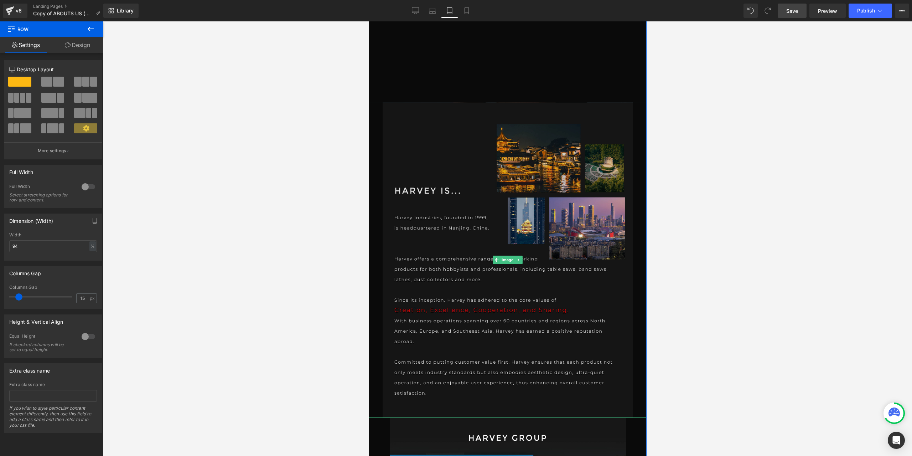
scroll to position [178, 0]
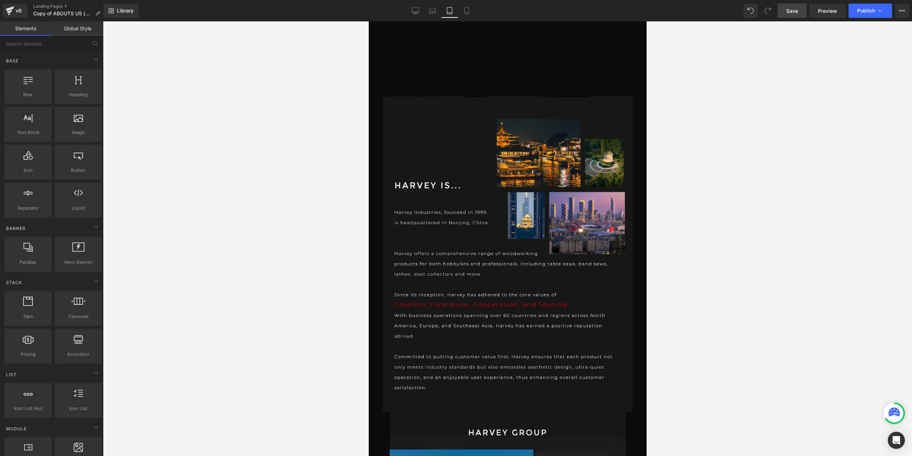
click at [689, 122] on div at bounding box center [507, 238] width 809 height 434
click at [733, 178] on div at bounding box center [507, 238] width 809 height 434
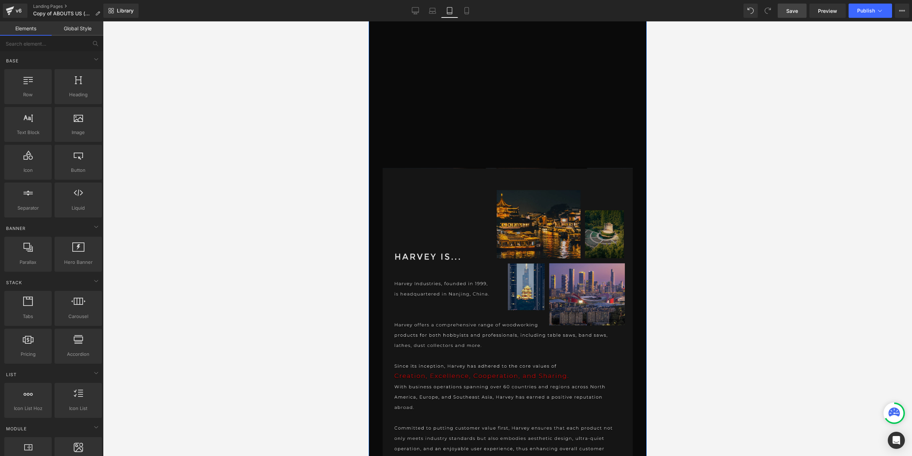
click at [440, 262] on img at bounding box center [507, 326] width 250 height 316
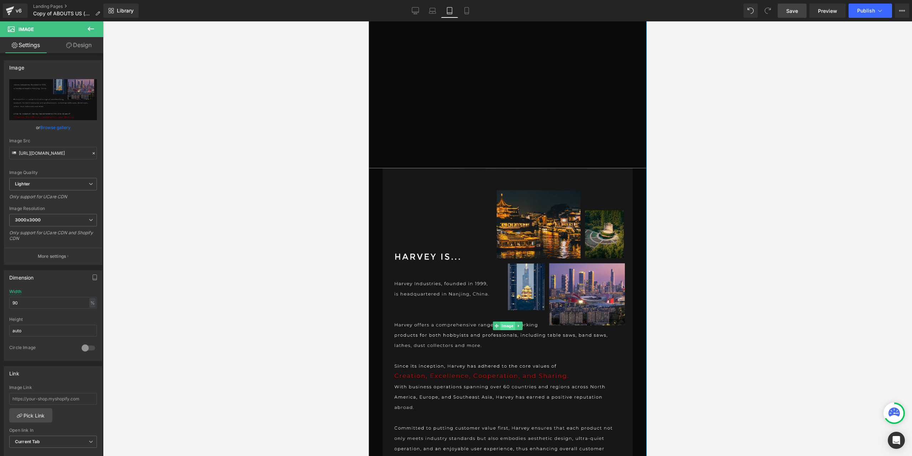
click at [509, 325] on span "Image" at bounding box center [507, 325] width 15 height 9
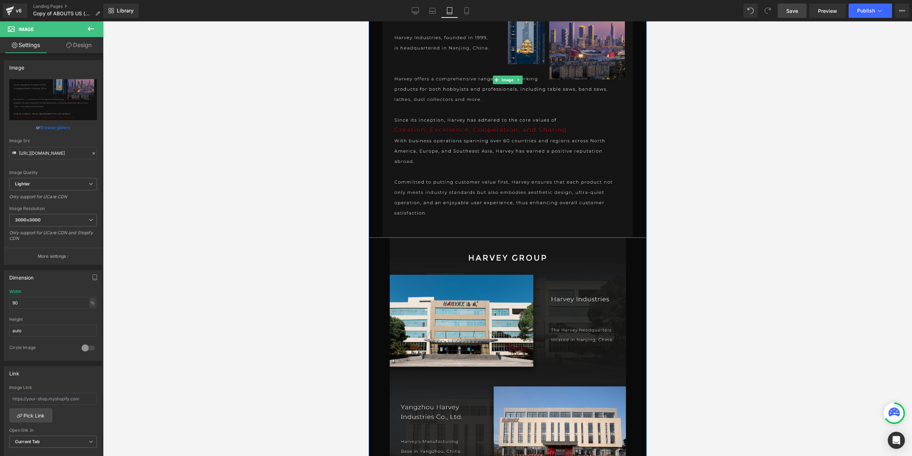
scroll to position [463, 0]
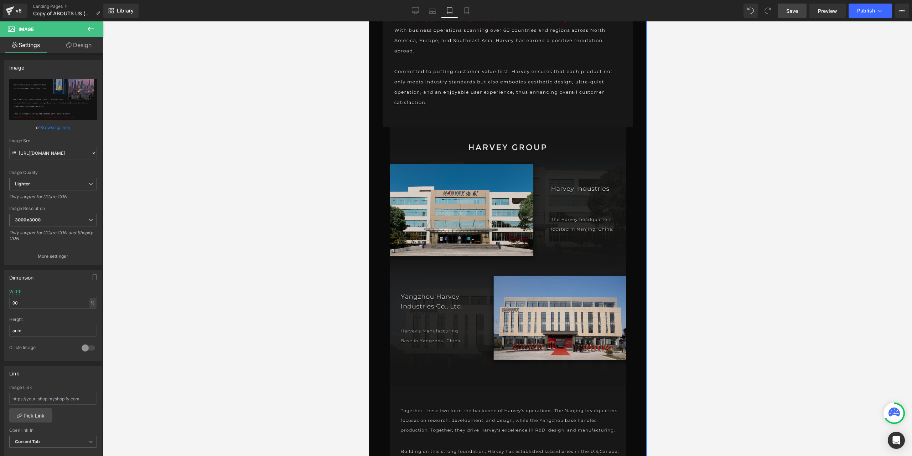
click at [490, 305] on img at bounding box center [507, 256] width 236 height 259
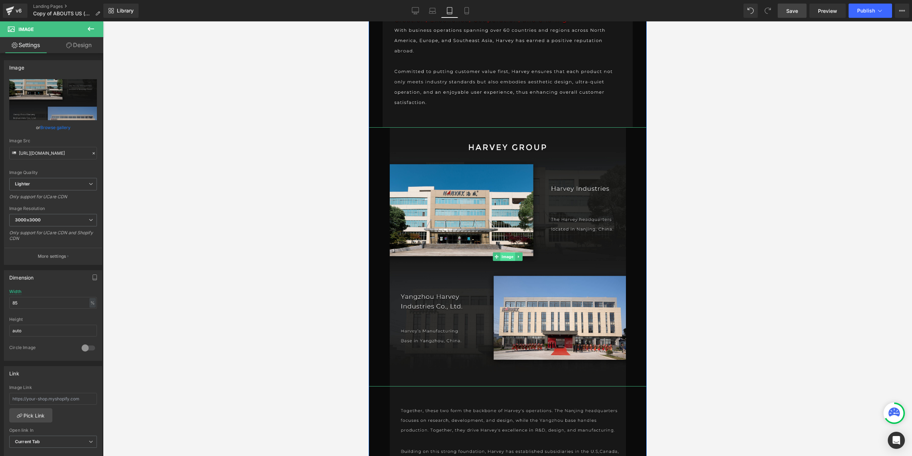
click at [505, 256] on span "Image" at bounding box center [507, 256] width 15 height 9
click at [58, 300] on input "85" at bounding box center [53, 303] width 88 height 12
type input "90"
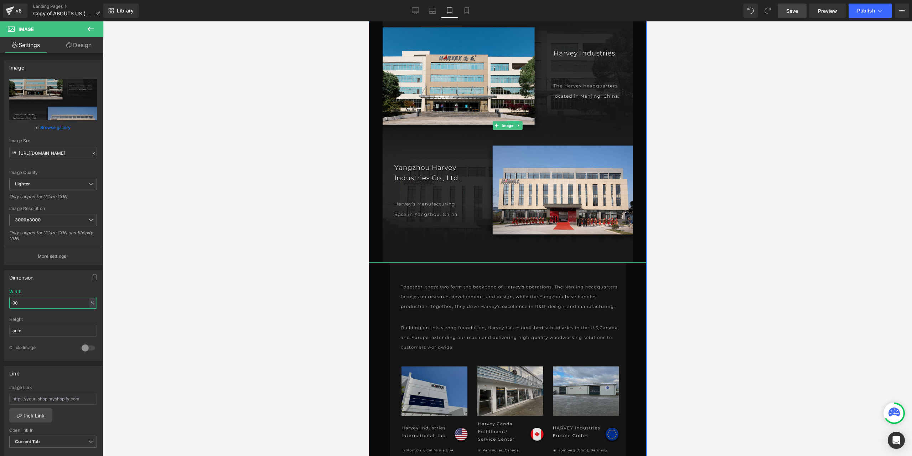
scroll to position [606, 0]
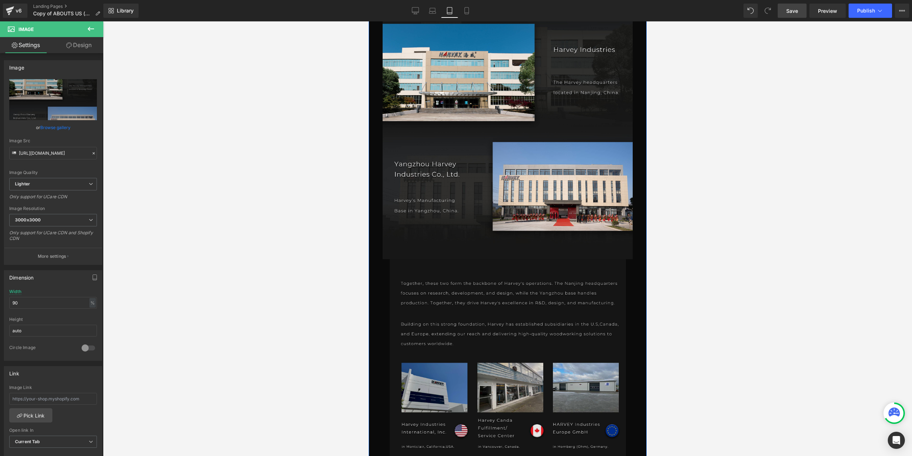
click at [500, 330] on img at bounding box center [507, 366] width 236 height 215
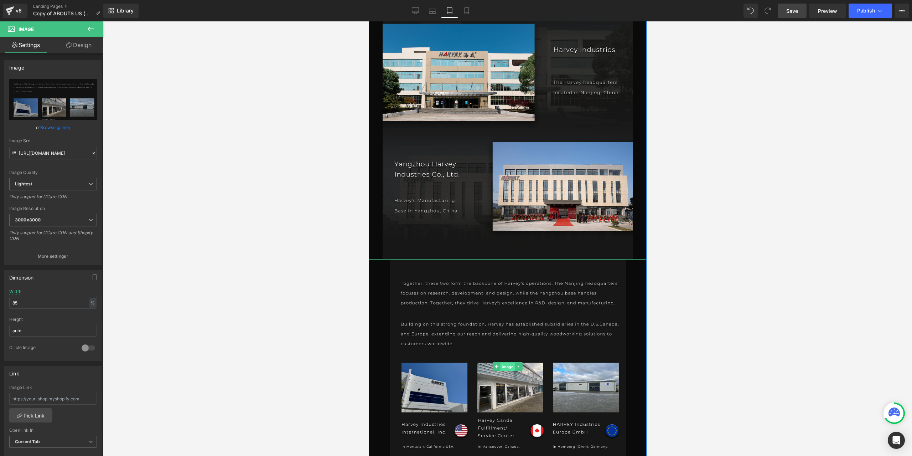
click at [505, 368] on span "Image" at bounding box center [507, 366] width 15 height 9
click at [42, 297] on input "85" at bounding box center [53, 303] width 88 height 12
type input "90"
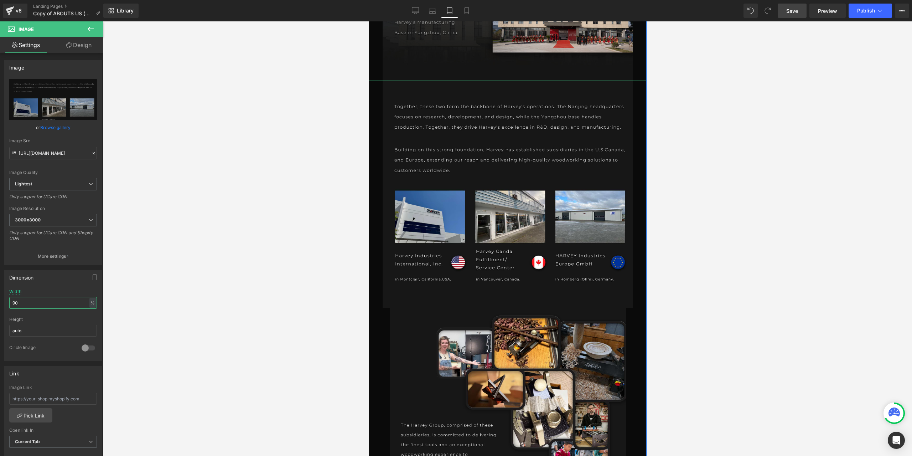
scroll to position [926, 0]
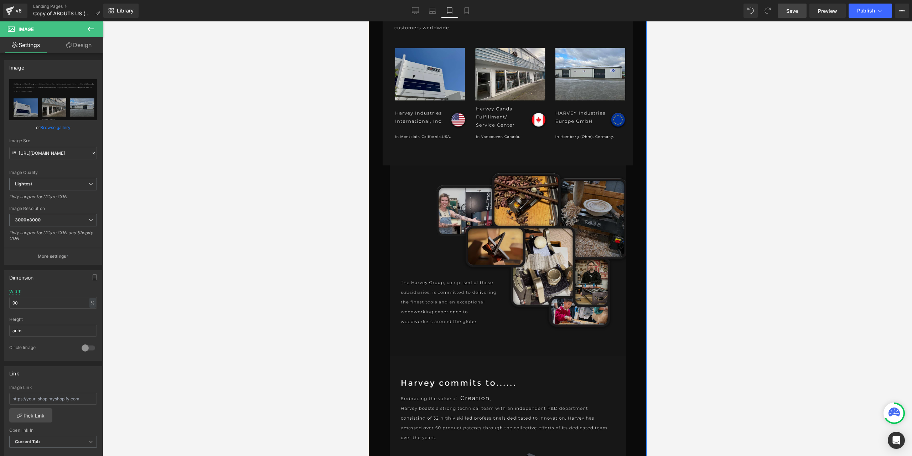
click at [538, 271] on img at bounding box center [507, 260] width 236 height 190
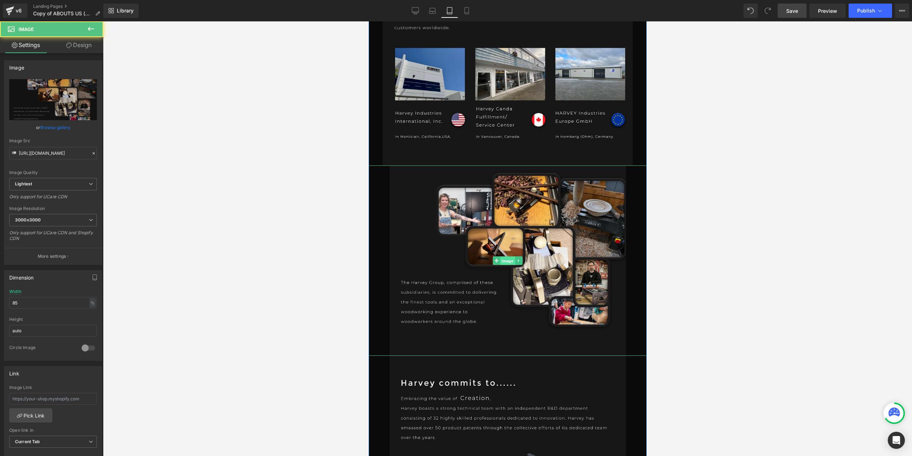
click at [507, 262] on span "Image" at bounding box center [507, 261] width 15 height 9
click at [26, 302] on input "85" at bounding box center [53, 303] width 88 height 12
type input "90"
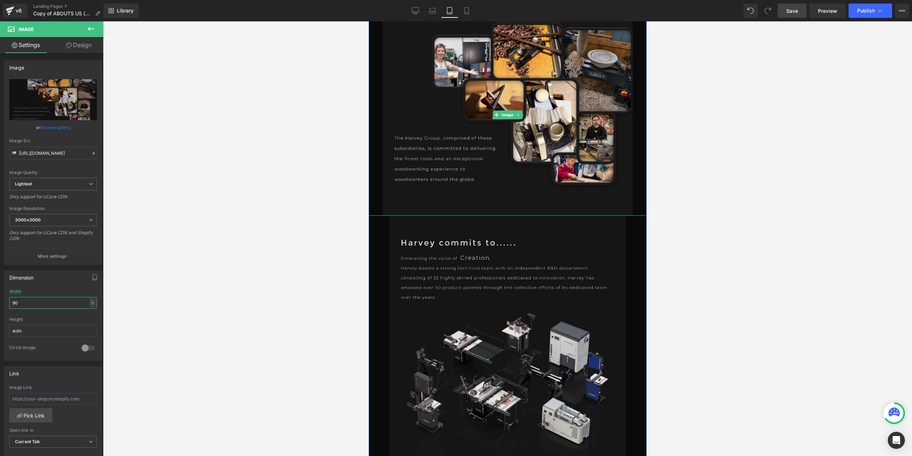
scroll to position [1140, 0]
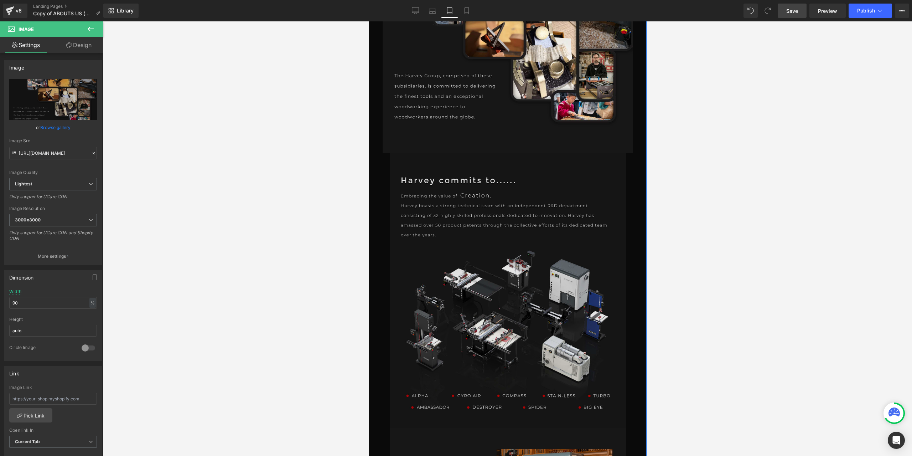
click at [474, 267] on img at bounding box center [507, 290] width 236 height 275
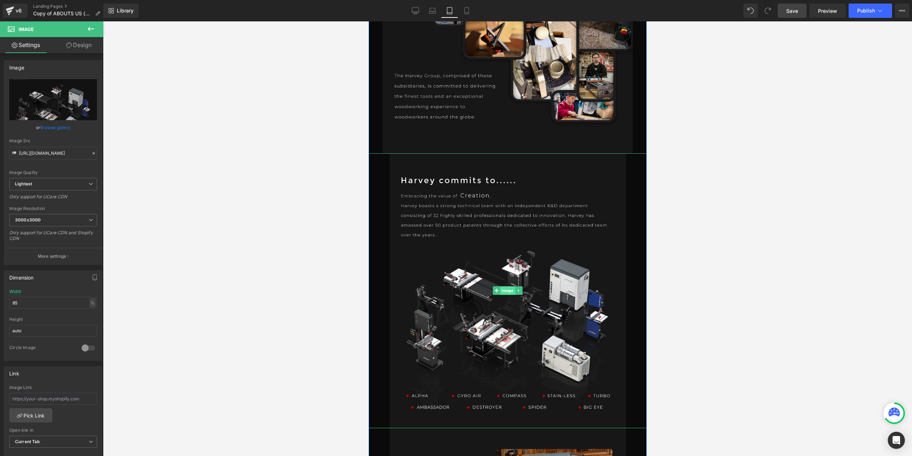
click at [500, 291] on span "Image" at bounding box center [507, 290] width 15 height 9
click at [66, 305] on input "85" at bounding box center [53, 303] width 88 height 12
type input "90"
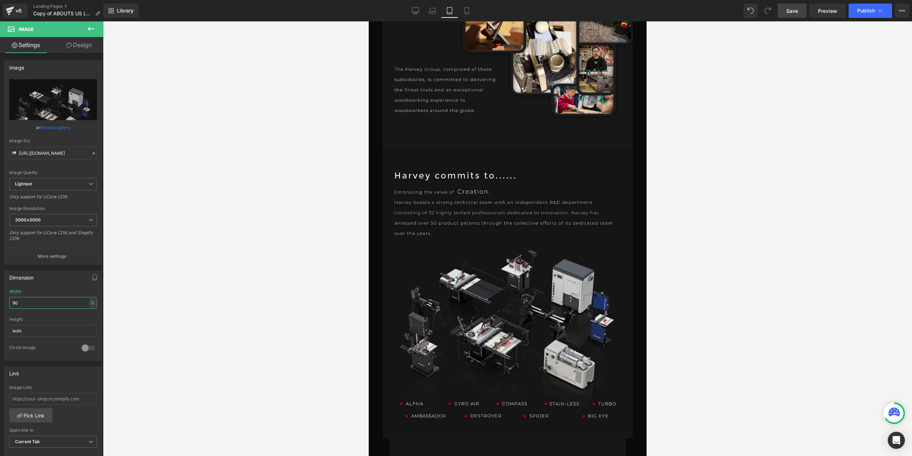
scroll to position [1390, 0]
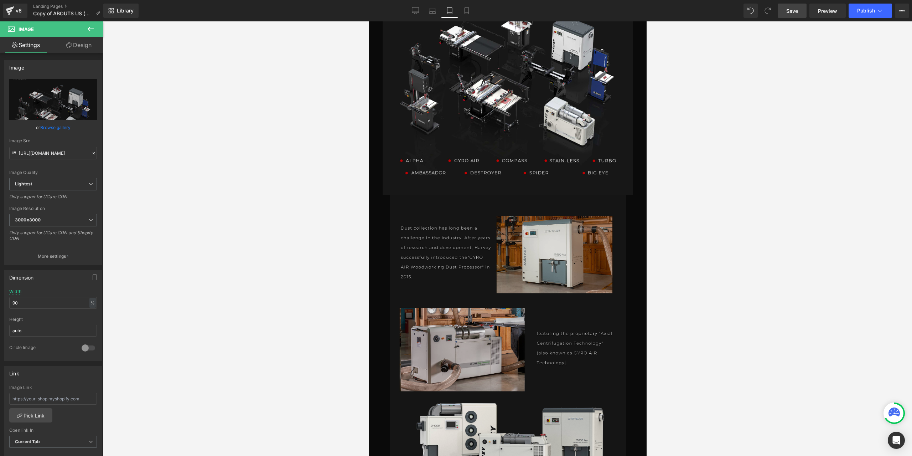
click at [495, 326] on img at bounding box center [507, 353] width 236 height 317
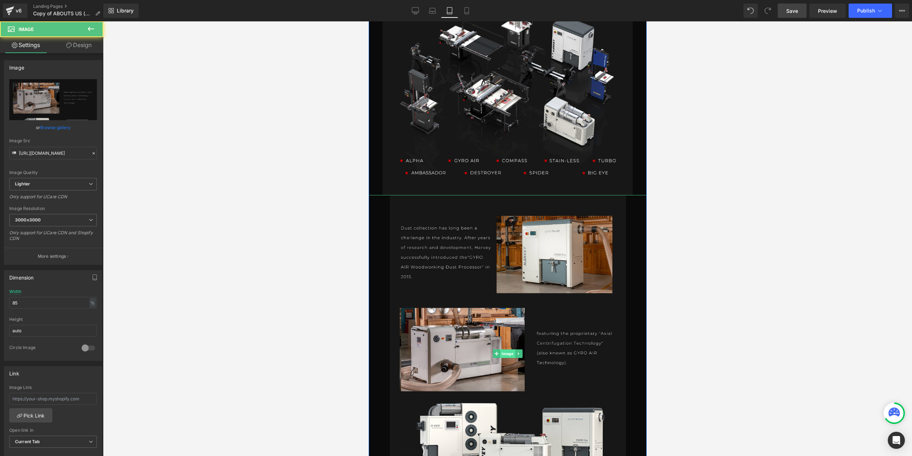
click at [508, 356] on span "Image" at bounding box center [507, 353] width 15 height 9
click at [24, 302] on input "85" at bounding box center [53, 303] width 88 height 12
type input "90"
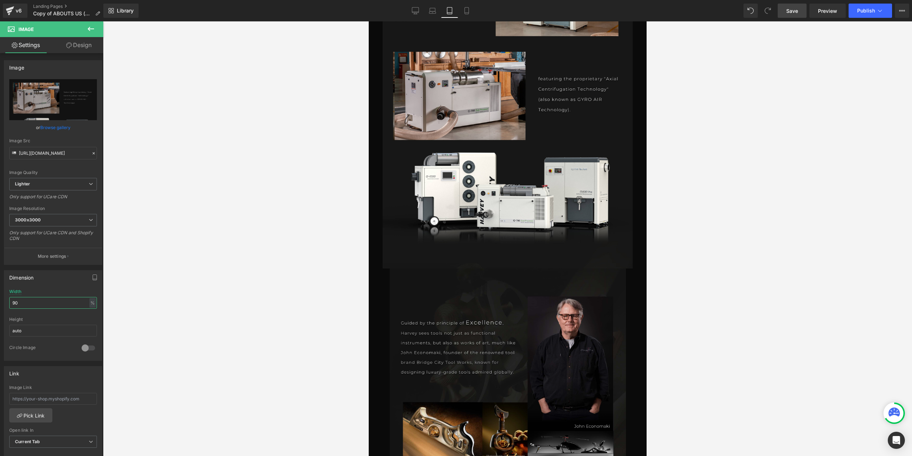
scroll to position [1675, 0]
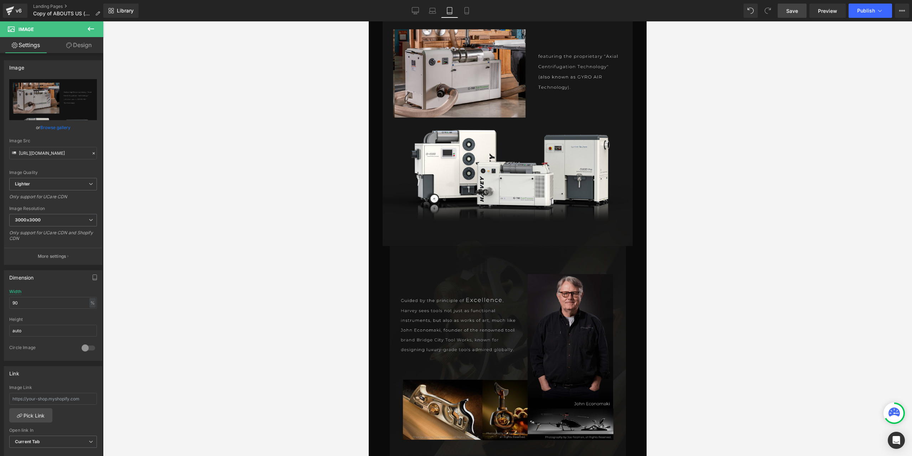
click at [466, 362] on img at bounding box center [507, 417] width 236 height 343
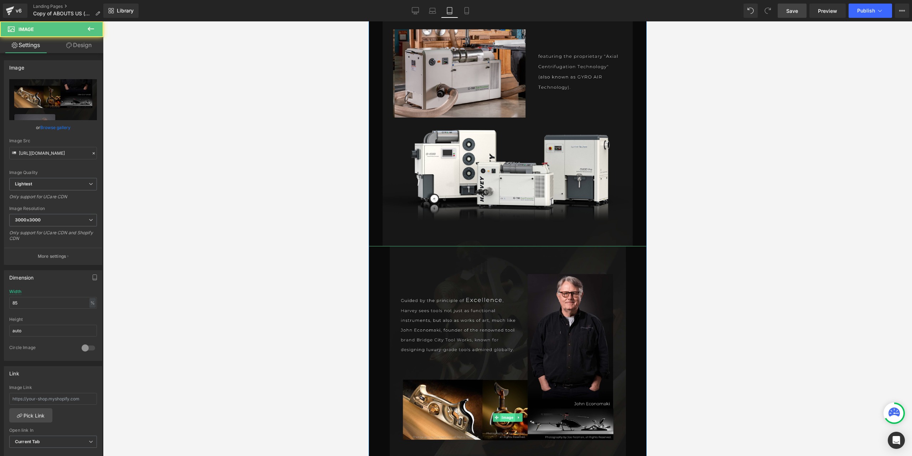
click at [502, 418] on span "Image" at bounding box center [507, 417] width 15 height 9
click at [35, 300] on input "85" at bounding box center [53, 303] width 88 height 12
type input "90"
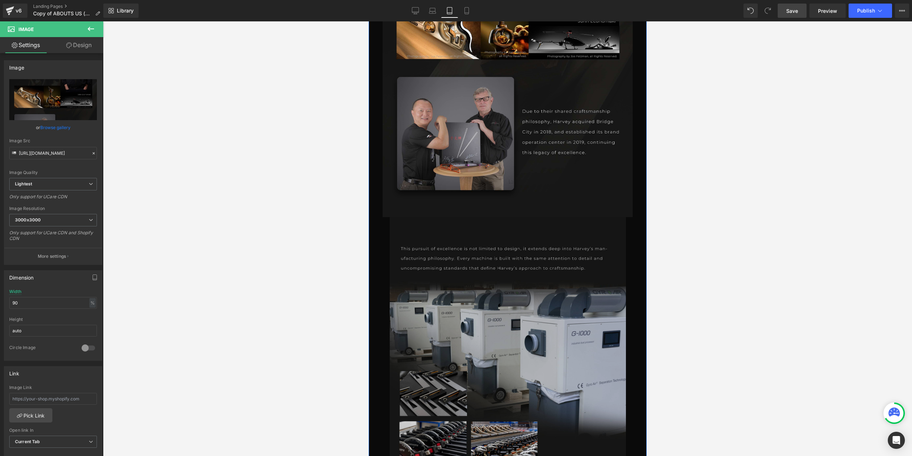
click at [506, 333] on img at bounding box center [507, 463] width 236 height 492
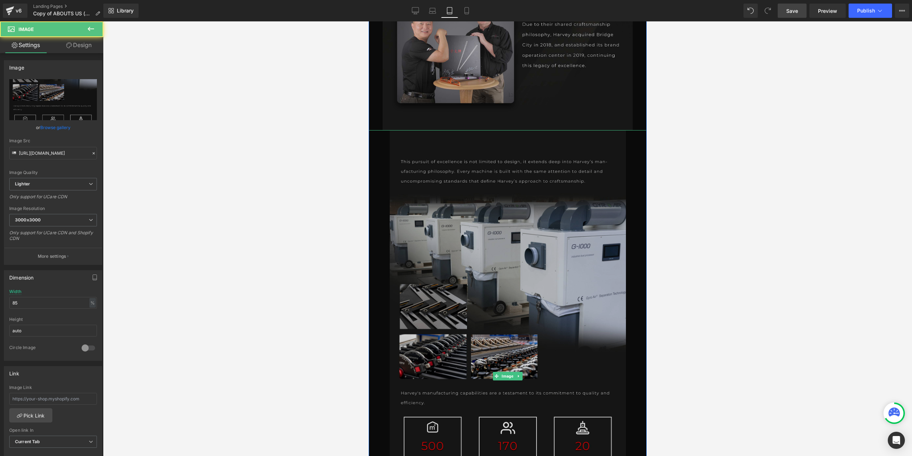
scroll to position [2280, 0]
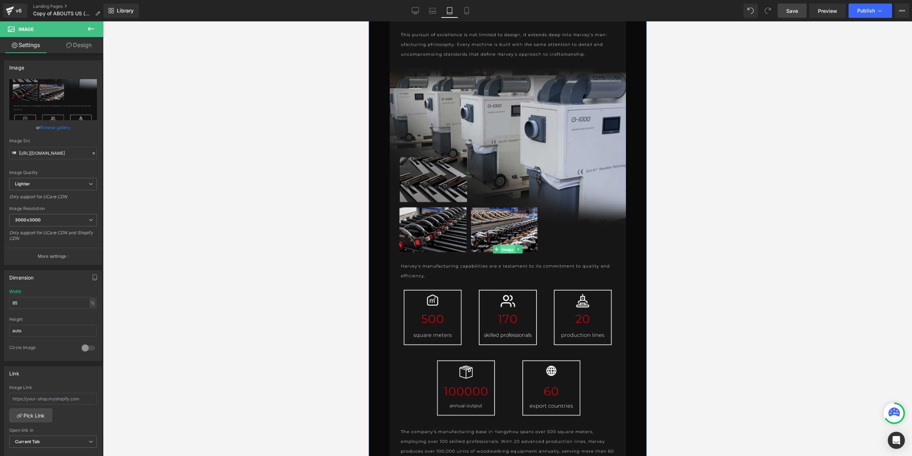
click at [506, 250] on span "Image" at bounding box center [507, 249] width 15 height 9
click at [25, 297] on input "85" at bounding box center [53, 303] width 88 height 12
type input "90"
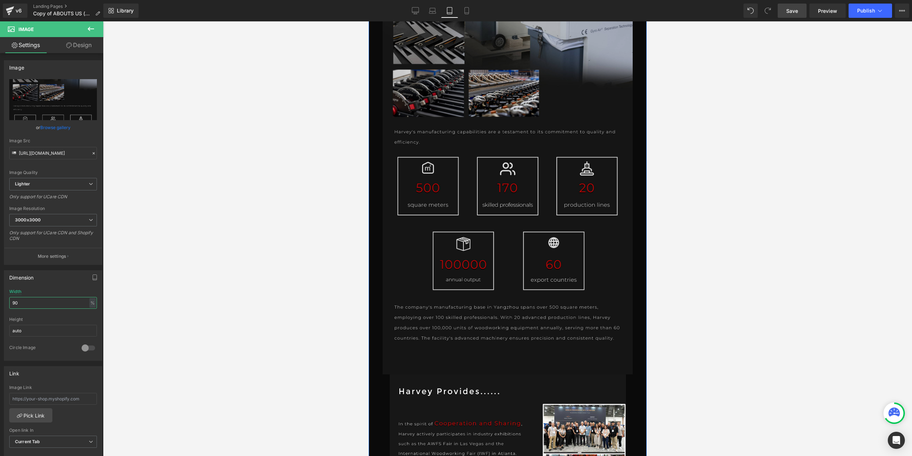
scroll to position [2601, 0]
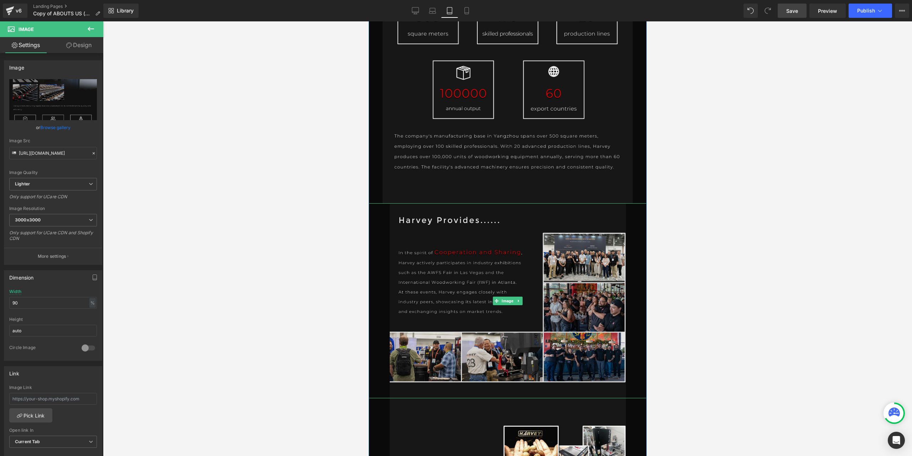
click at [522, 292] on img at bounding box center [507, 300] width 236 height 195
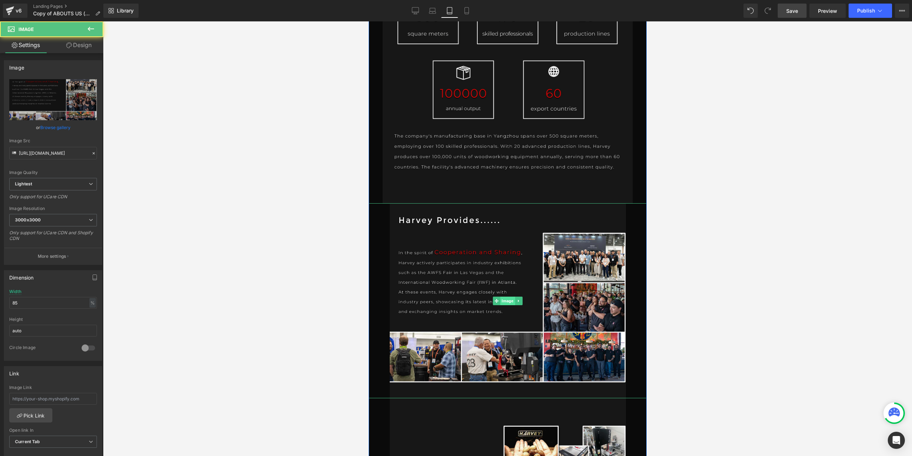
click at [508, 297] on span "Image" at bounding box center [507, 300] width 15 height 9
click at [27, 307] on div "Width 85 % % px" at bounding box center [53, 303] width 88 height 28
click at [27, 302] on input "85" at bounding box center [53, 303] width 88 height 12
type input "90"
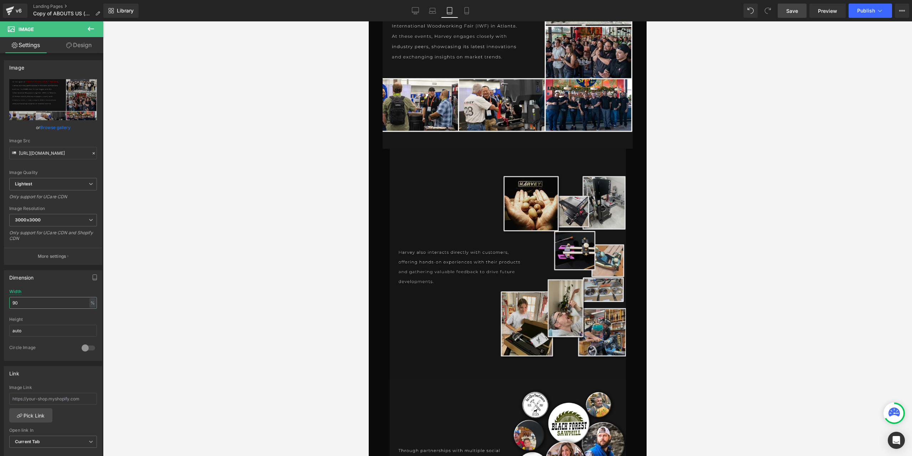
scroll to position [2922, 0]
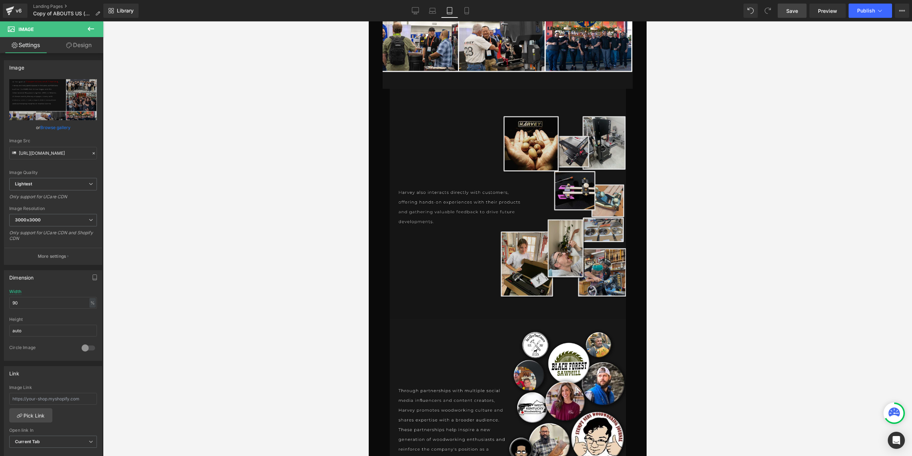
click at [501, 272] on img at bounding box center [507, 204] width 236 height 230
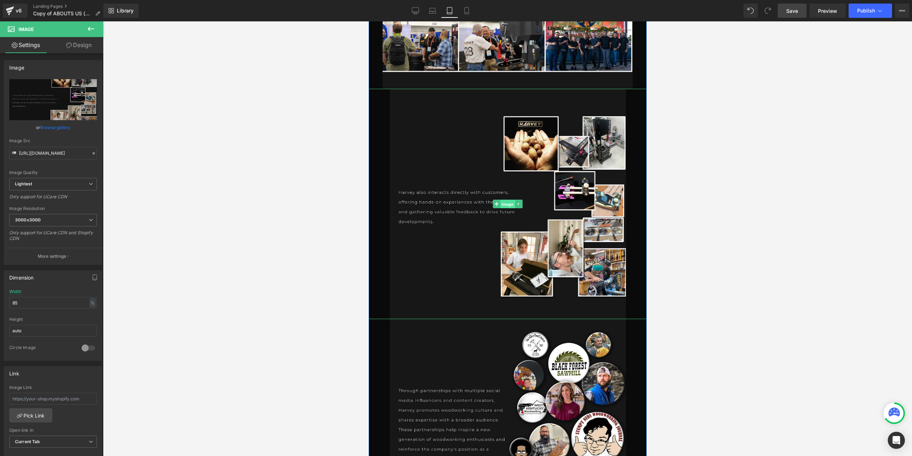
click at [493, 201] on link "Image" at bounding box center [504, 204] width 22 height 9
click at [504, 204] on span "Image" at bounding box center [507, 204] width 15 height 9
click at [28, 300] on input "85" at bounding box center [53, 303] width 88 height 12
type input "90"
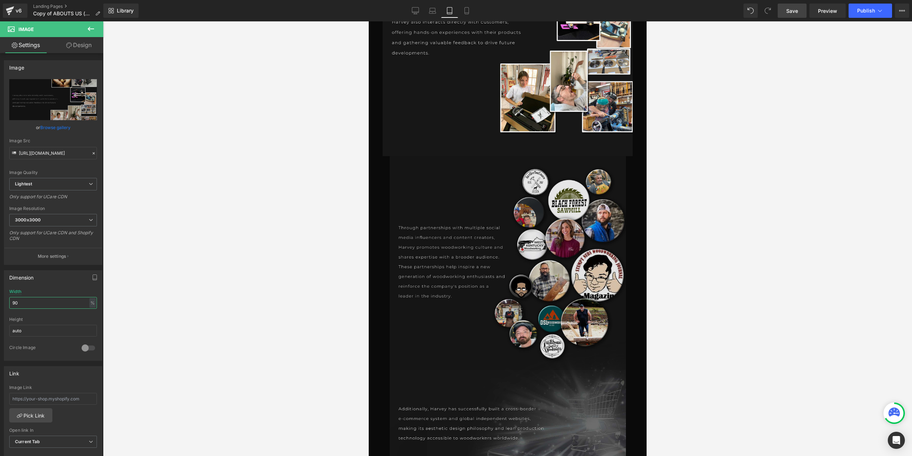
scroll to position [3100, 0]
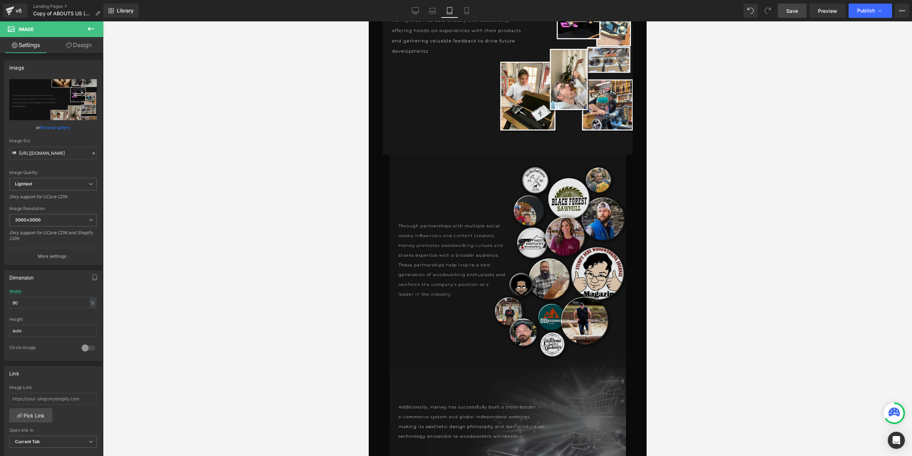
click at [495, 293] on img at bounding box center [507, 260] width 236 height 213
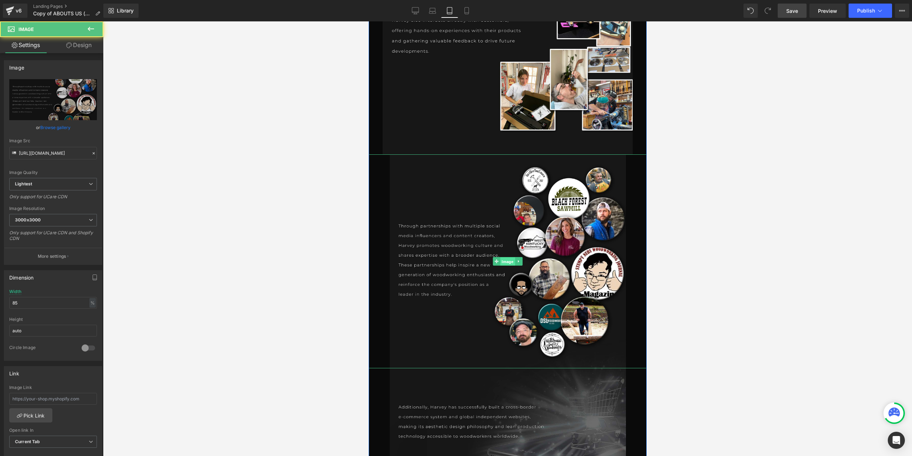
click at [506, 262] on span "Image" at bounding box center [507, 261] width 15 height 9
click at [34, 300] on input "85" at bounding box center [53, 303] width 88 height 12
type input "90"
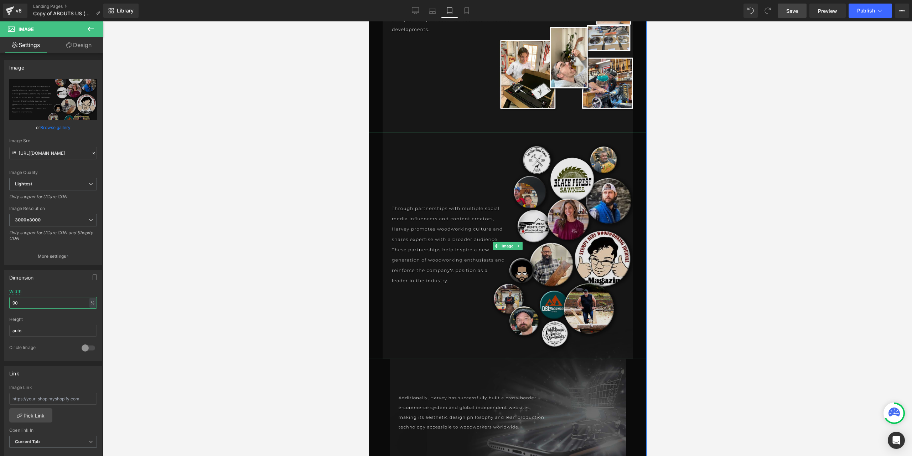
scroll to position [3314, 0]
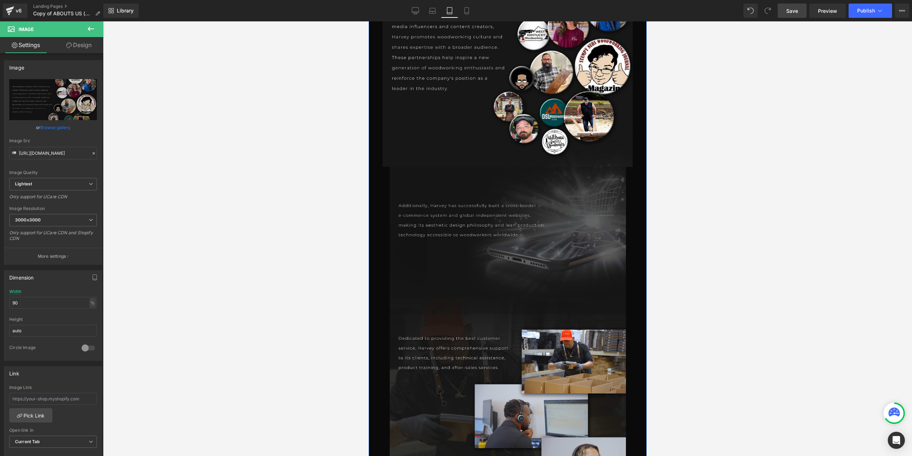
click at [507, 260] on img at bounding box center [507, 241] width 236 height 148
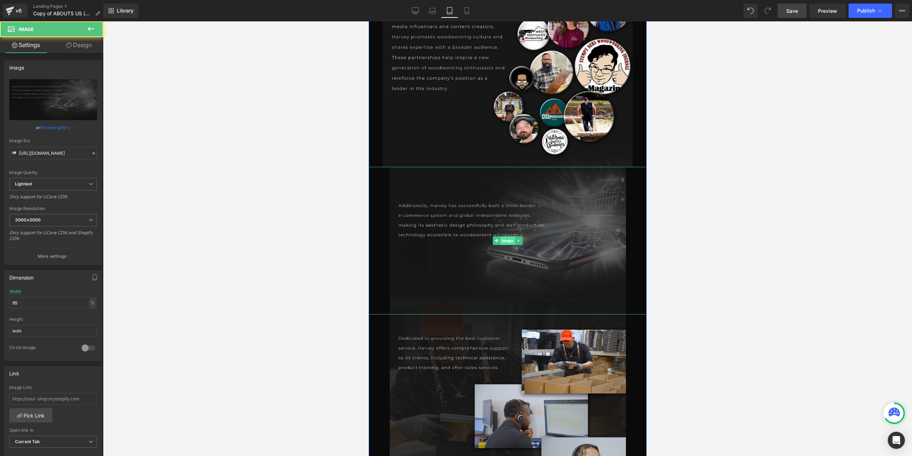
click at [508, 243] on span "Image" at bounding box center [507, 240] width 15 height 9
click at [21, 303] on input "85" at bounding box center [53, 303] width 88 height 12
type input "90"
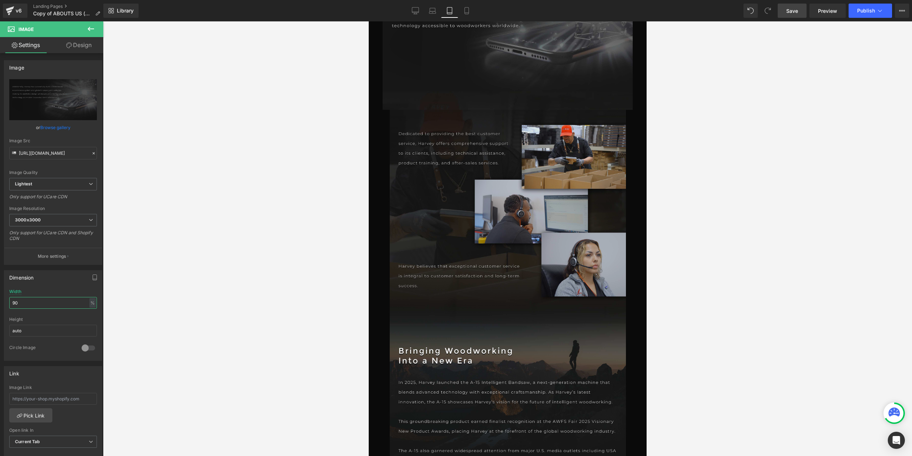
scroll to position [3563, 0]
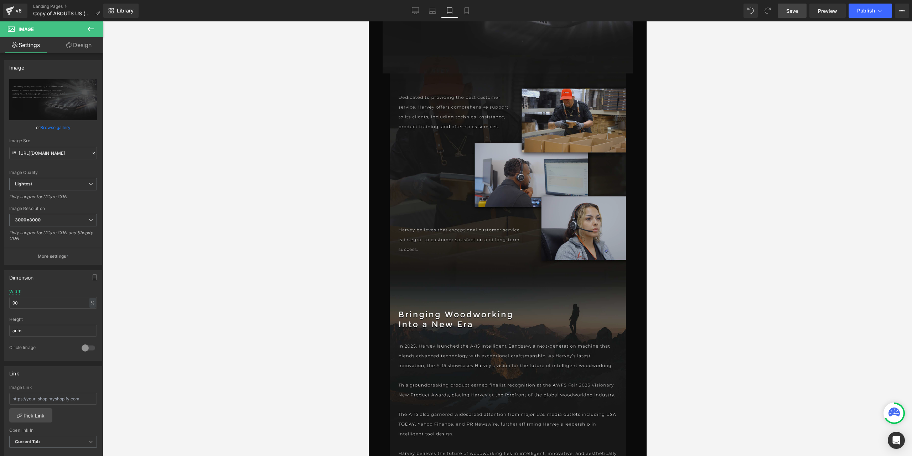
click at [510, 192] on img at bounding box center [507, 180] width 236 height 214
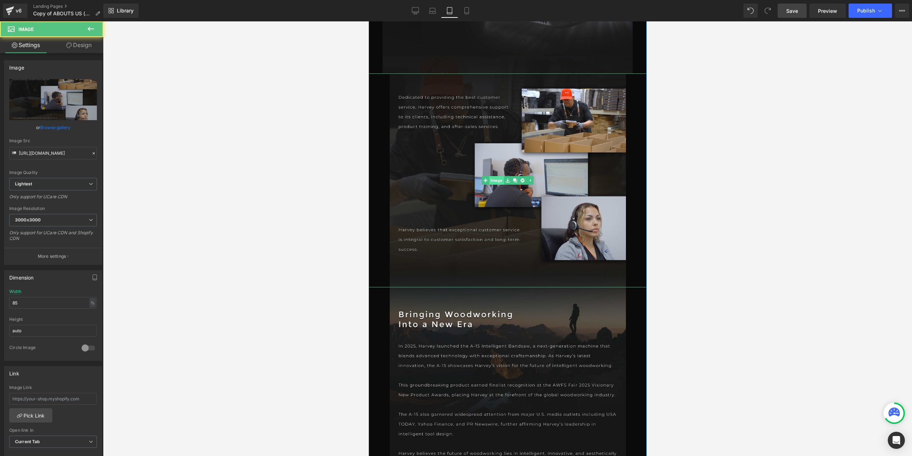
click at [498, 181] on span "Image" at bounding box center [496, 180] width 15 height 9
click at [20, 308] on div "Width 85 % % px" at bounding box center [53, 303] width 88 height 28
click at [31, 302] on input "85" at bounding box center [53, 303] width 88 height 12
type input "90"
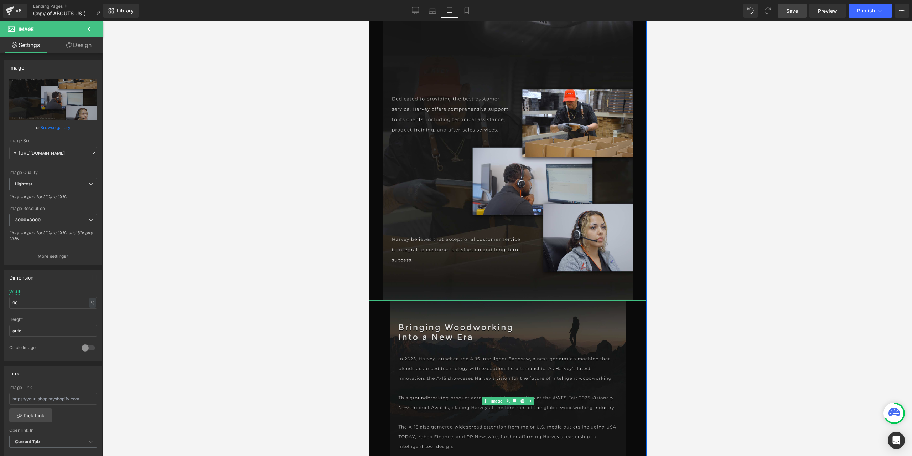
click at [482, 366] on img at bounding box center [507, 401] width 236 height 202
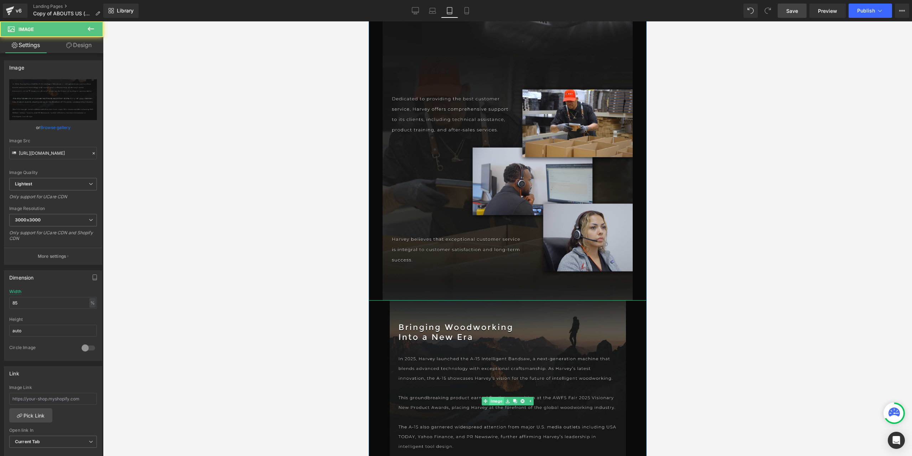
click at [491, 398] on link "Image" at bounding box center [492, 401] width 22 height 9
click at [500, 404] on span "Image" at bounding box center [507, 401] width 15 height 9
click at [19, 304] on input "85" at bounding box center [53, 303] width 88 height 12
type input "90"
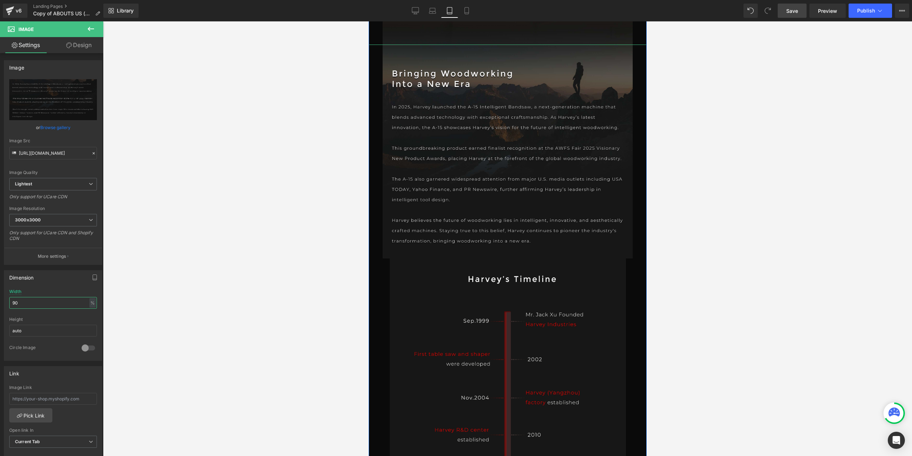
scroll to position [3919, 0]
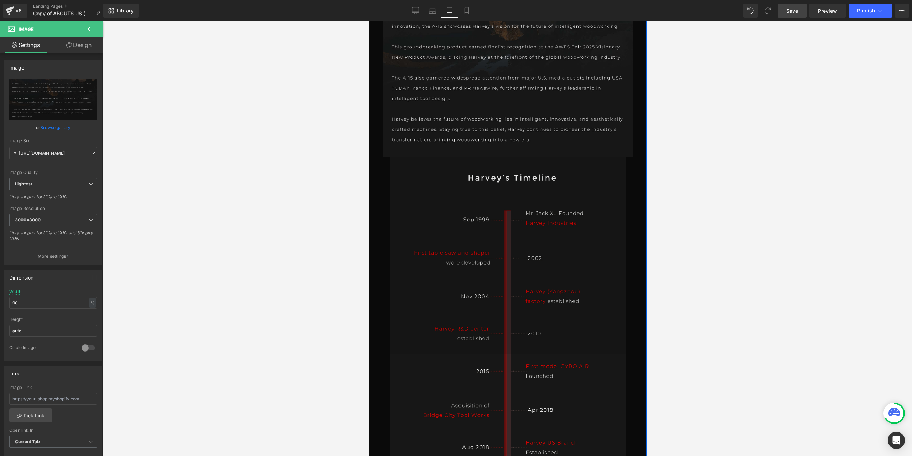
click at [487, 290] on img at bounding box center [507, 255] width 236 height 196
click at [502, 256] on span "Image" at bounding box center [507, 255] width 15 height 9
click at [32, 300] on input "85" at bounding box center [53, 303] width 88 height 12
type input "90"
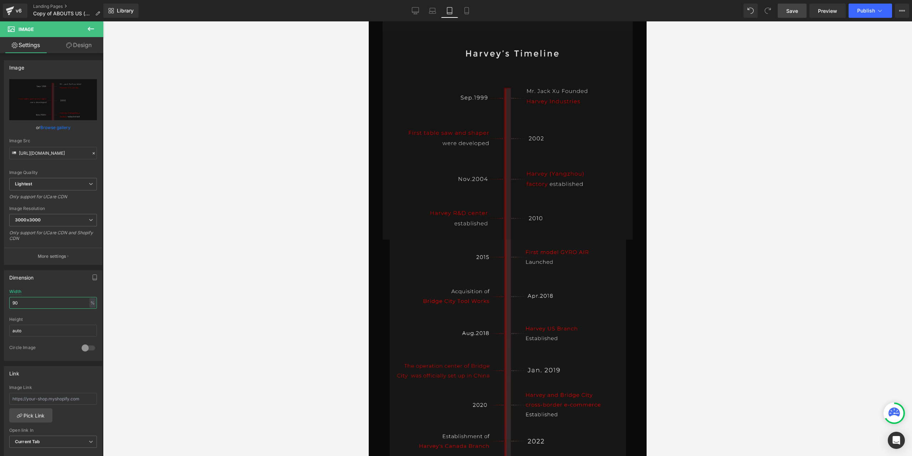
scroll to position [4098, 0]
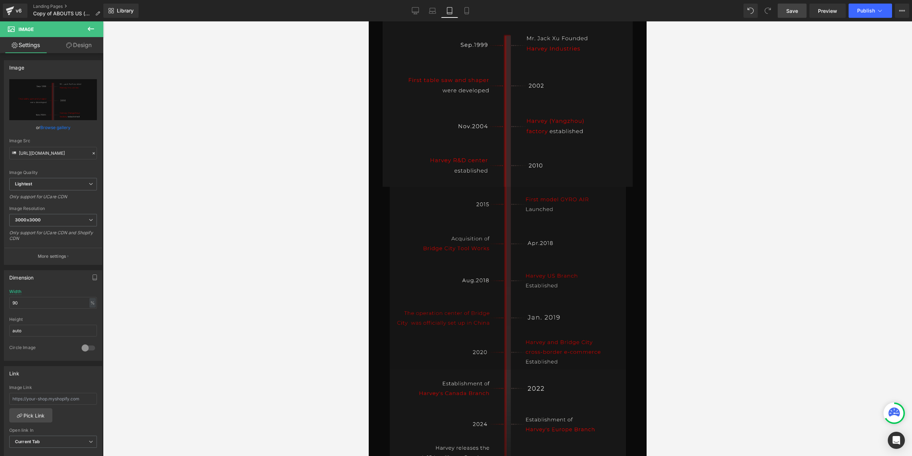
click at [482, 314] on img at bounding box center [507, 278] width 236 height 183
click at [496, 278] on link "Image" at bounding box center [504, 278] width 22 height 9
click at [20, 304] on input "85" at bounding box center [53, 303] width 88 height 12
type input "90"
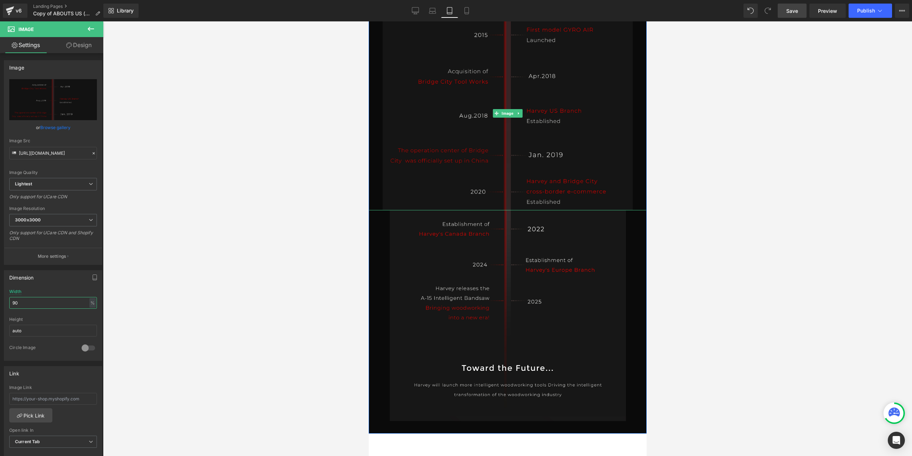
scroll to position [4276, 0]
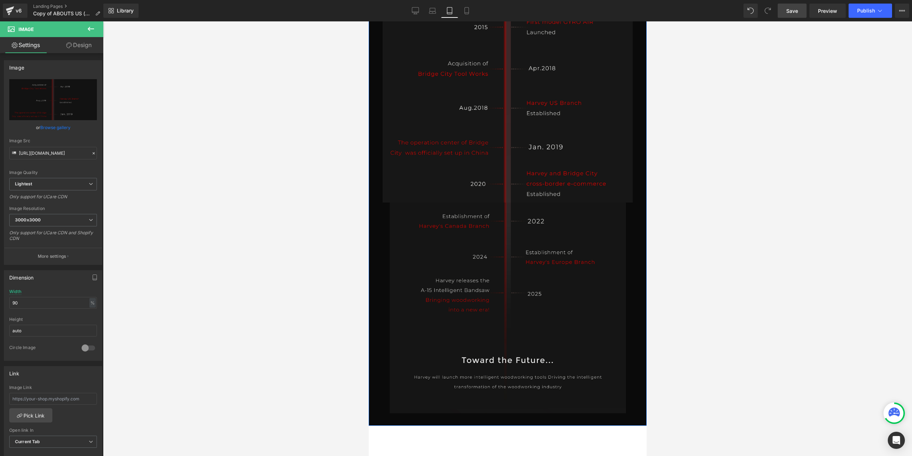
click at [492, 299] on img at bounding box center [507, 307] width 236 height 211
click at [501, 305] on span "Image" at bounding box center [507, 307] width 15 height 9
click at [24, 304] on input "85" at bounding box center [53, 303] width 88 height 12
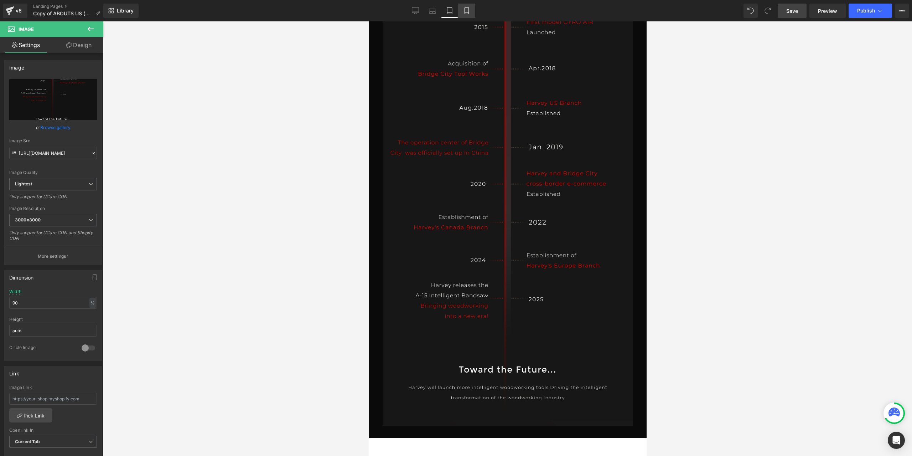
click at [460, 13] on link "Mobile" at bounding box center [466, 11] width 17 height 14
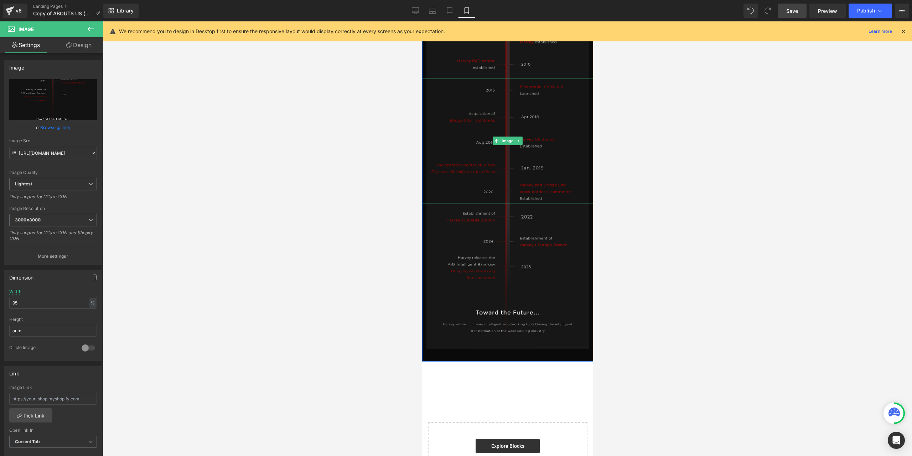
scroll to position [2802, 0]
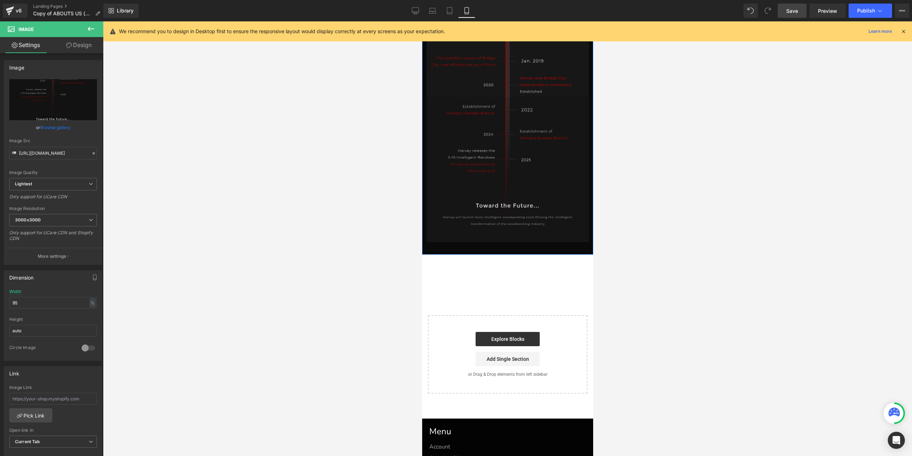
click at [507, 206] on img at bounding box center [507, 169] width 162 height 145
click at [505, 169] on span "Image" at bounding box center [507, 169] width 15 height 9
click at [29, 305] on input "95" at bounding box center [53, 303] width 88 height 12
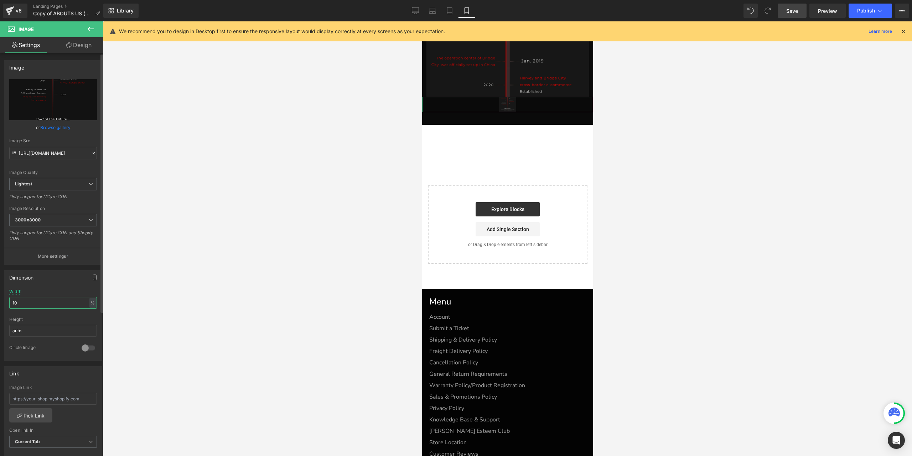
type input "100"
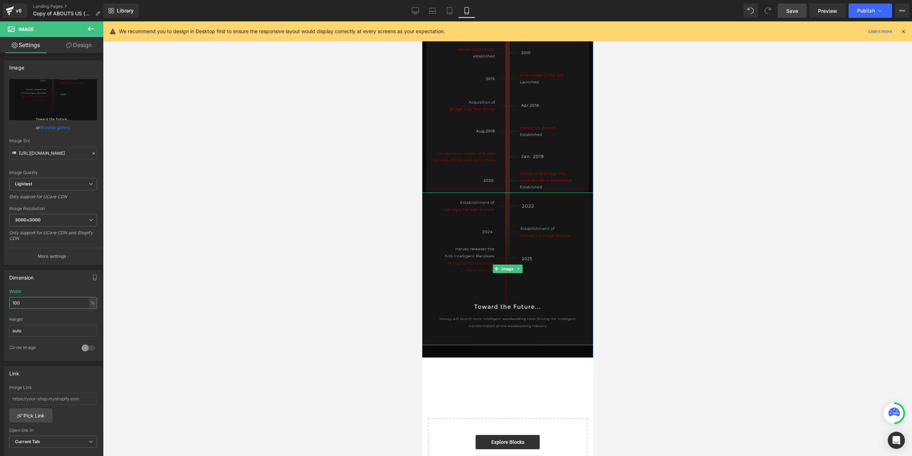
scroll to position [2660, 0]
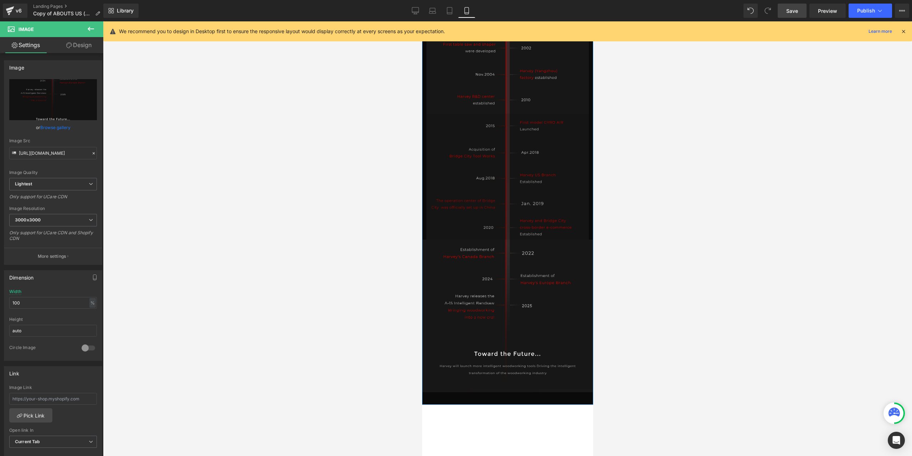
click at [520, 201] on img at bounding box center [507, 177] width 162 height 126
click at [508, 172] on link "Image" at bounding box center [504, 176] width 22 height 9
click at [20, 306] on input "95" at bounding box center [53, 303] width 88 height 12
type input "100"
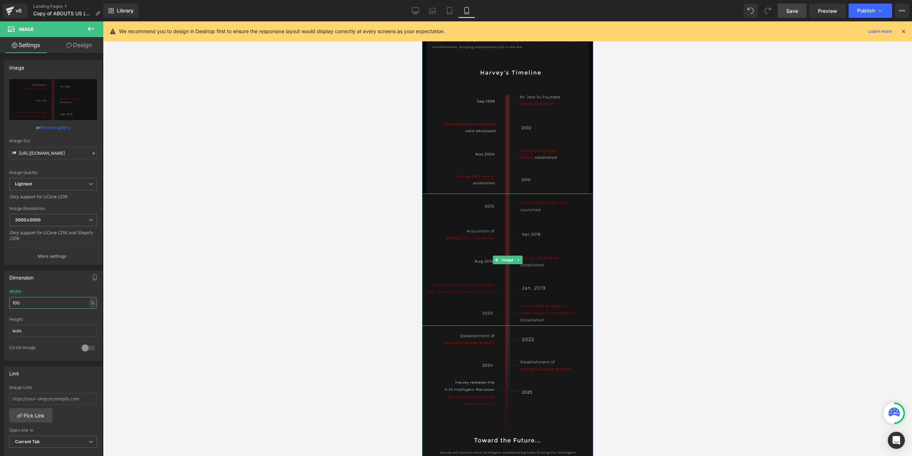
scroll to position [2517, 0]
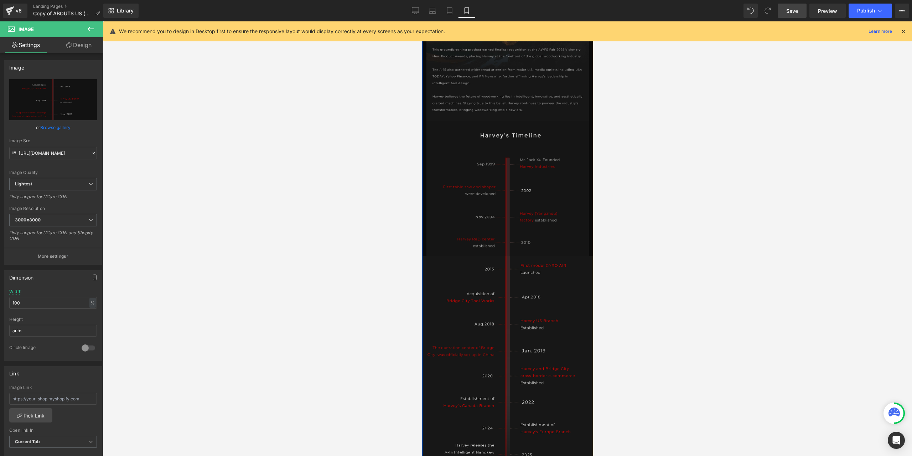
click at [515, 196] on img at bounding box center [507, 188] width 162 height 135
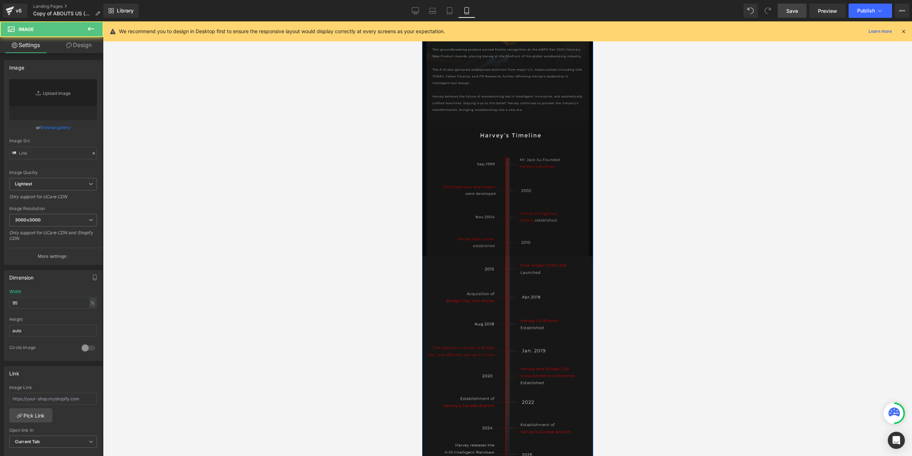
type input "[URL][DOMAIN_NAME]"
click at [505, 188] on span "Image" at bounding box center [507, 188] width 15 height 9
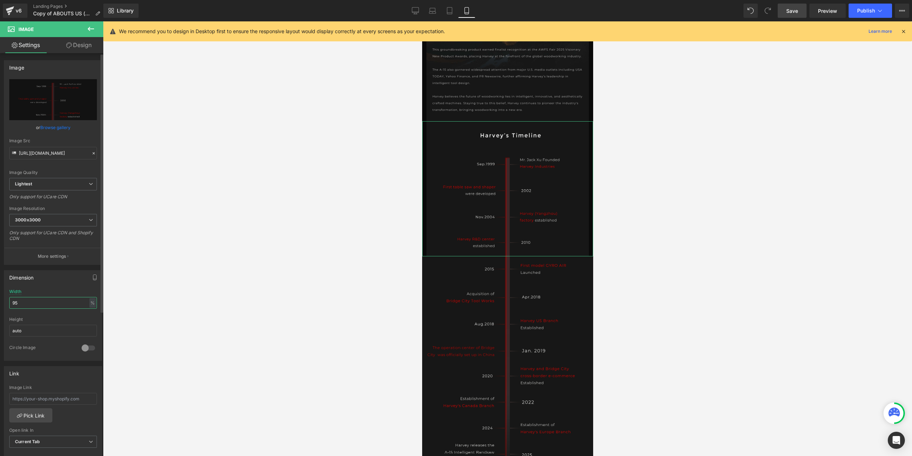
click at [32, 303] on input "95" at bounding box center [53, 303] width 88 height 12
type input "100"
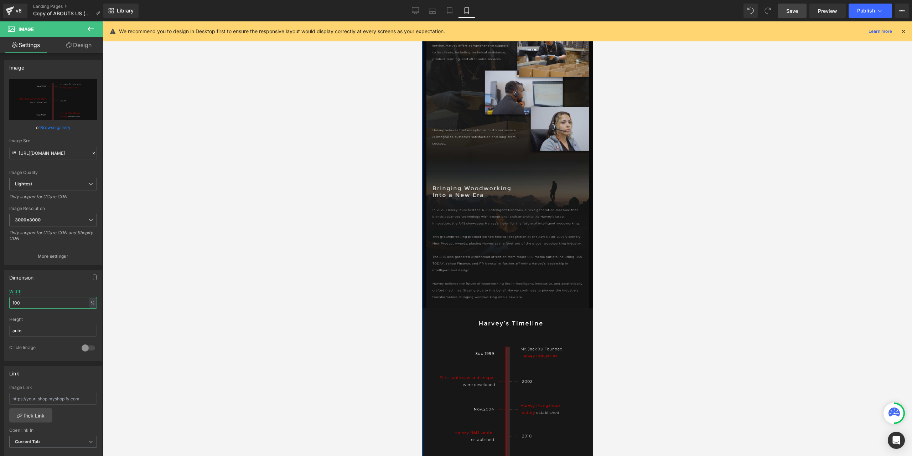
scroll to position [2303, 0]
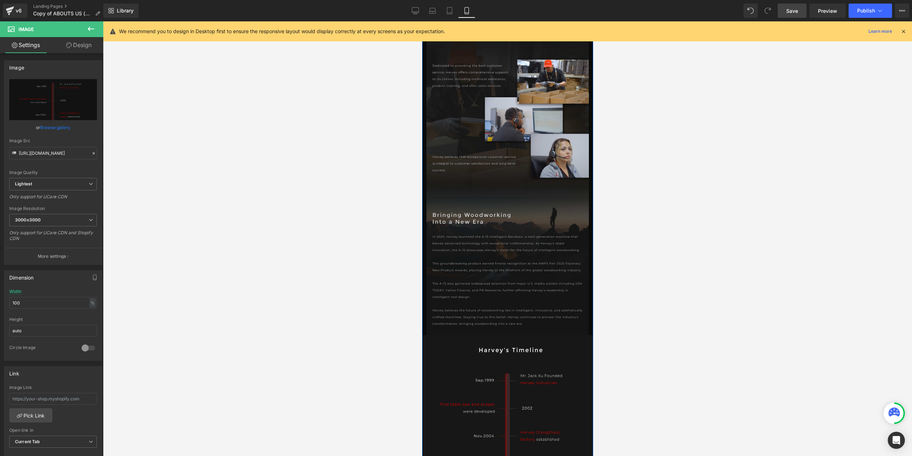
click at [509, 260] on img at bounding box center [507, 265] width 162 height 139
click at [506, 264] on span "Image" at bounding box center [507, 265] width 15 height 9
click at [32, 300] on input "95" at bounding box center [53, 303] width 88 height 12
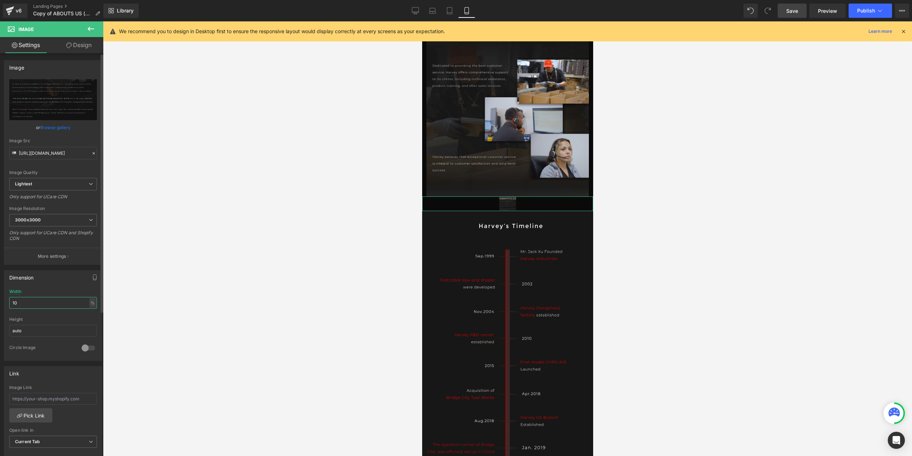
type input "100"
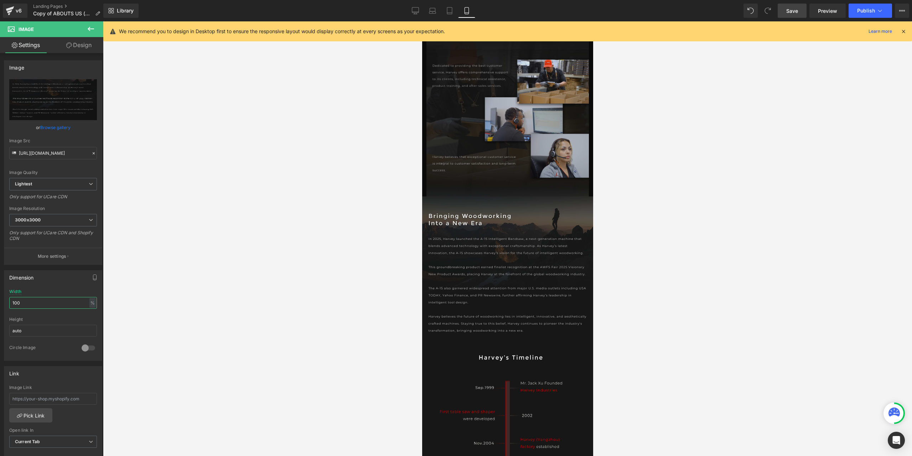
scroll to position [2125, 0]
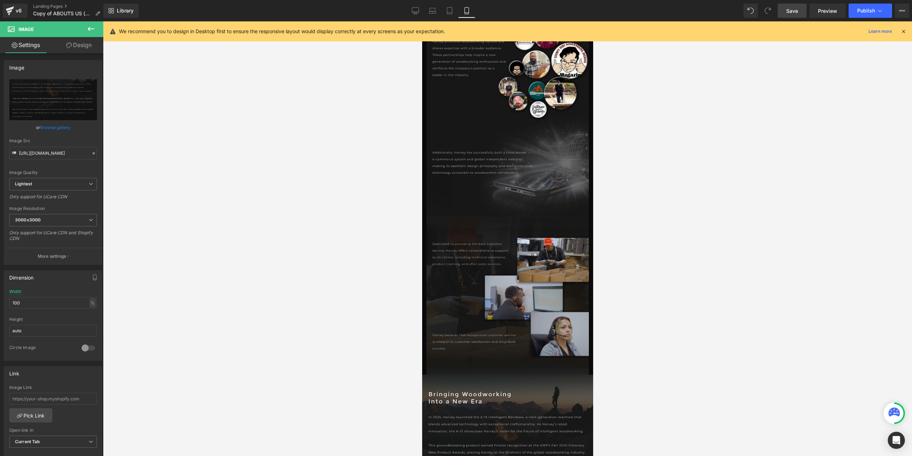
click at [503, 283] on img at bounding box center [507, 300] width 162 height 147
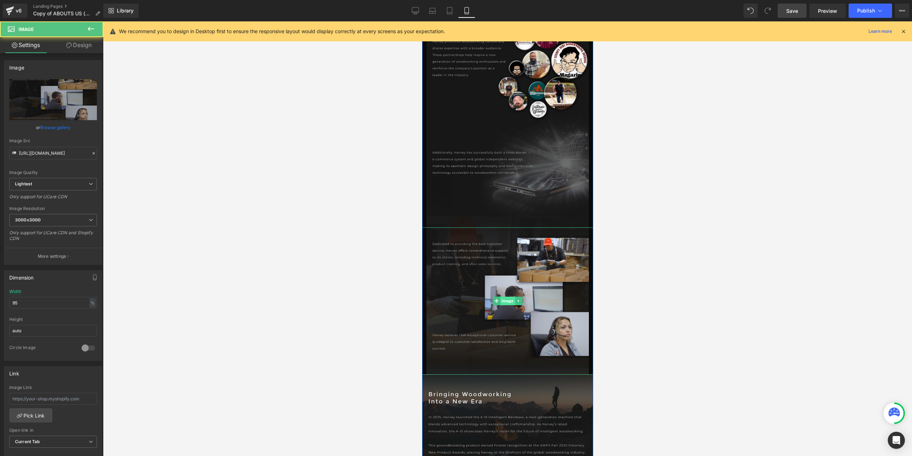
click at [508, 298] on span "Image" at bounding box center [507, 300] width 15 height 9
click at [59, 297] on input "95" at bounding box center [53, 303] width 88 height 12
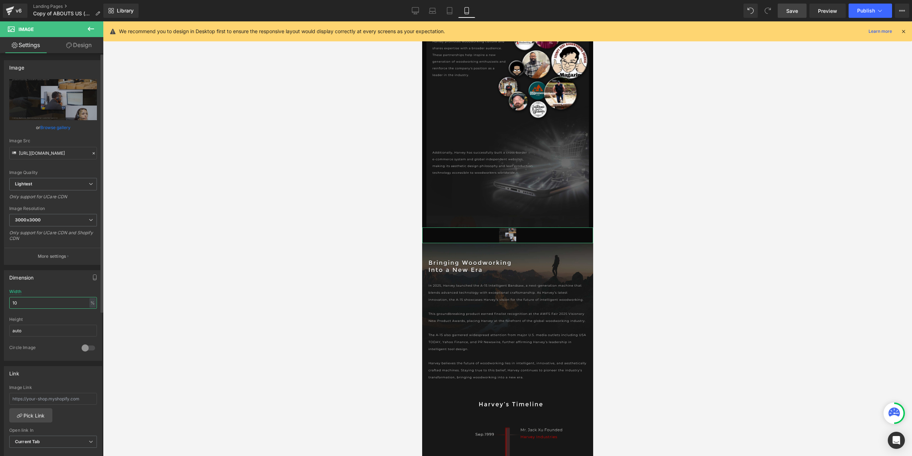
type input "100"
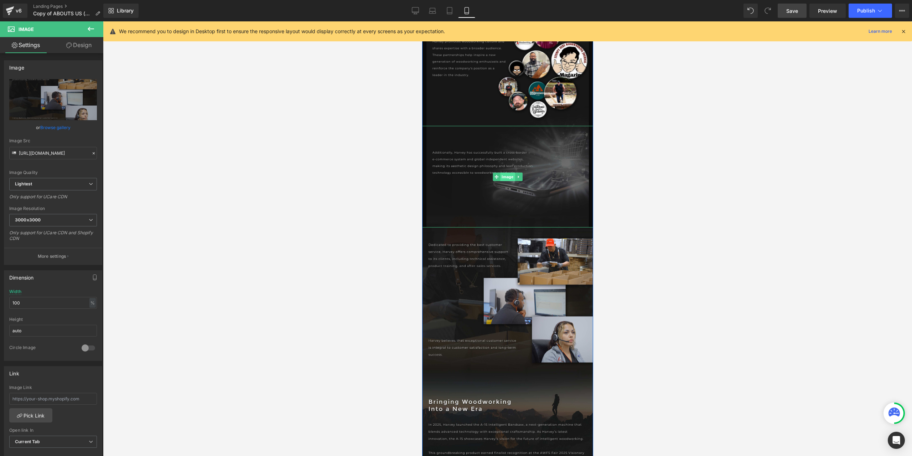
click at [501, 174] on span "Image" at bounding box center [507, 176] width 15 height 9
click at [31, 302] on input "95" at bounding box center [53, 303] width 88 height 12
type input "100"
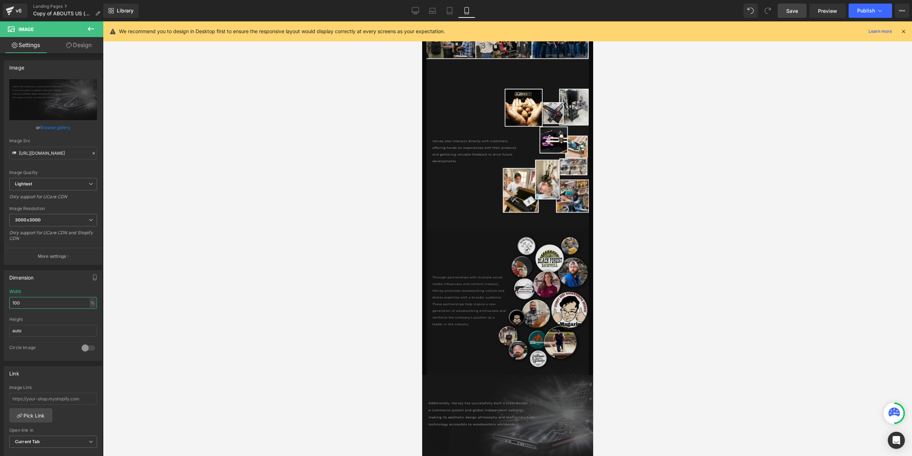
scroll to position [1876, 0]
click at [505, 310] on img at bounding box center [507, 301] width 162 height 147
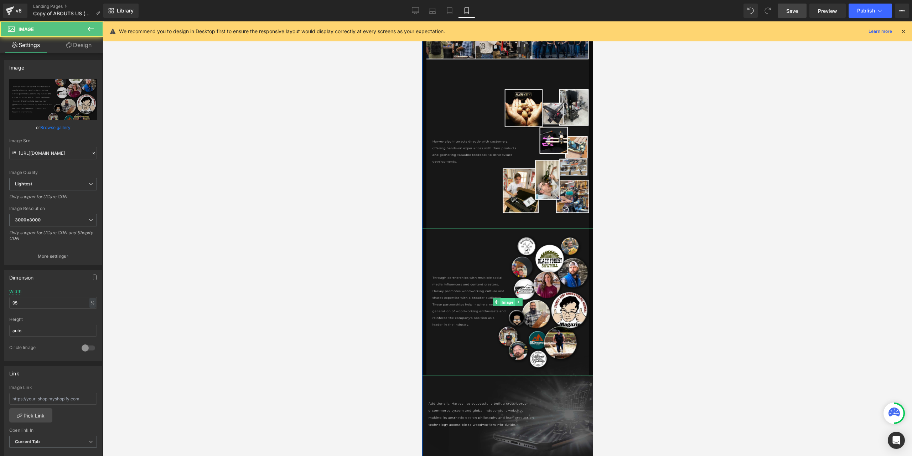
click at [505, 302] on span "Image" at bounding box center [507, 302] width 15 height 9
click at [36, 299] on input "95" at bounding box center [53, 303] width 88 height 12
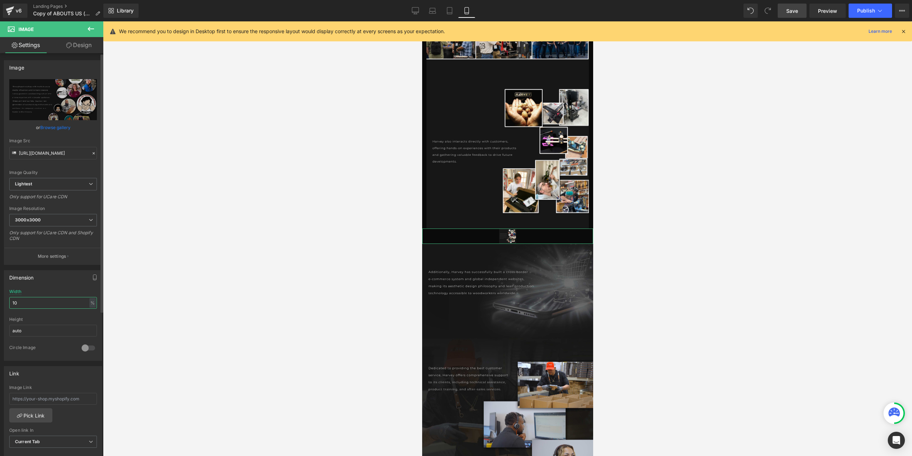
type input "100"
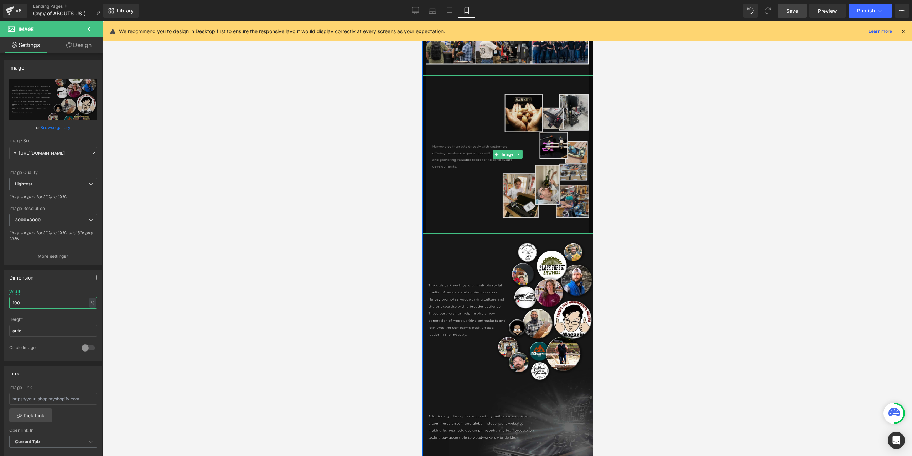
scroll to position [1804, 0]
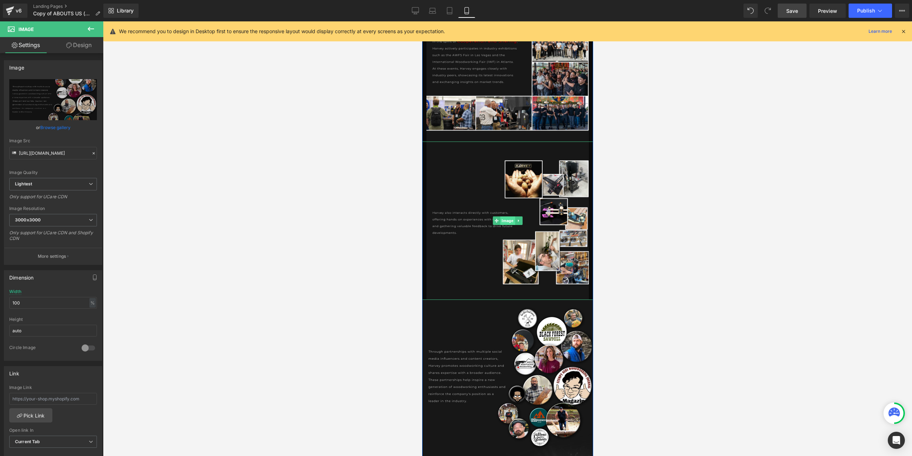
click at [509, 221] on span "Image" at bounding box center [507, 220] width 15 height 9
click at [30, 302] on input "95" at bounding box center [53, 303] width 88 height 12
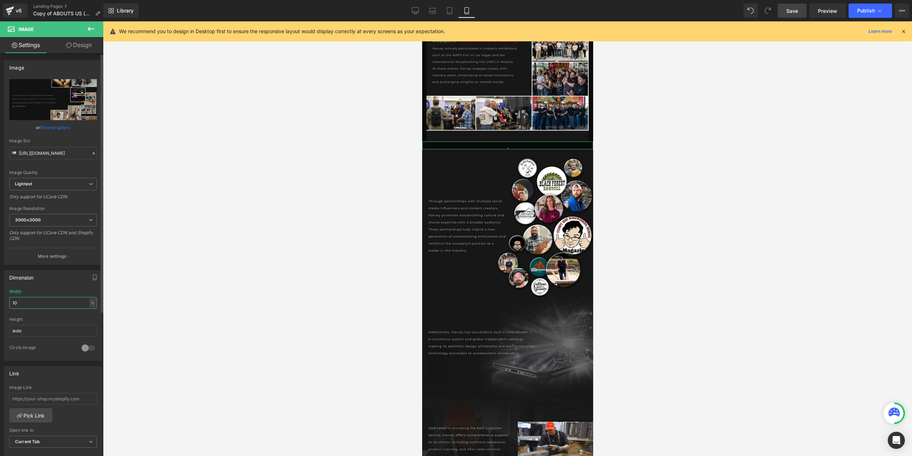
type input "100"
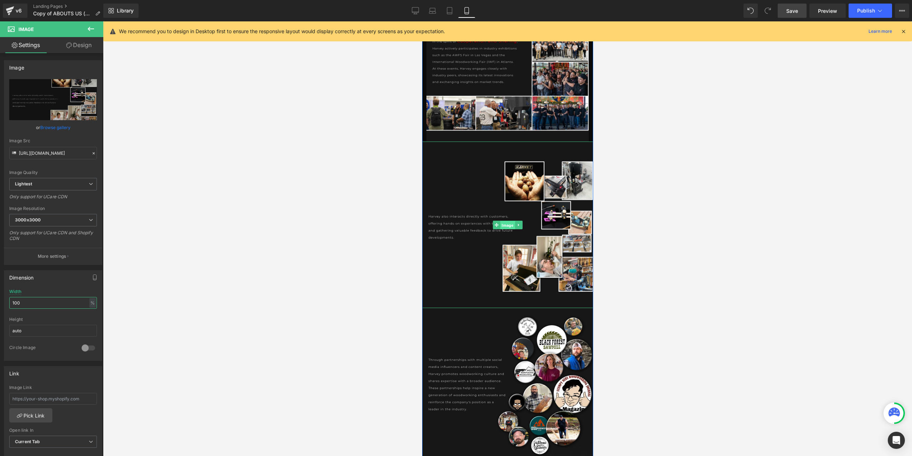
click at [505, 226] on span "Image" at bounding box center [507, 225] width 15 height 9
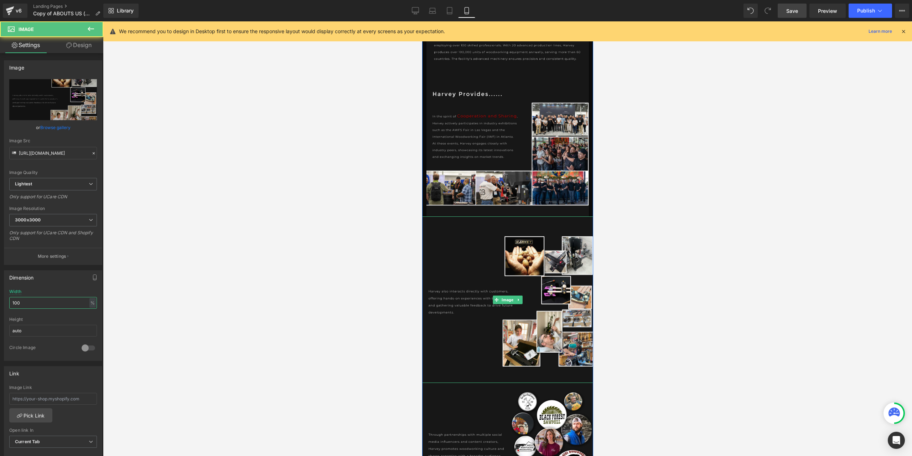
scroll to position [1662, 0]
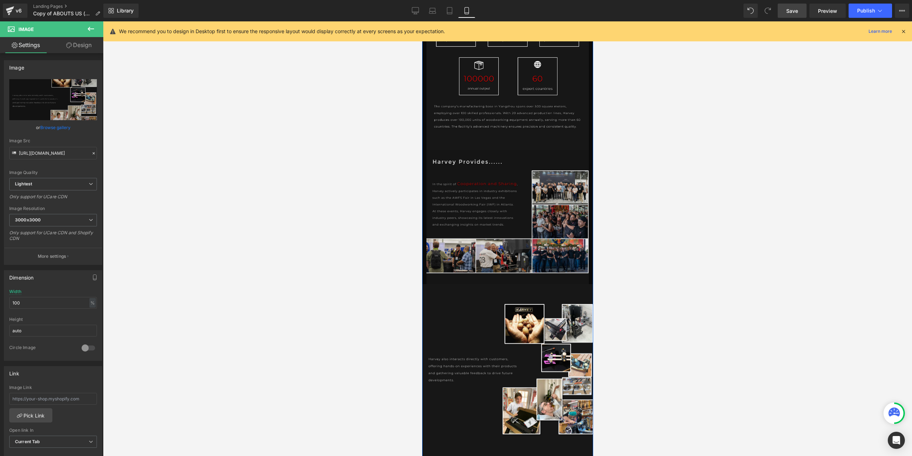
click at [503, 188] on img at bounding box center [507, 217] width 162 height 134
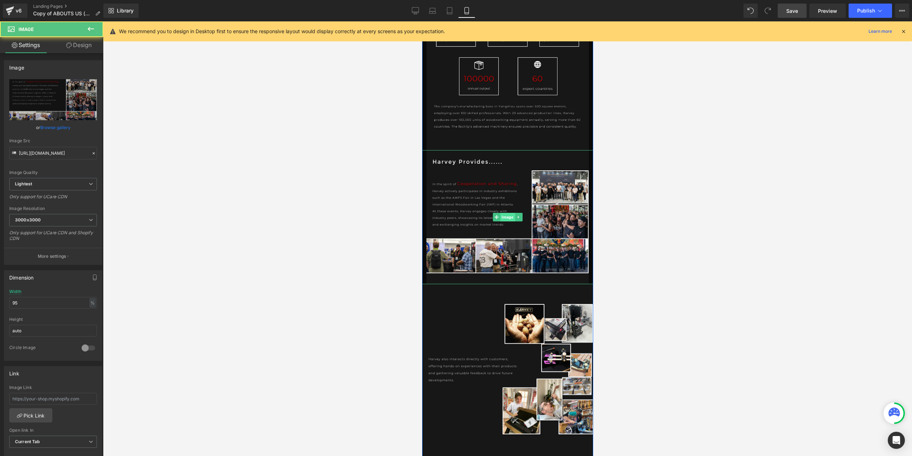
click at [500, 218] on span "Image" at bounding box center [507, 217] width 15 height 9
click at [38, 302] on input "95" at bounding box center [53, 303] width 88 height 12
type input "100"
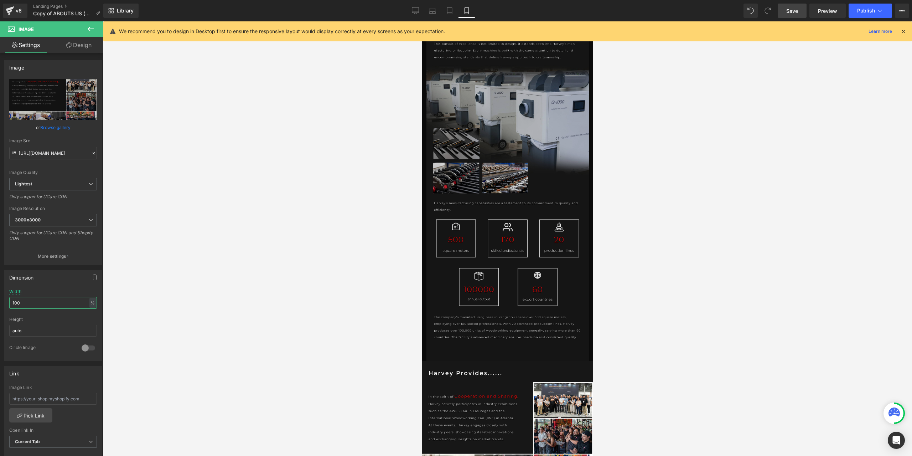
scroll to position [1412, 0]
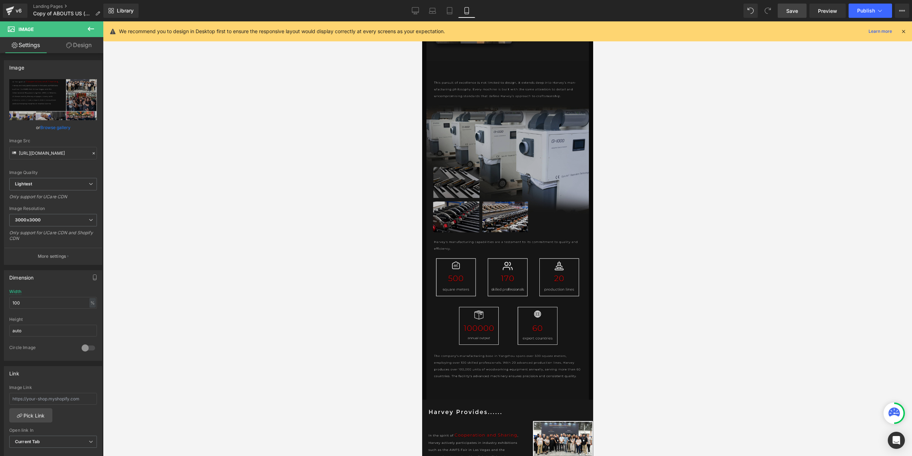
click at [508, 313] on img at bounding box center [507, 230] width 162 height 338
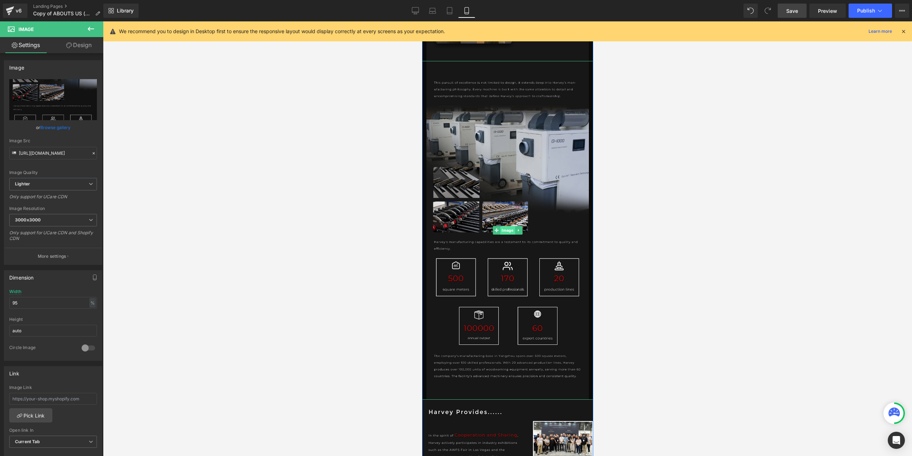
click at [508, 229] on span "Image" at bounding box center [507, 230] width 15 height 9
click at [30, 303] on input "95" at bounding box center [53, 303] width 88 height 12
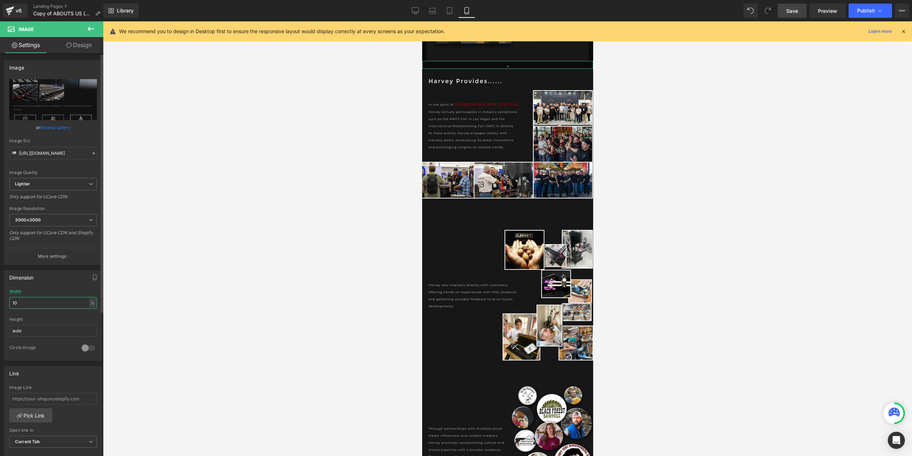
type input "100"
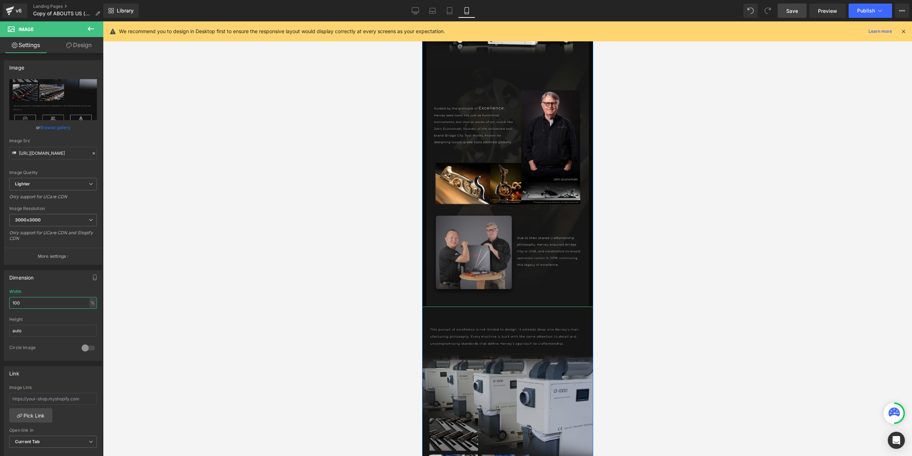
scroll to position [1056, 0]
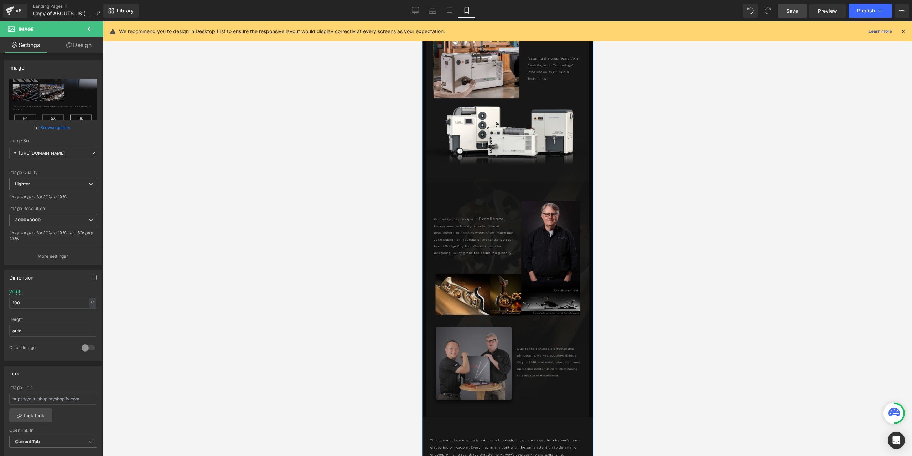
click at [503, 315] on img at bounding box center [507, 300] width 162 height 236
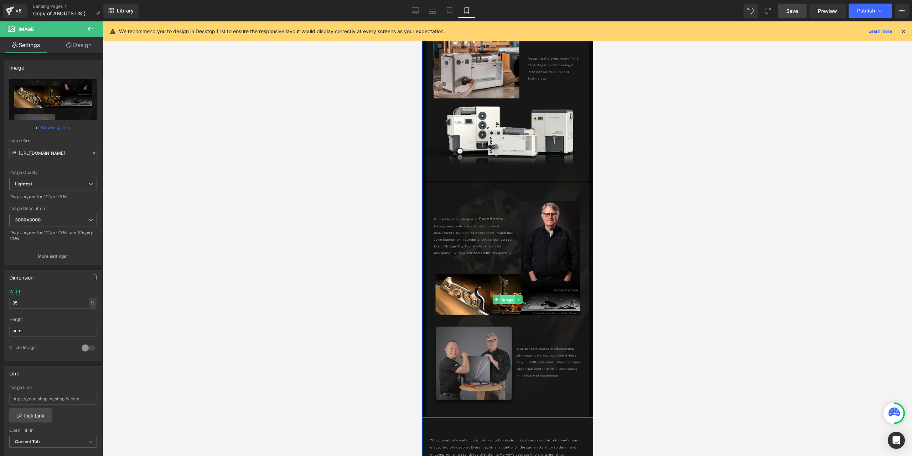
click at [505, 300] on span "Image" at bounding box center [507, 299] width 15 height 9
click at [23, 299] on input "95" at bounding box center [53, 303] width 88 height 12
type input "100"
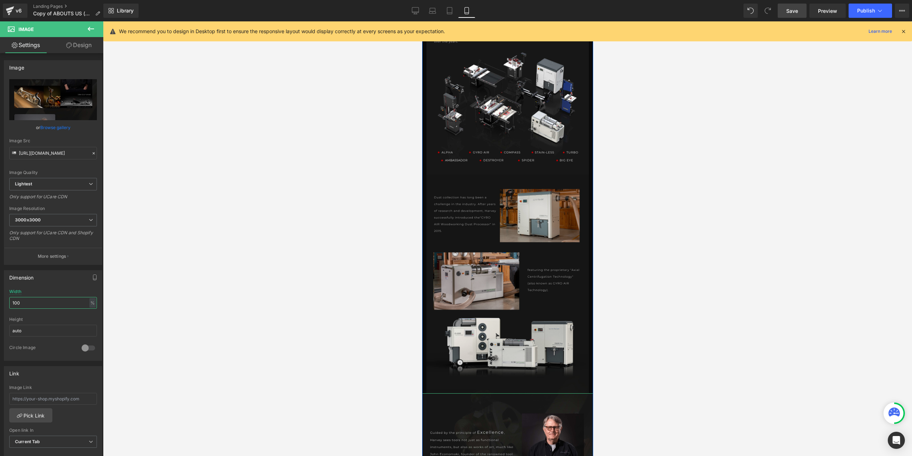
scroll to position [771, 0]
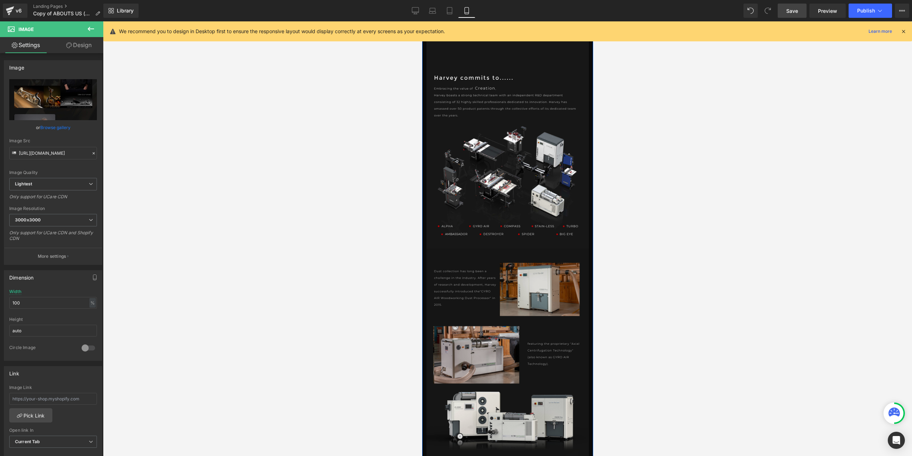
click at [511, 342] on img at bounding box center [507, 357] width 162 height 218
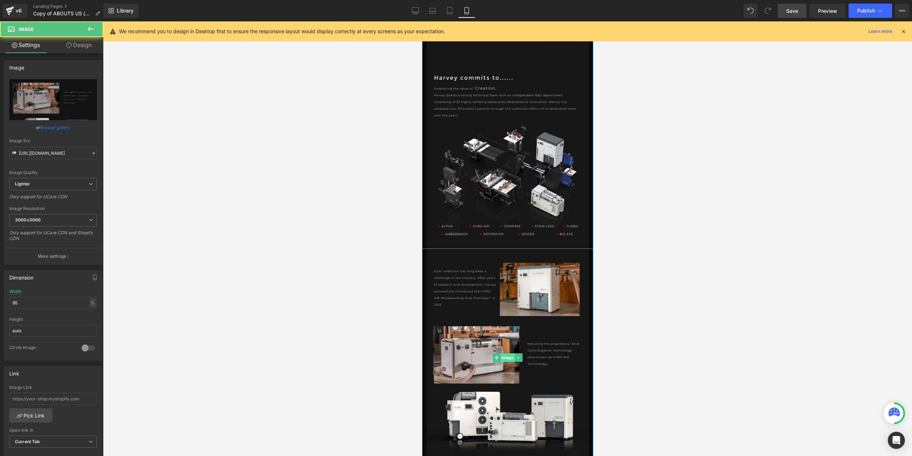
click at [503, 359] on span "Image" at bounding box center [507, 357] width 15 height 9
click at [29, 298] on input "95" at bounding box center [53, 303] width 88 height 12
click at [29, 299] on input "95" at bounding box center [53, 303] width 88 height 12
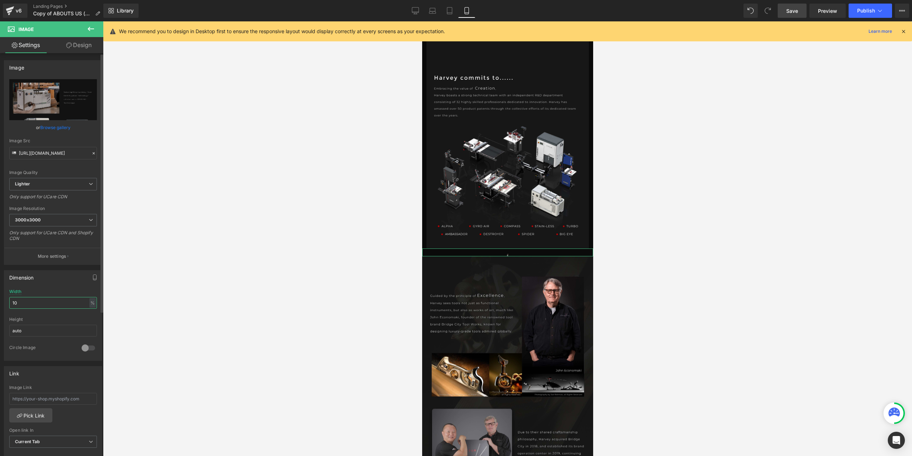
type input "100"
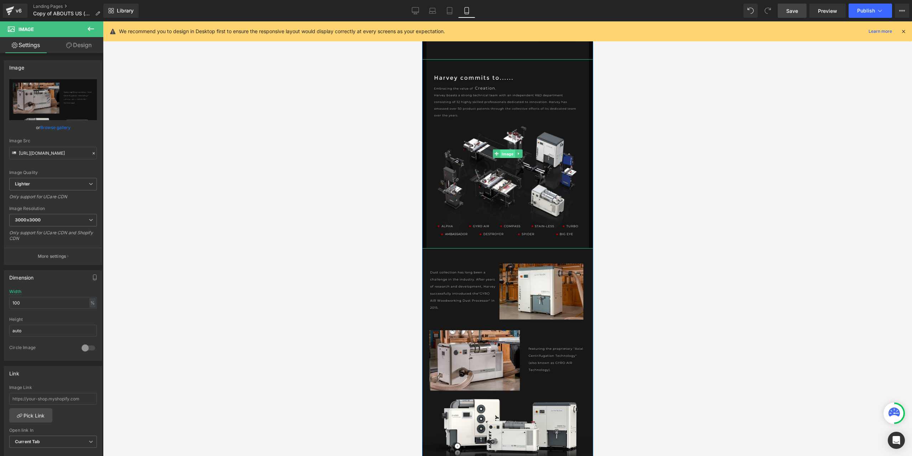
click at [500, 155] on span "Image" at bounding box center [507, 154] width 15 height 9
click at [38, 304] on input "95" at bounding box center [53, 303] width 88 height 12
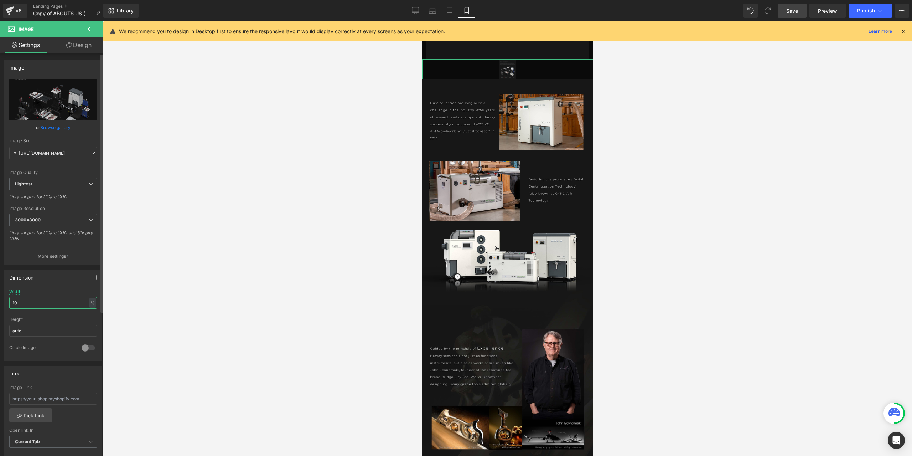
type input "100"
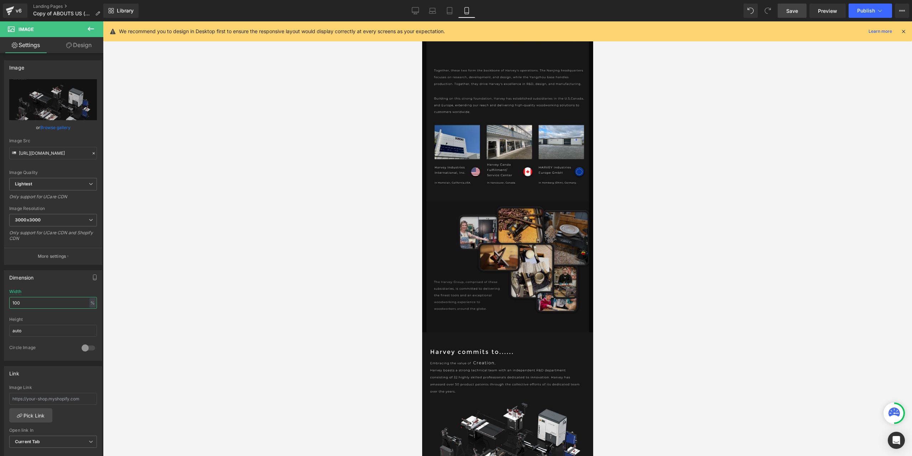
scroll to position [450, 0]
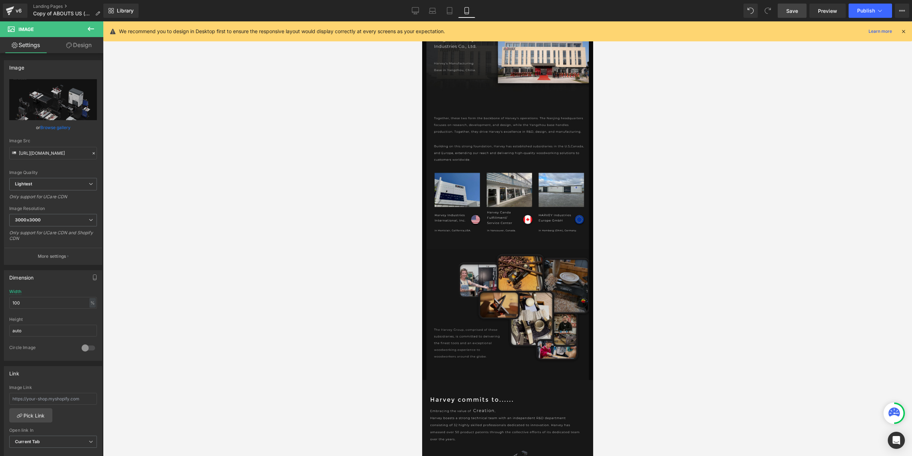
click at [507, 291] on img at bounding box center [507, 314] width 162 height 131
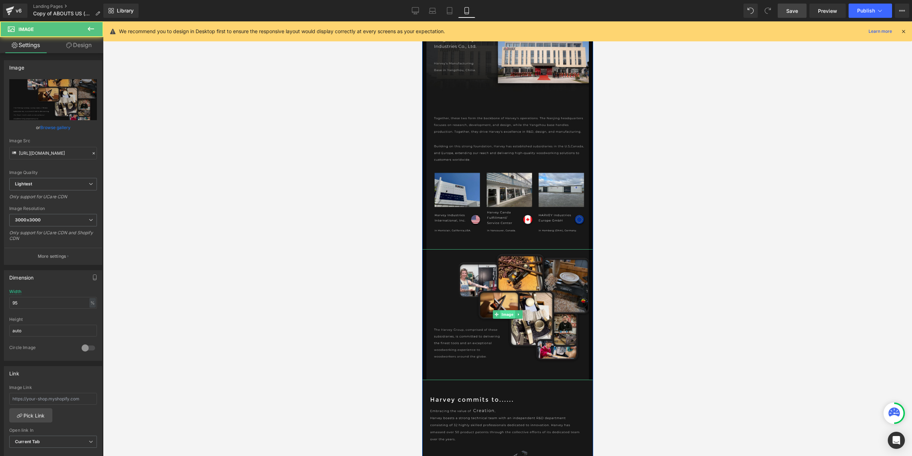
click at [503, 310] on span "Image" at bounding box center [507, 314] width 15 height 9
click at [35, 301] on input "95" at bounding box center [53, 303] width 88 height 12
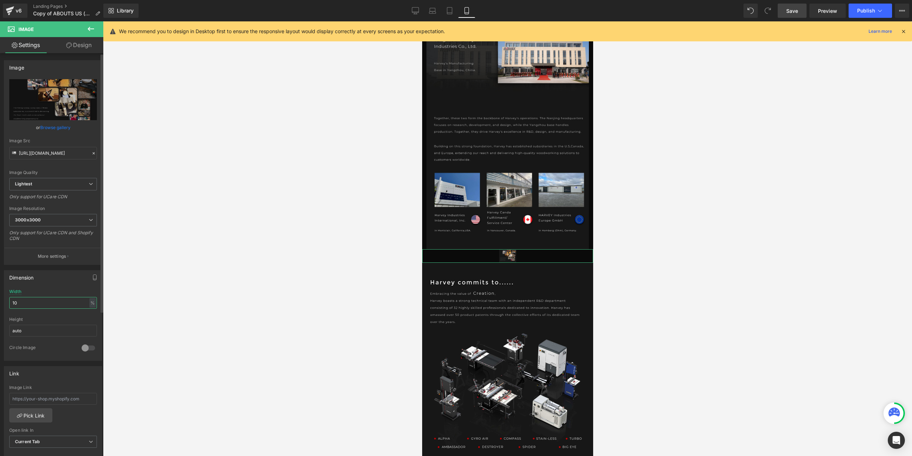
type input "100"
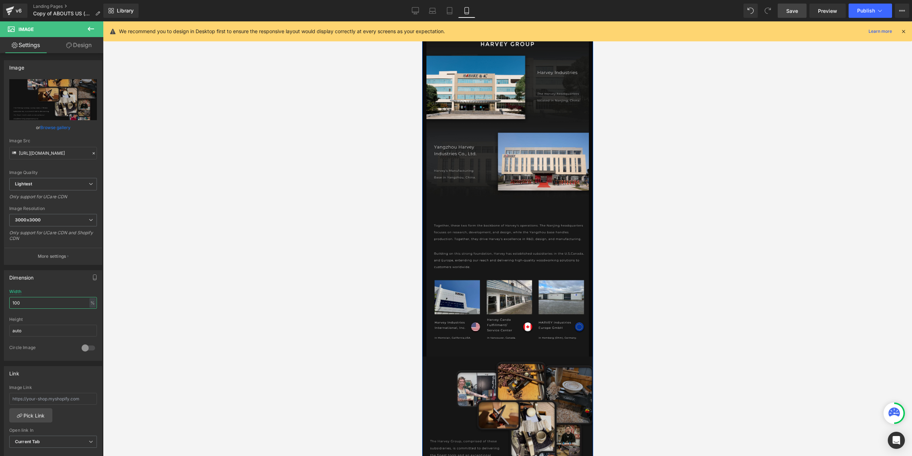
scroll to position [343, 0]
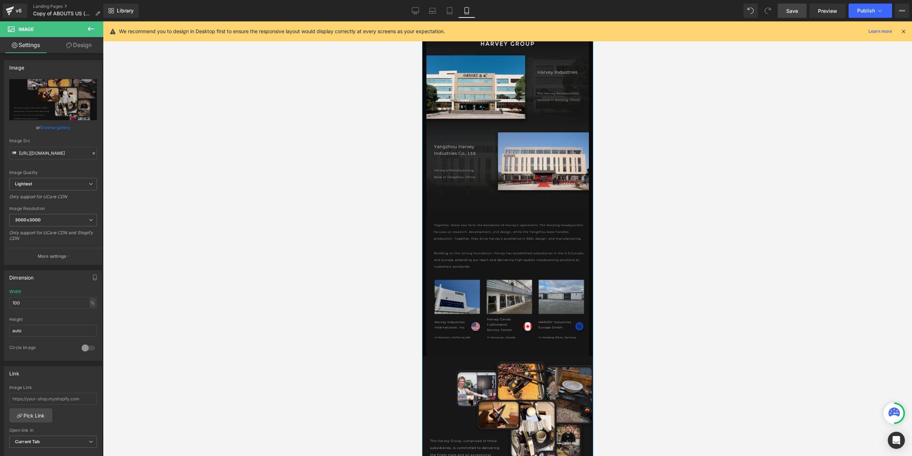
click at [507, 319] on img at bounding box center [507, 282] width 162 height 148
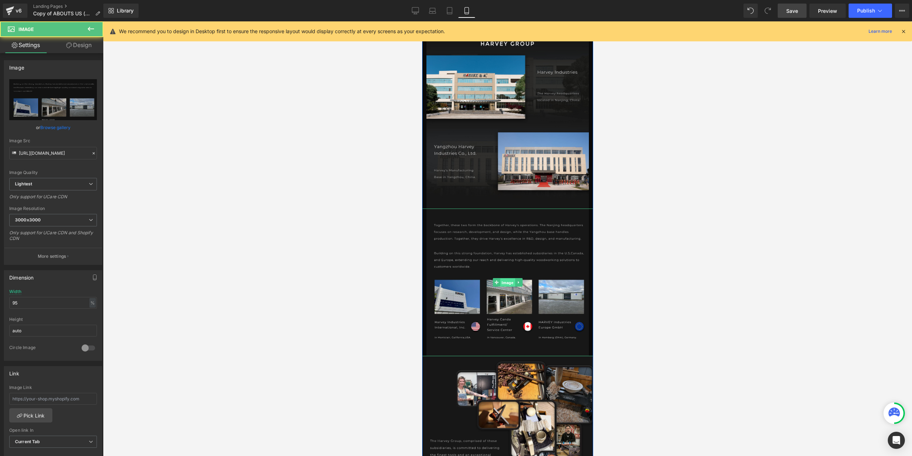
click at [505, 279] on span "Image" at bounding box center [507, 282] width 15 height 9
click at [38, 301] on input "95" at bounding box center [53, 303] width 88 height 12
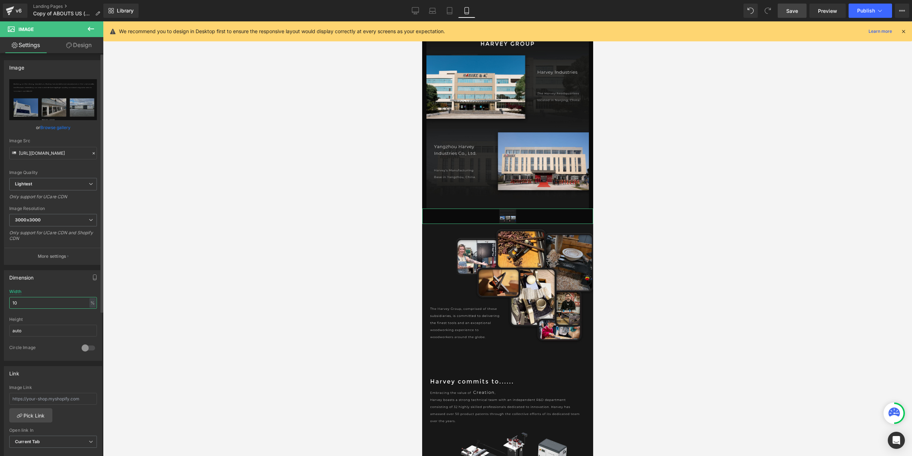
type input "100"
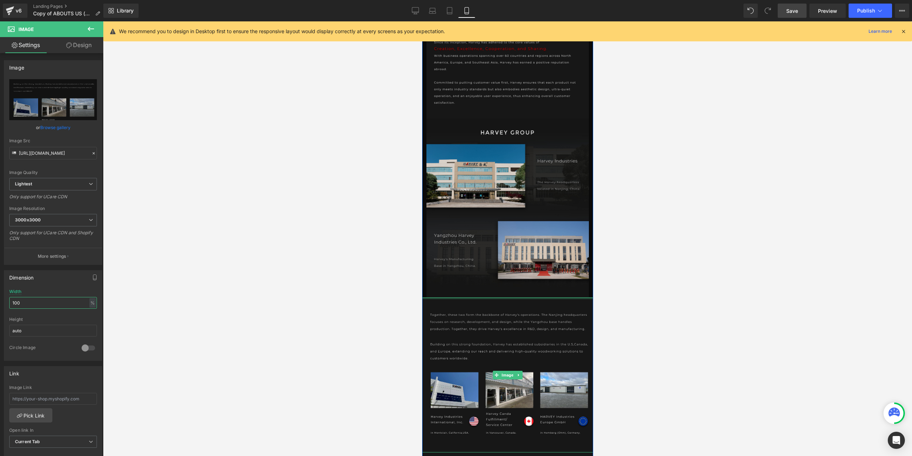
scroll to position [201, 0]
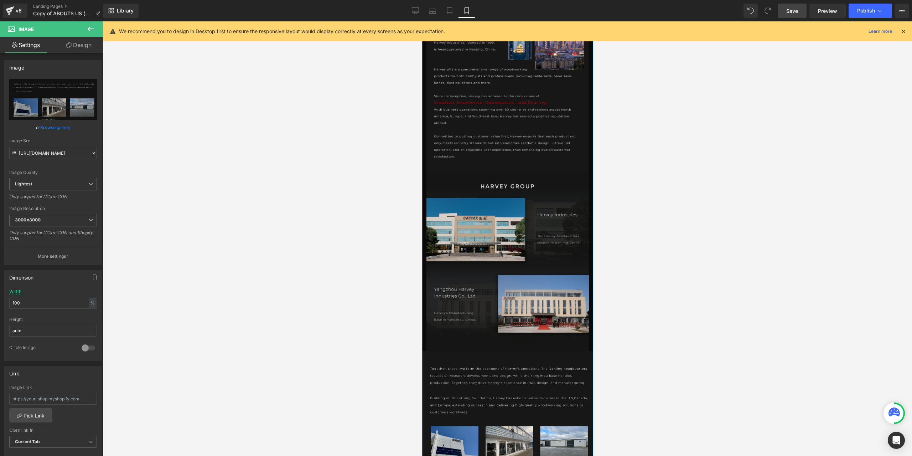
click at [503, 270] on img at bounding box center [507, 261] width 162 height 178
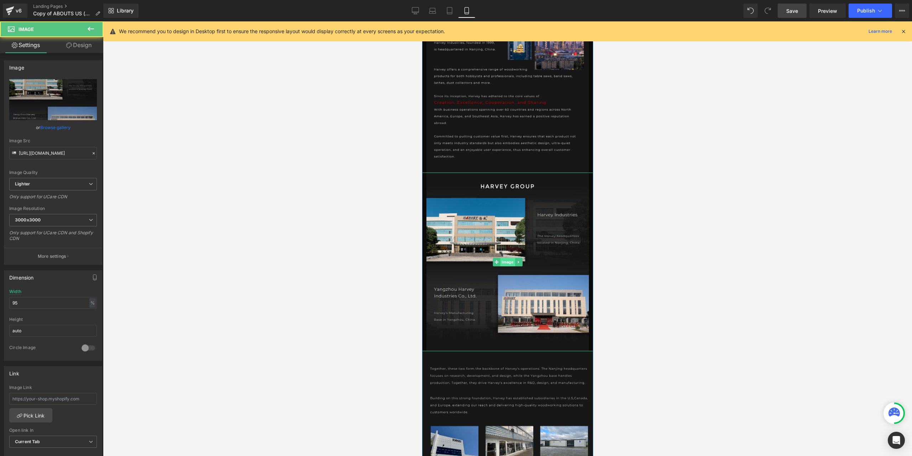
click at [505, 260] on span "Image" at bounding box center [507, 262] width 15 height 9
click at [39, 299] on input "95" at bounding box center [53, 303] width 88 height 12
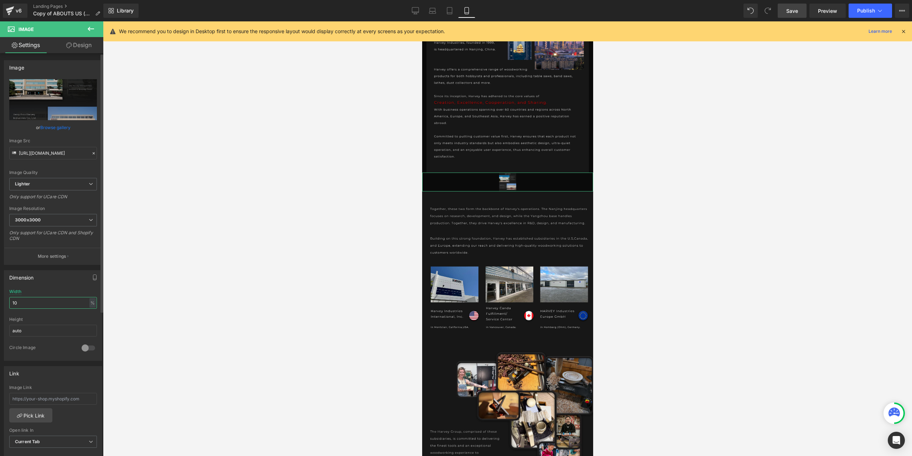
type input "100"
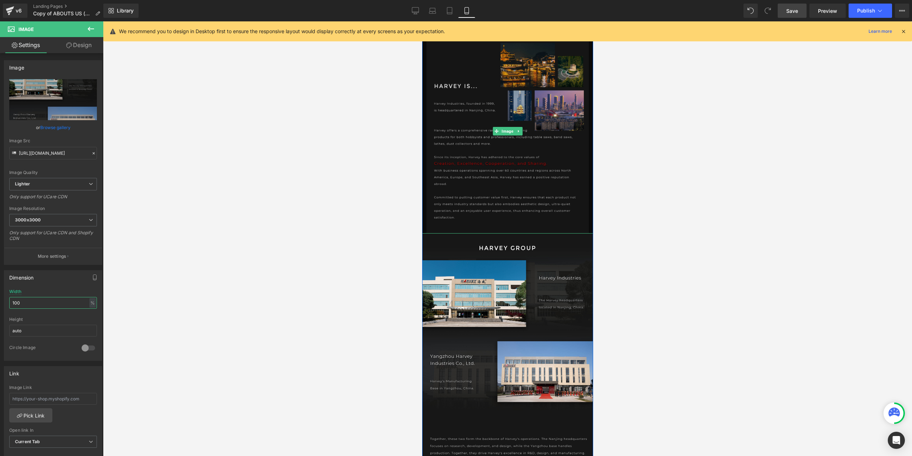
scroll to position [58, 0]
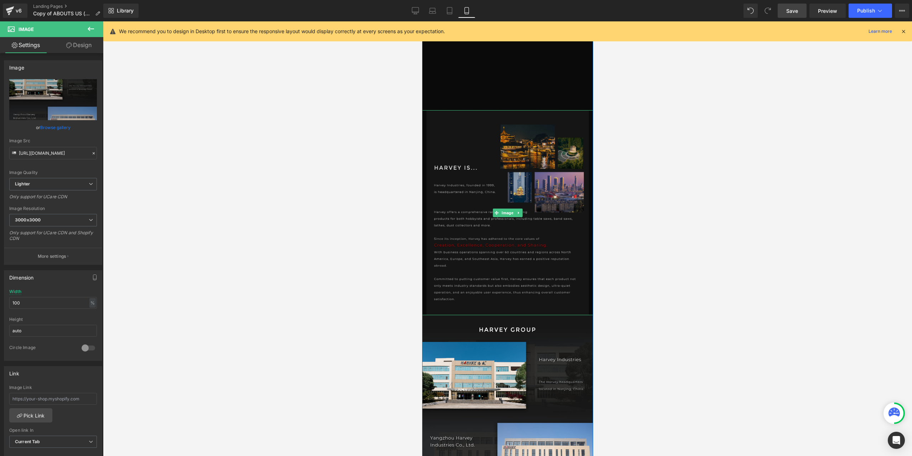
click at [502, 182] on img at bounding box center [507, 212] width 162 height 205
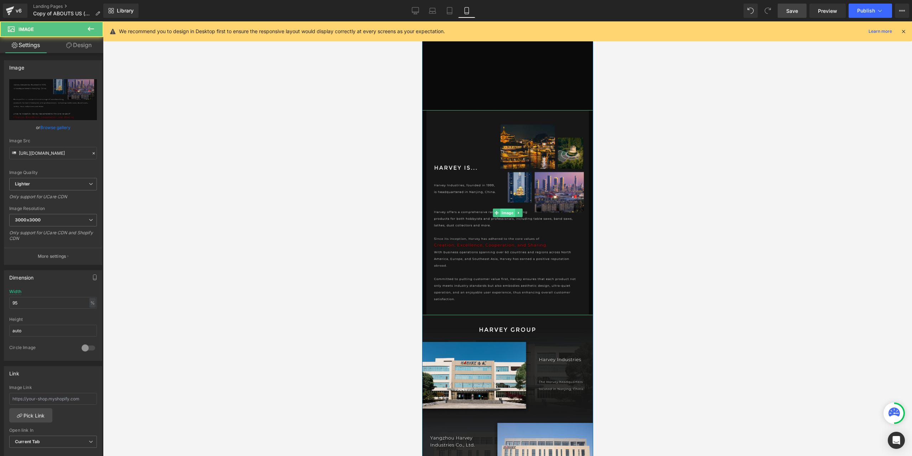
click at [507, 214] on span "Image" at bounding box center [507, 212] width 15 height 9
click at [44, 305] on input "95" at bounding box center [53, 303] width 88 height 12
type input "100"
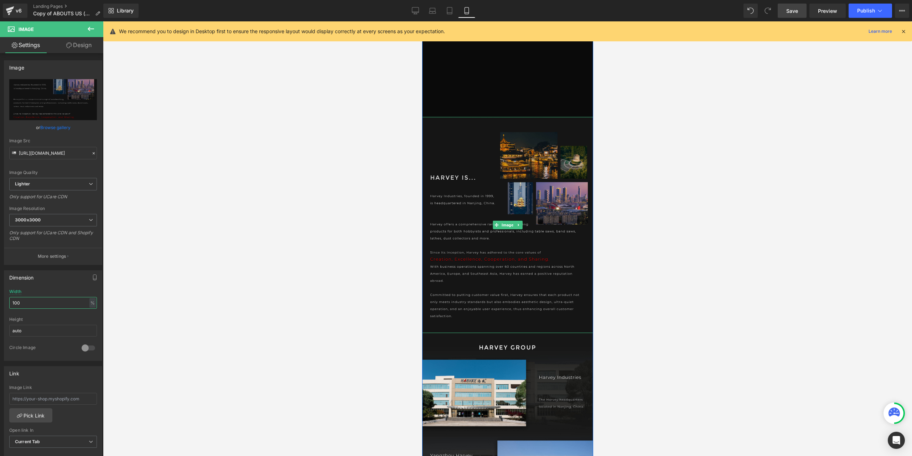
scroll to position [0, 0]
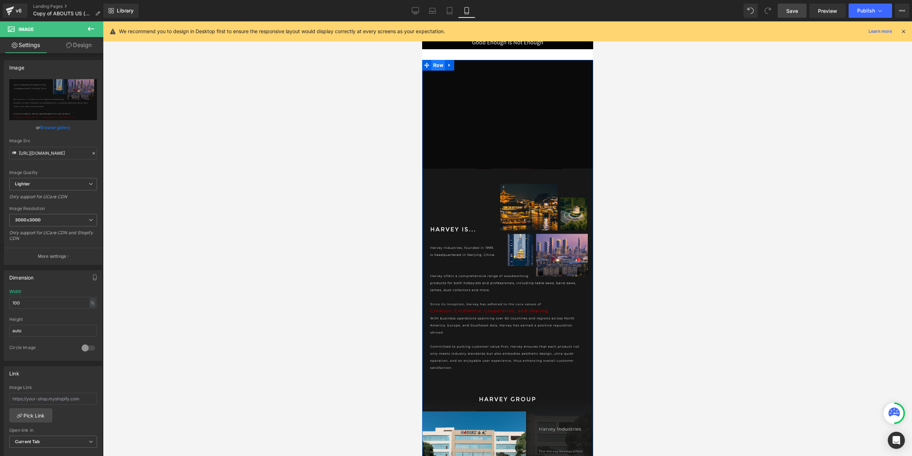
click at [435, 70] on span "Row" at bounding box center [438, 65] width 14 height 11
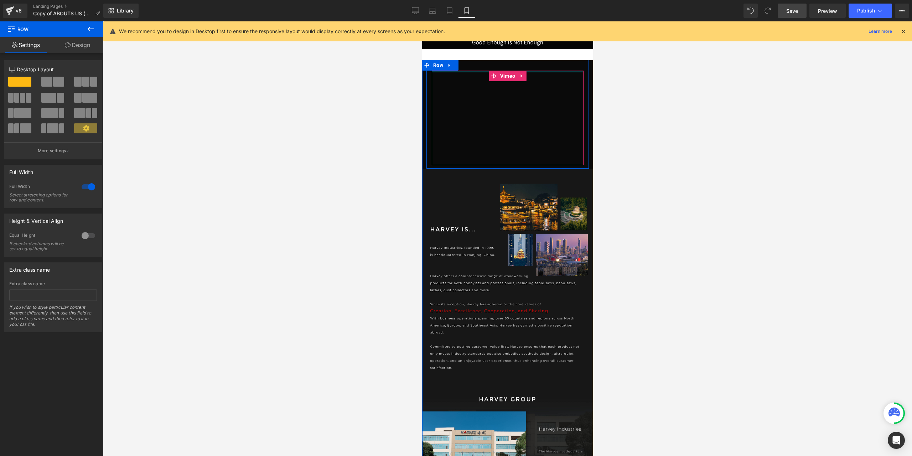
click at [484, 72] on div "Vimeo" at bounding box center [507, 118] width 152 height 94
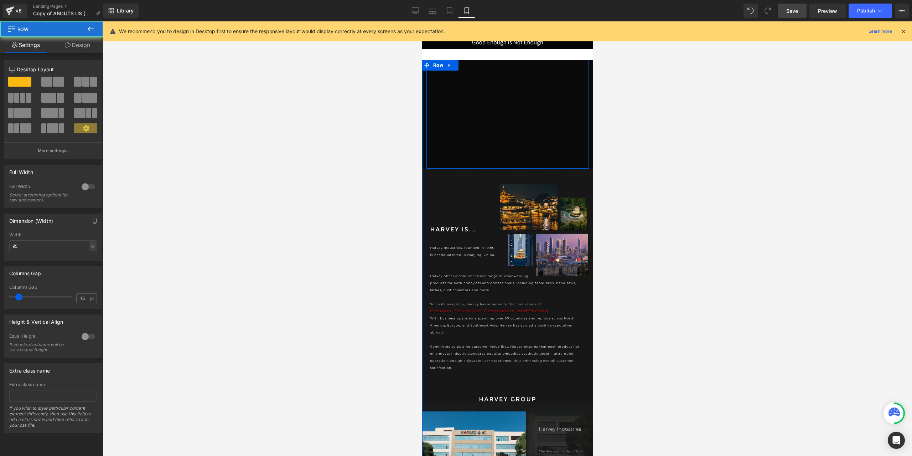
click at [477, 66] on div "Vimeo Row" at bounding box center [507, 114] width 162 height 109
click at [32, 243] on input "95" at bounding box center [53, 246] width 88 height 12
type input "100"
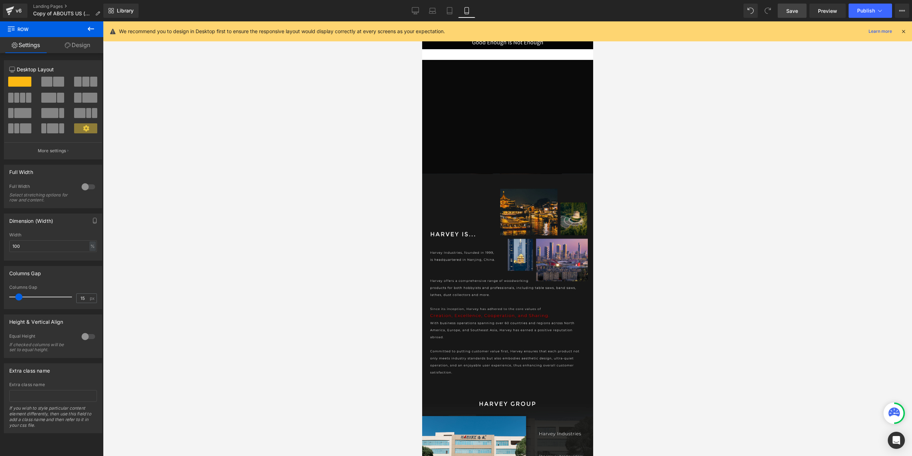
click at [644, 213] on div at bounding box center [507, 238] width 809 height 434
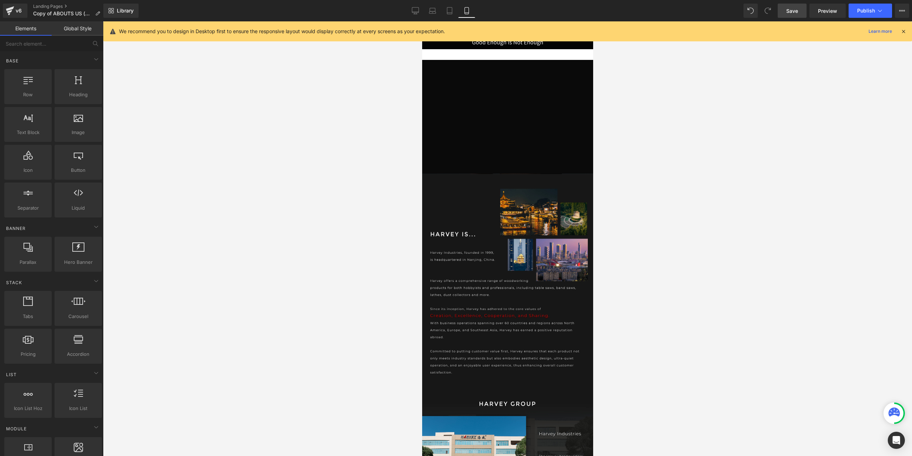
click at [800, 12] on link "Save" at bounding box center [792, 11] width 29 height 14
click at [822, 14] on span "Preview" at bounding box center [827, 10] width 19 height 7
